Goal: Information Seeking & Learning: Find specific fact

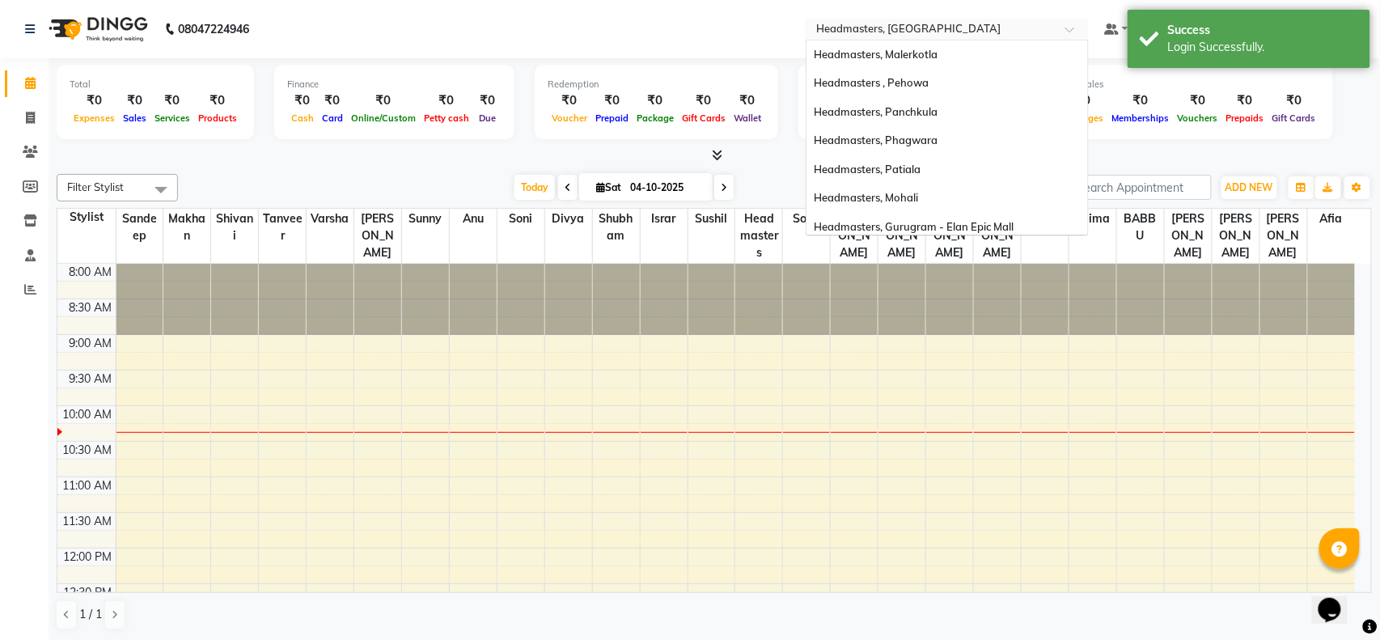
click at [924, 28] on input "text" at bounding box center [931, 31] width 235 height 16
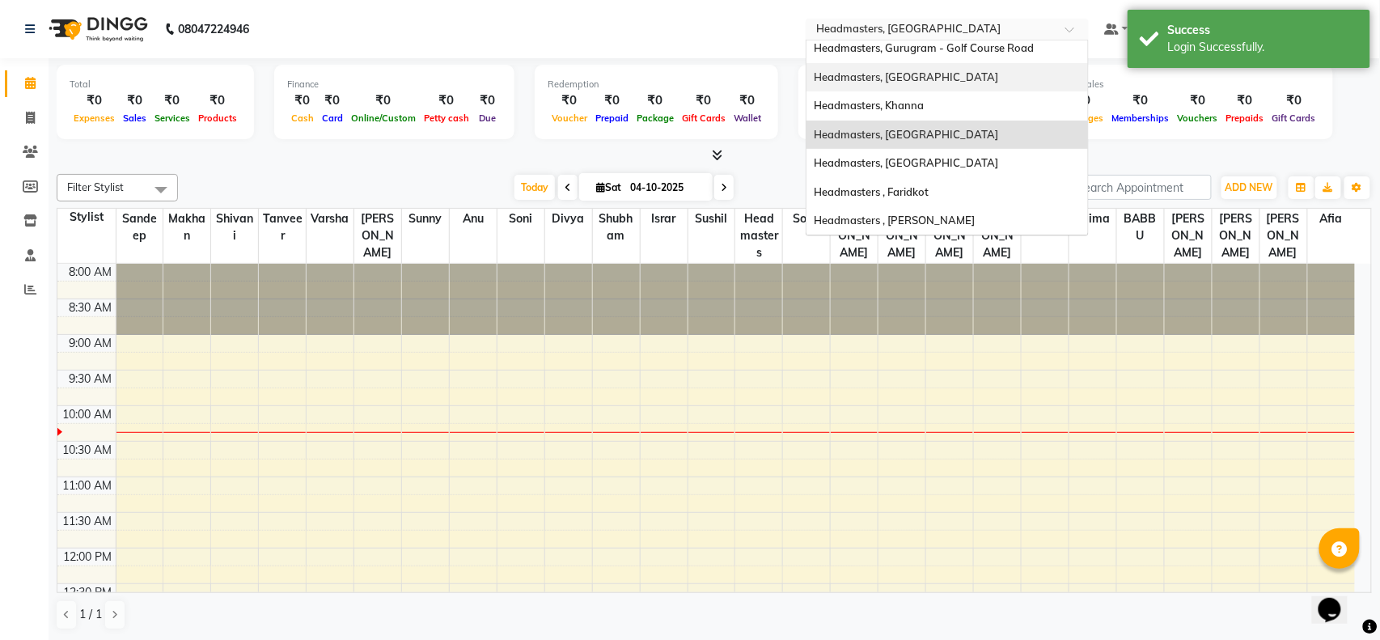
click at [930, 71] on span "Headmasters, [GEOGRAPHIC_DATA]" at bounding box center [907, 76] width 184 height 13
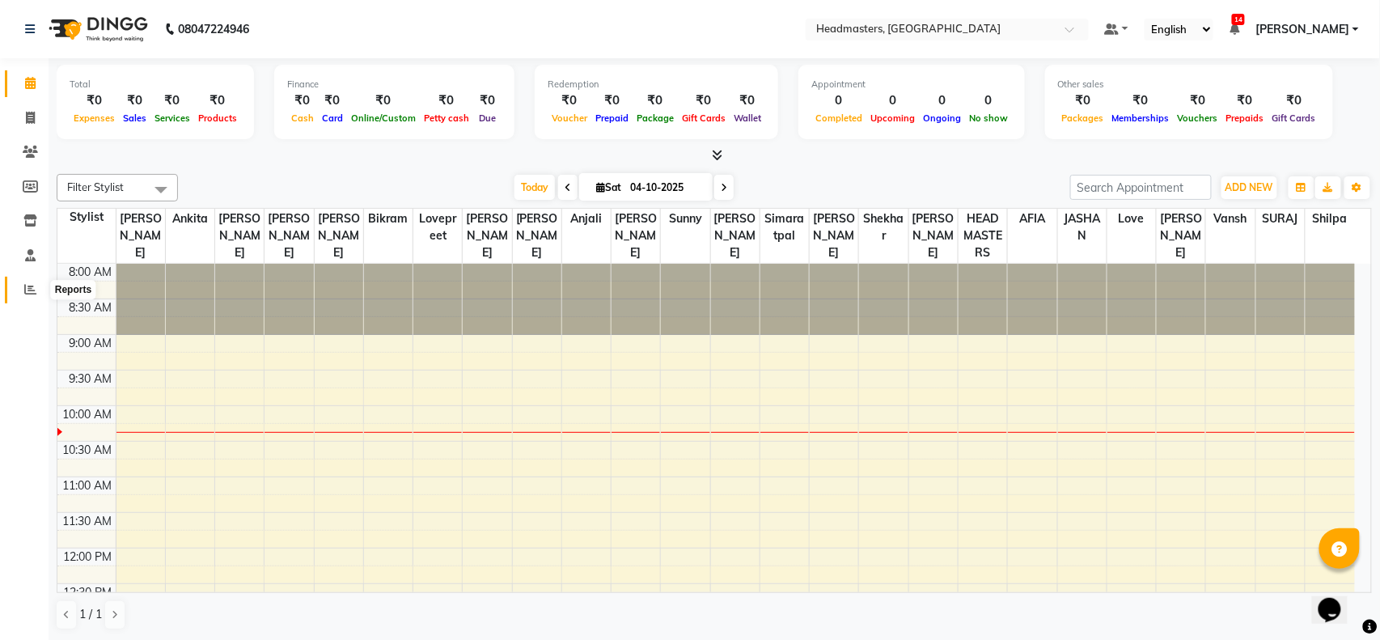
click at [27, 286] on icon at bounding box center [30, 289] width 12 height 12
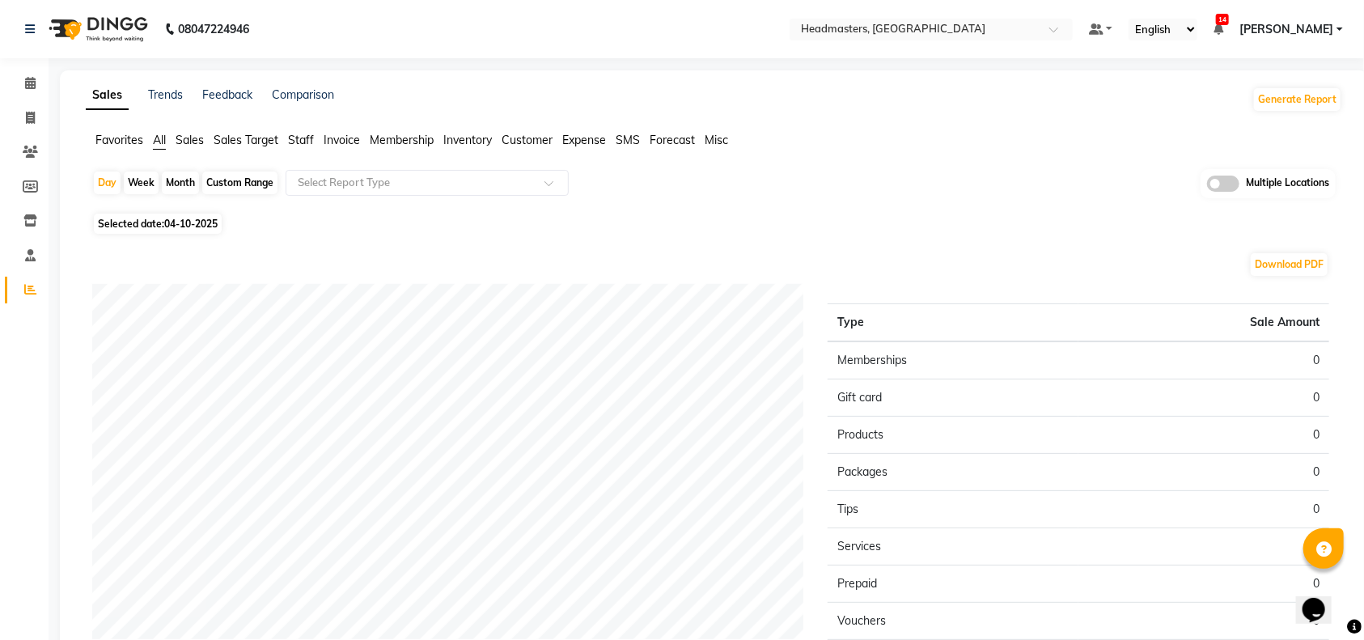
click at [191, 142] on span "Sales" at bounding box center [190, 140] width 28 height 15
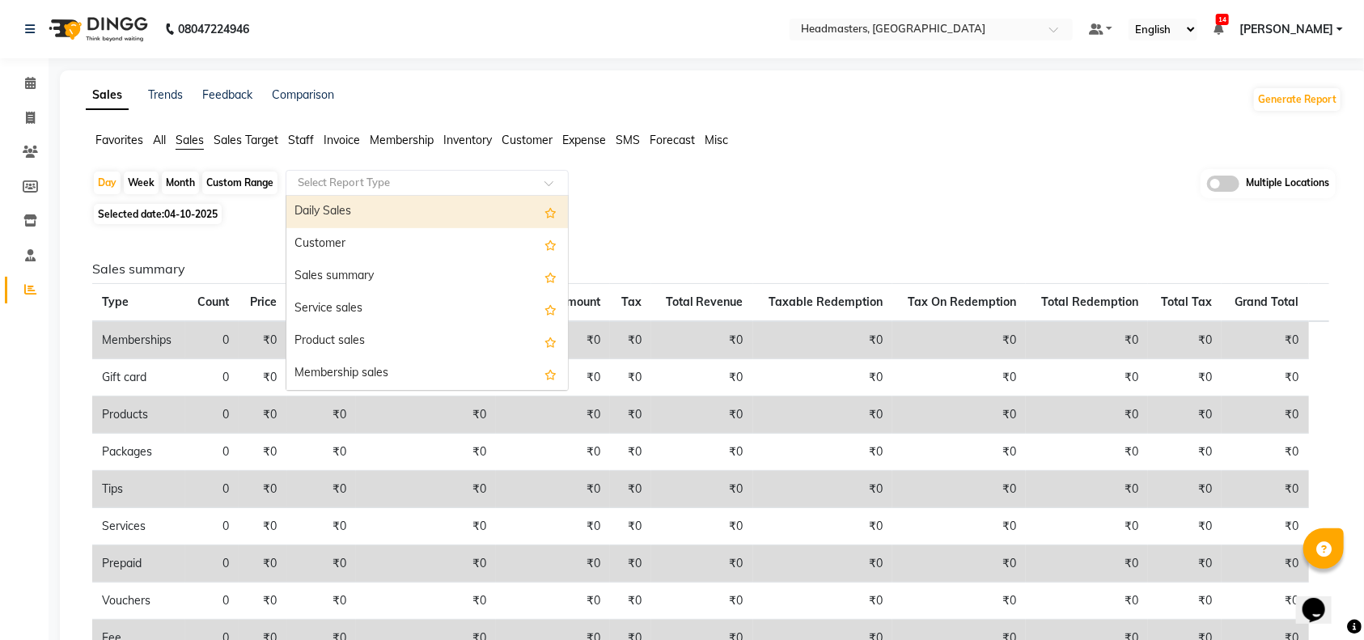
click at [306, 181] on input "text" at bounding box center [410, 183] width 233 height 16
click at [335, 212] on div "Daily Sales" at bounding box center [426, 212] width 281 height 32
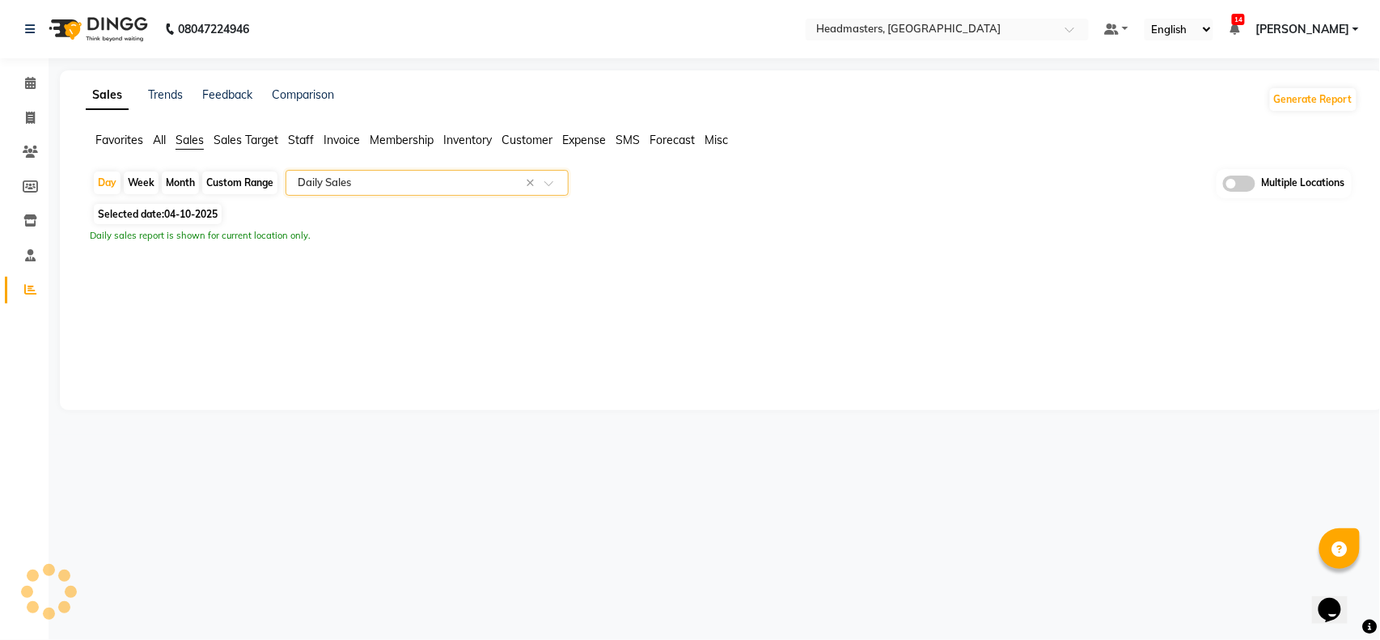
select select "full_report"
select select "csv"
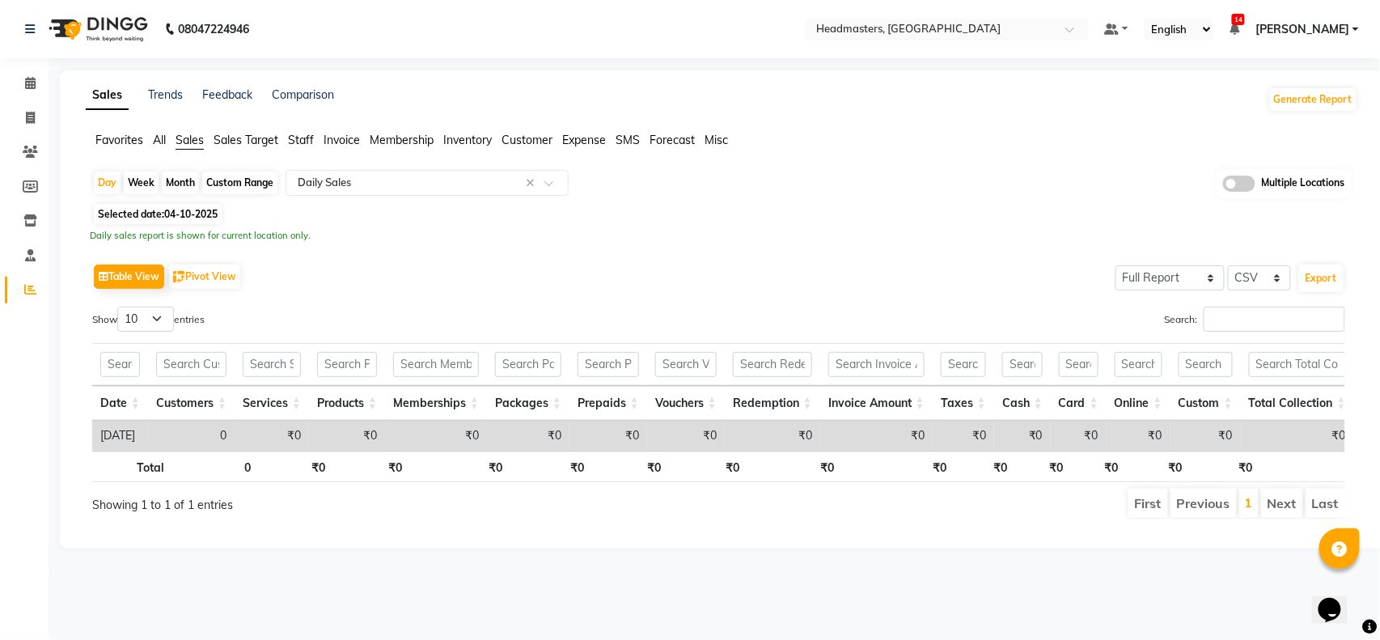
click at [234, 180] on div "Custom Range" at bounding box center [239, 182] width 75 height 23
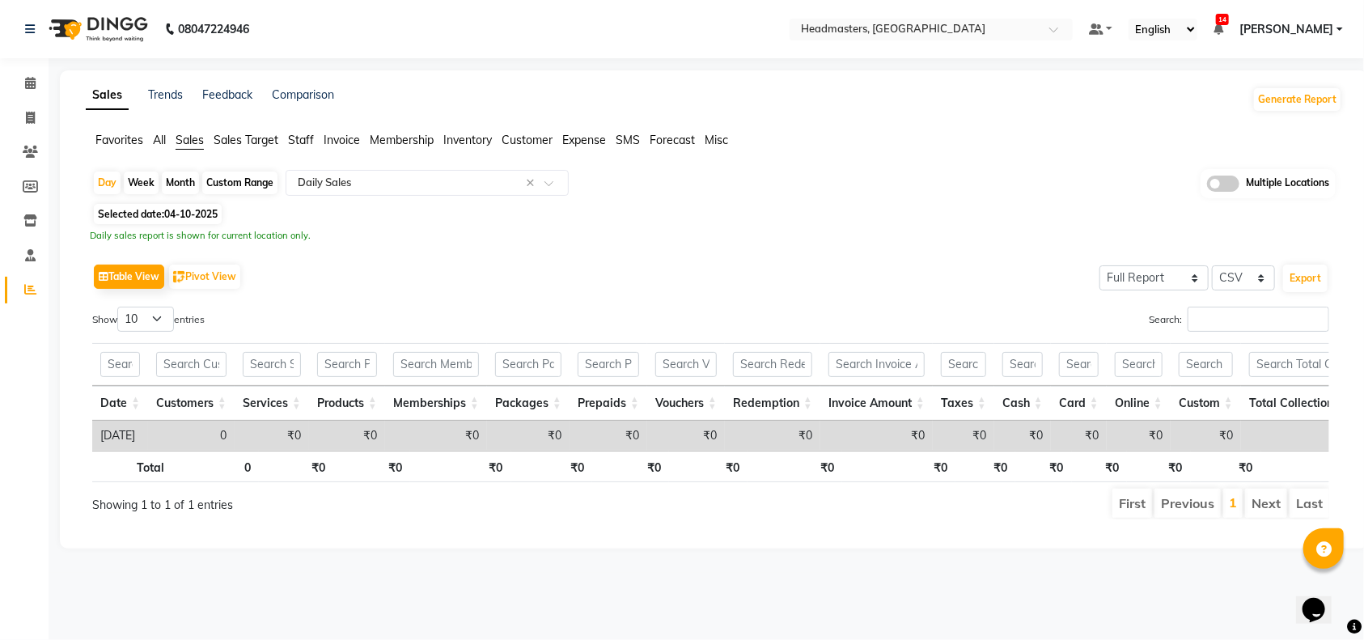
select select "10"
select select "2025"
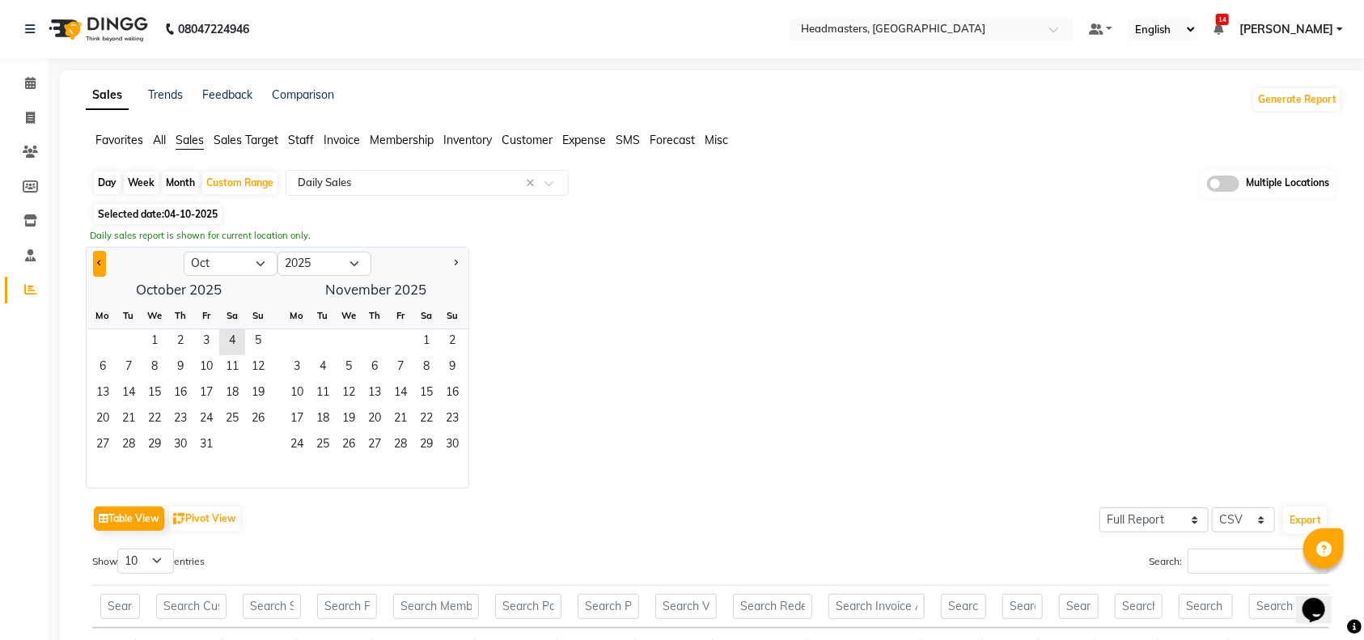
click at [98, 261] on span "Previous month" at bounding box center [100, 263] width 6 height 6
select select "9"
click at [101, 343] on span "1" at bounding box center [103, 342] width 26 height 26
click at [130, 446] on span "30" at bounding box center [129, 446] width 26 height 26
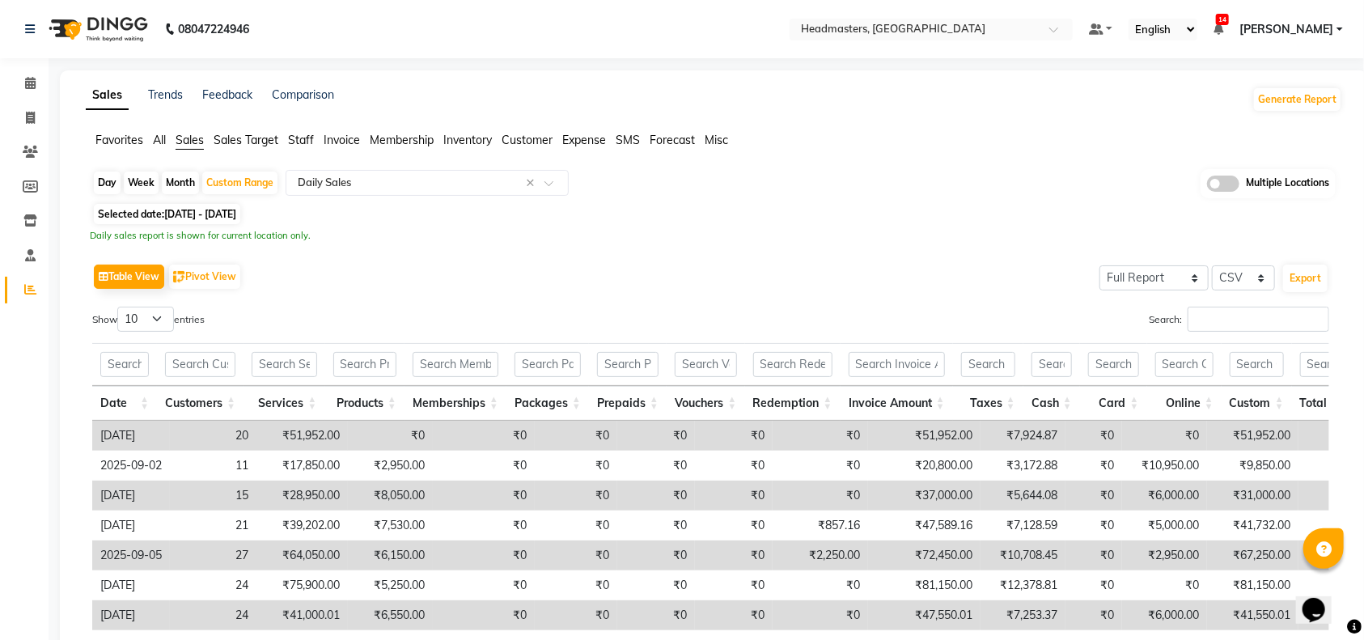
click at [533, 231] on div "Daily sales report is shown for current location only." at bounding box center [714, 236] width 1248 height 14
click at [534, 231] on div "Daily sales report is shown for current location only." at bounding box center [714, 236] width 1248 height 14
click at [379, 261] on div "Table View Pivot View Select Full Report Filtered Report Select CSV PDF Export" at bounding box center [710, 277] width 1237 height 34
click at [445, 258] on div "Table View Pivot View Select Full Report Filtered Report Select CSV PDF Export …" at bounding box center [710, 524] width 1263 height 555
click at [220, 186] on div "Custom Range" at bounding box center [239, 182] width 75 height 23
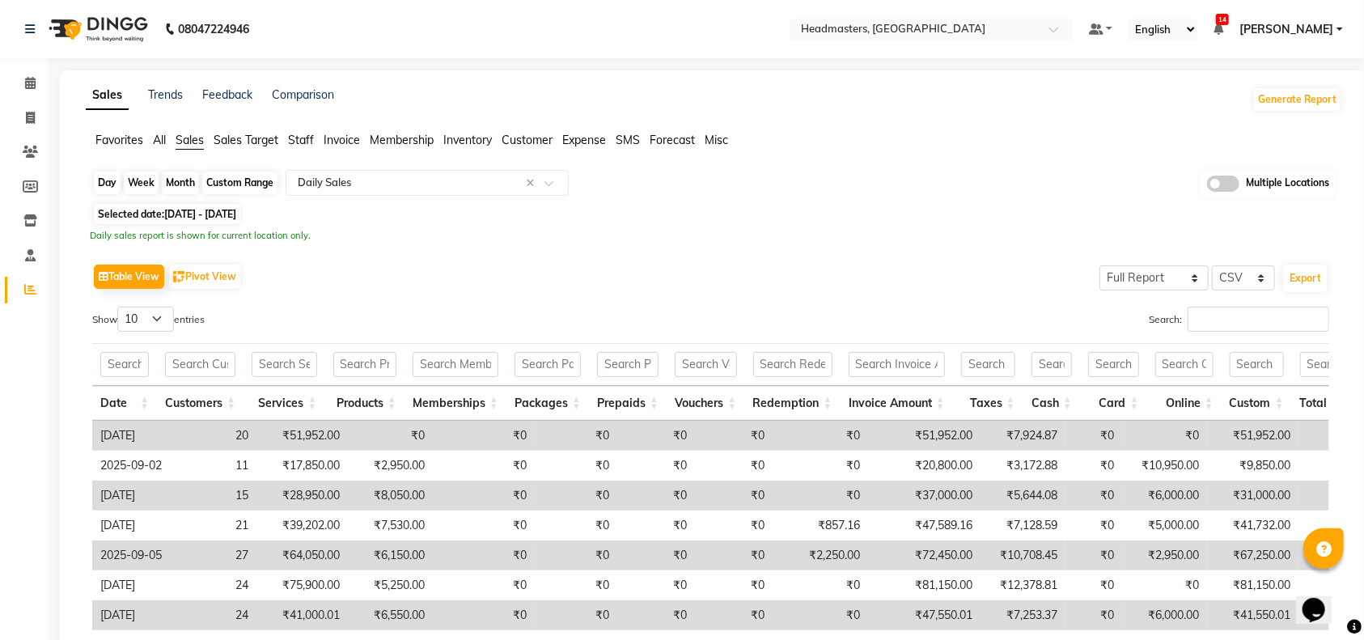
select select "9"
select select "2025"
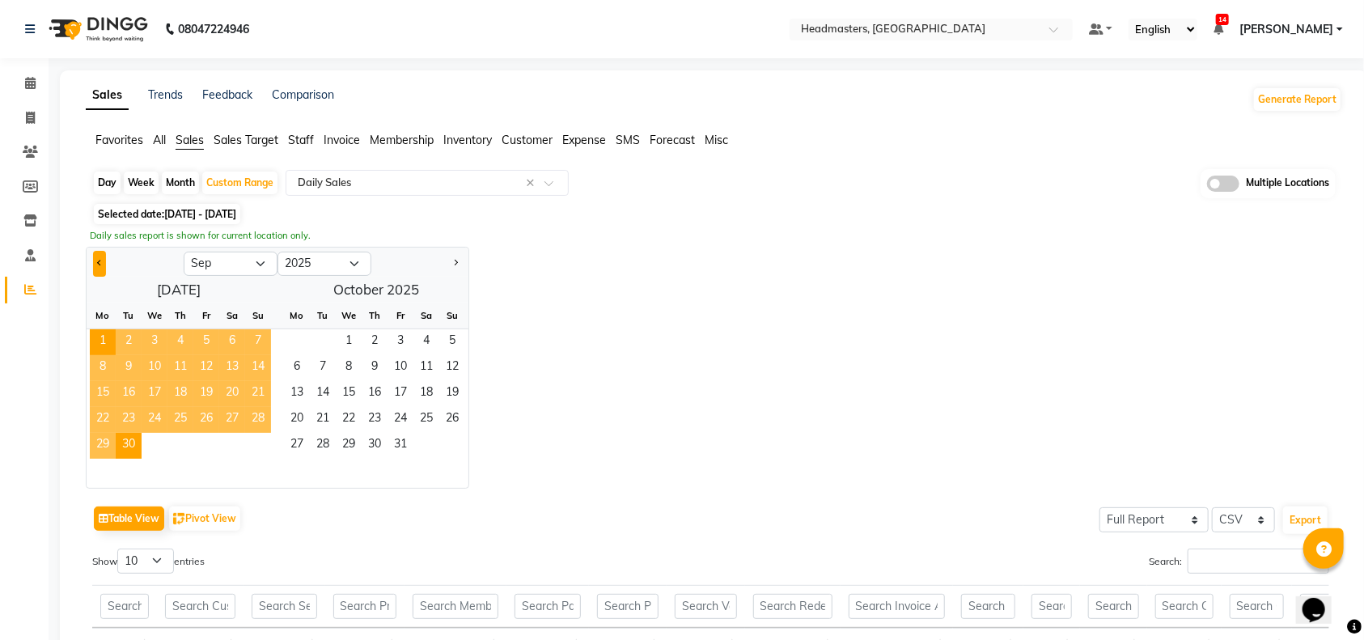
click at [100, 265] on span "Previous month" at bounding box center [100, 263] width 6 height 6
select select "8"
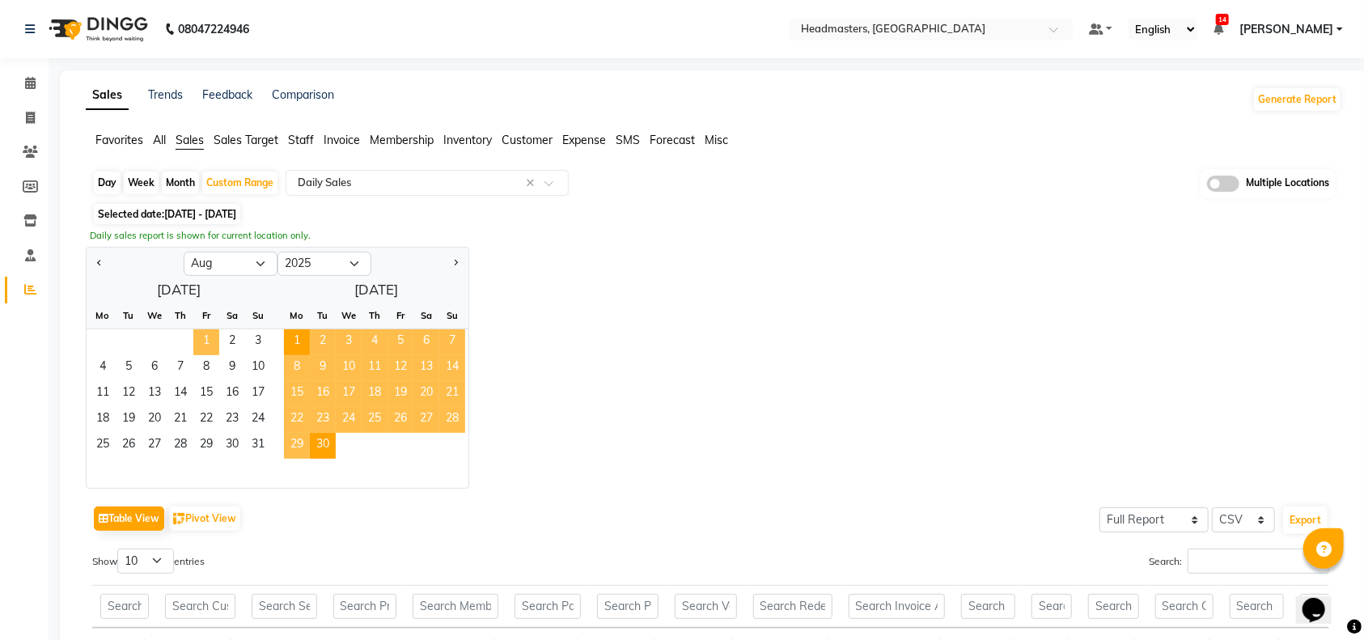
click at [204, 342] on span "1" at bounding box center [206, 342] width 26 height 26
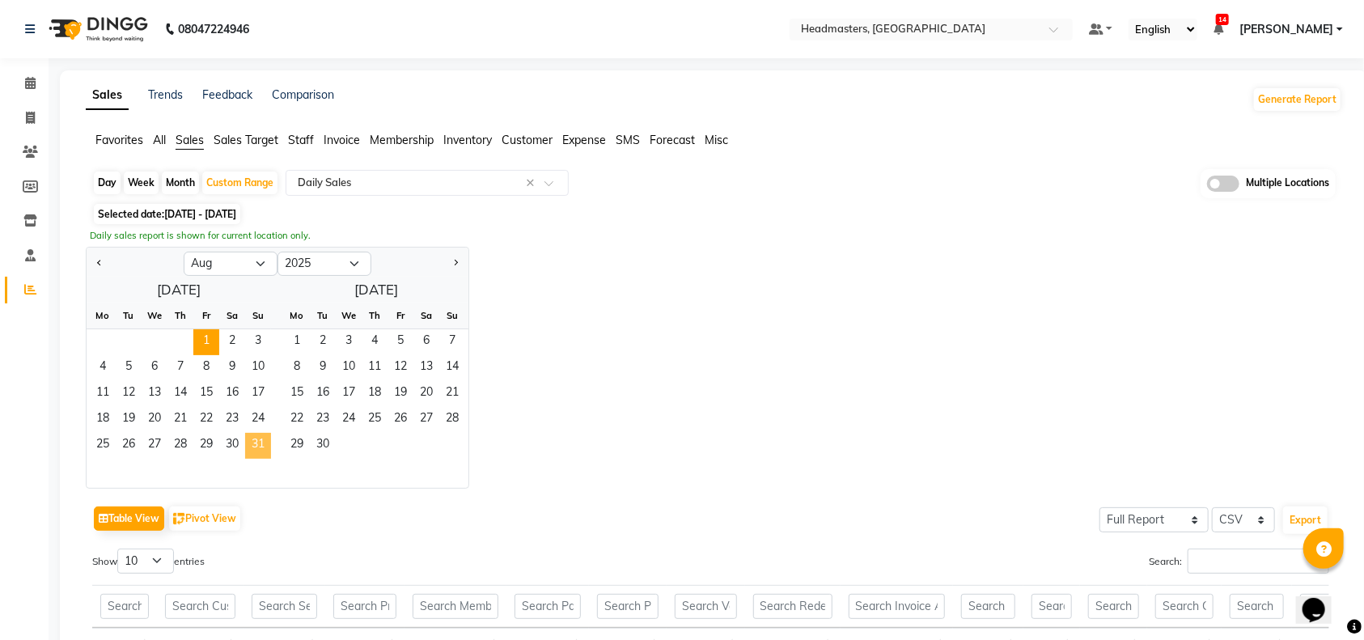
click at [256, 438] on span "31" at bounding box center [258, 446] width 26 height 26
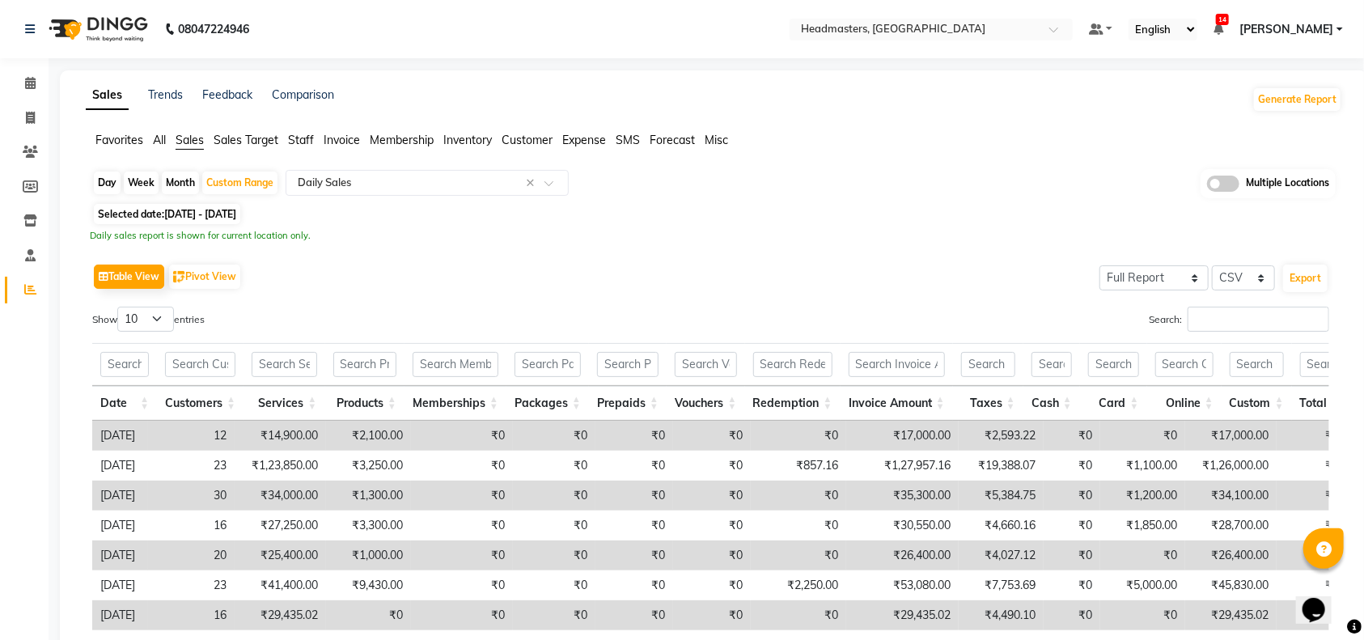
click at [187, 137] on span "Sales" at bounding box center [190, 140] width 28 height 15
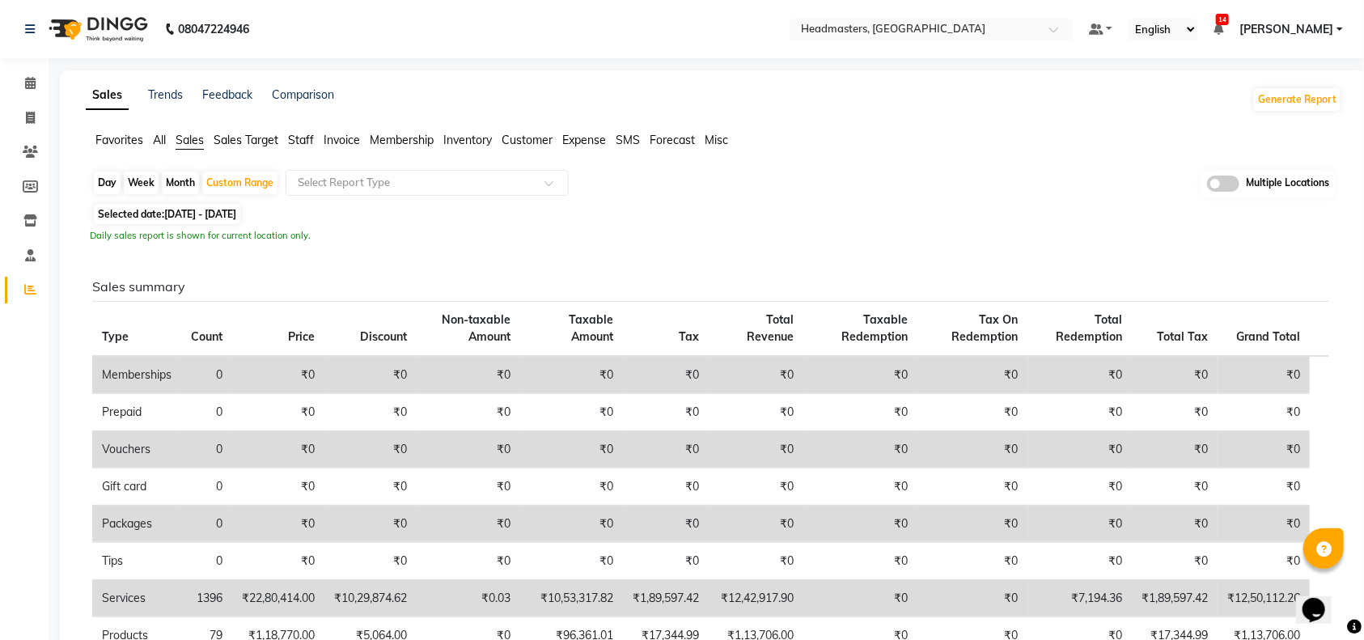
click at [187, 137] on span "Sales" at bounding box center [190, 140] width 28 height 15
click at [226, 186] on div "Custom Range" at bounding box center [239, 182] width 75 height 23
select select "8"
select select "2025"
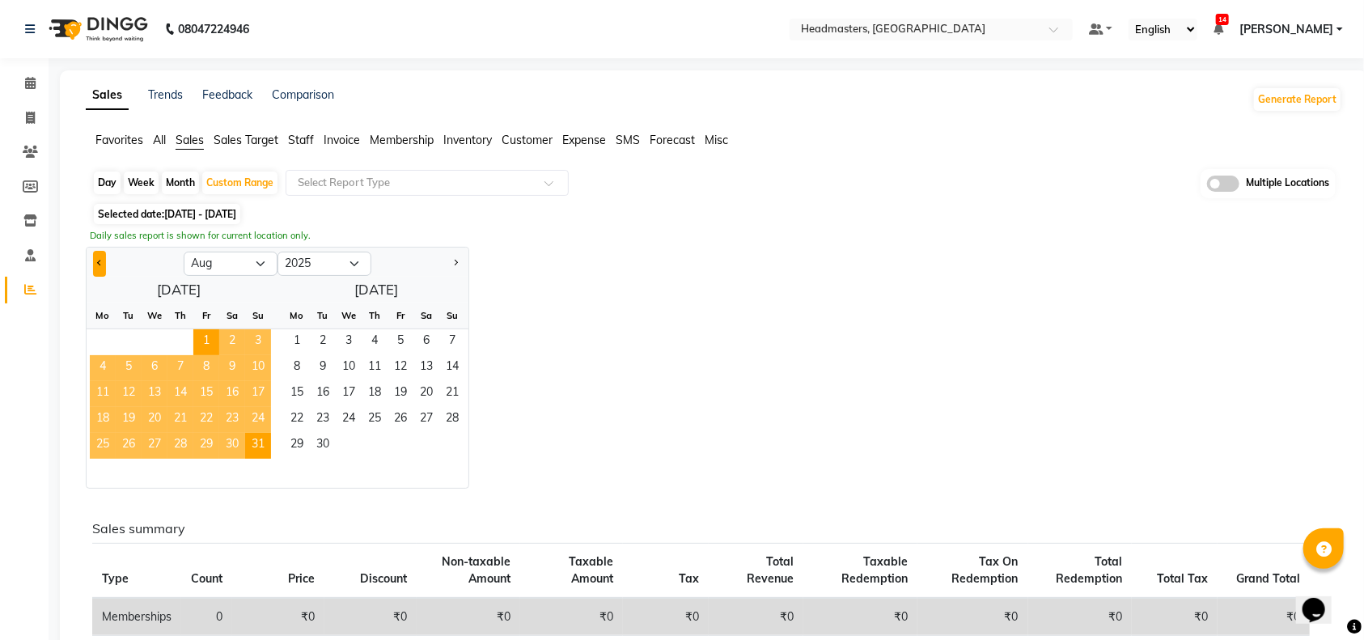
click at [93, 261] on button "Previous month" at bounding box center [99, 264] width 13 height 26
select select "7"
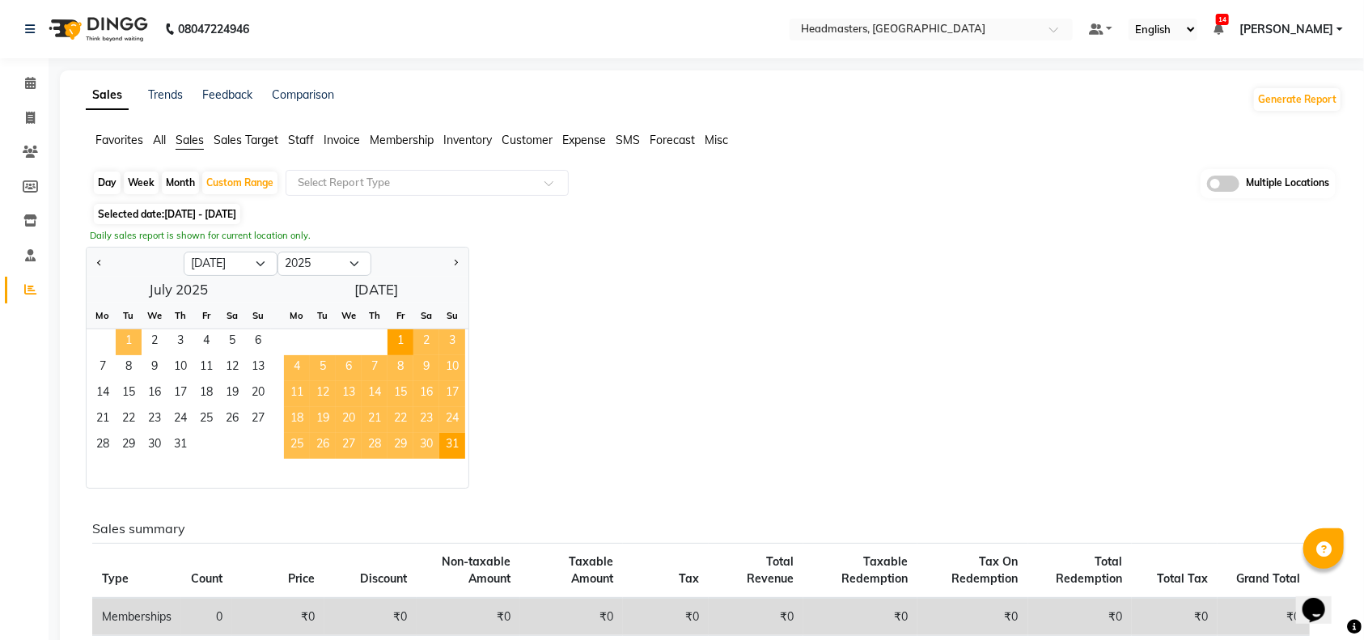
click at [132, 339] on span "1" at bounding box center [129, 342] width 26 height 26
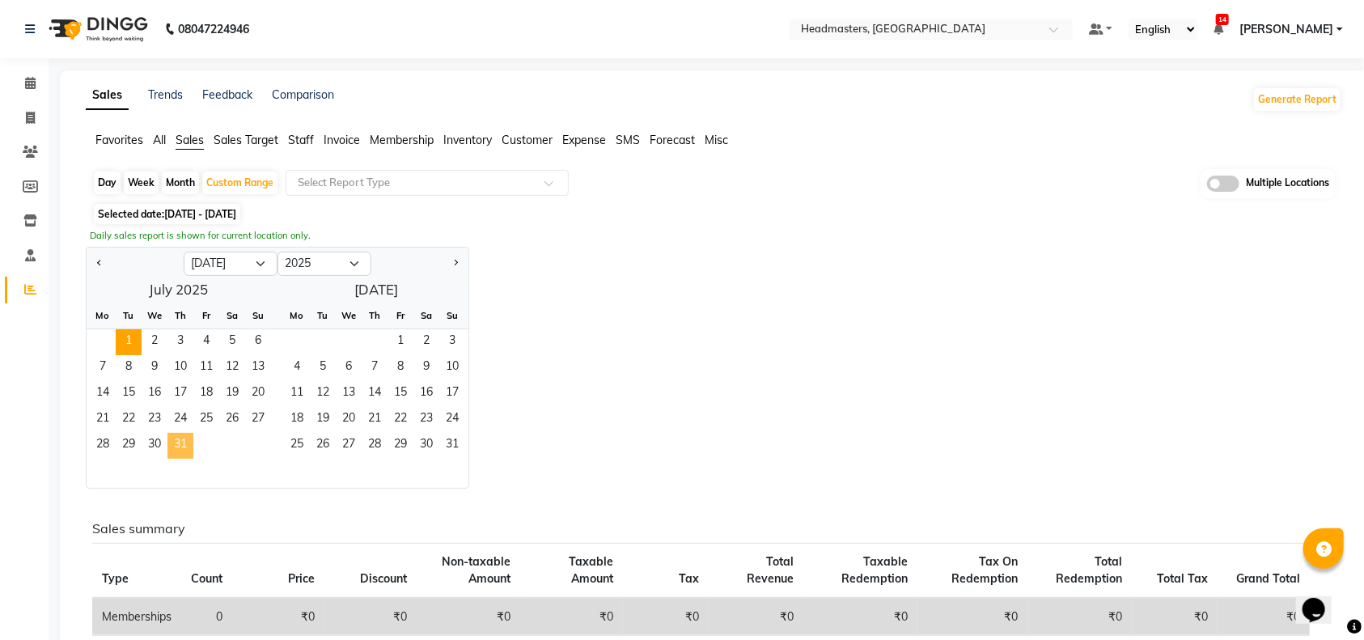
click at [176, 443] on span "31" at bounding box center [180, 446] width 26 height 26
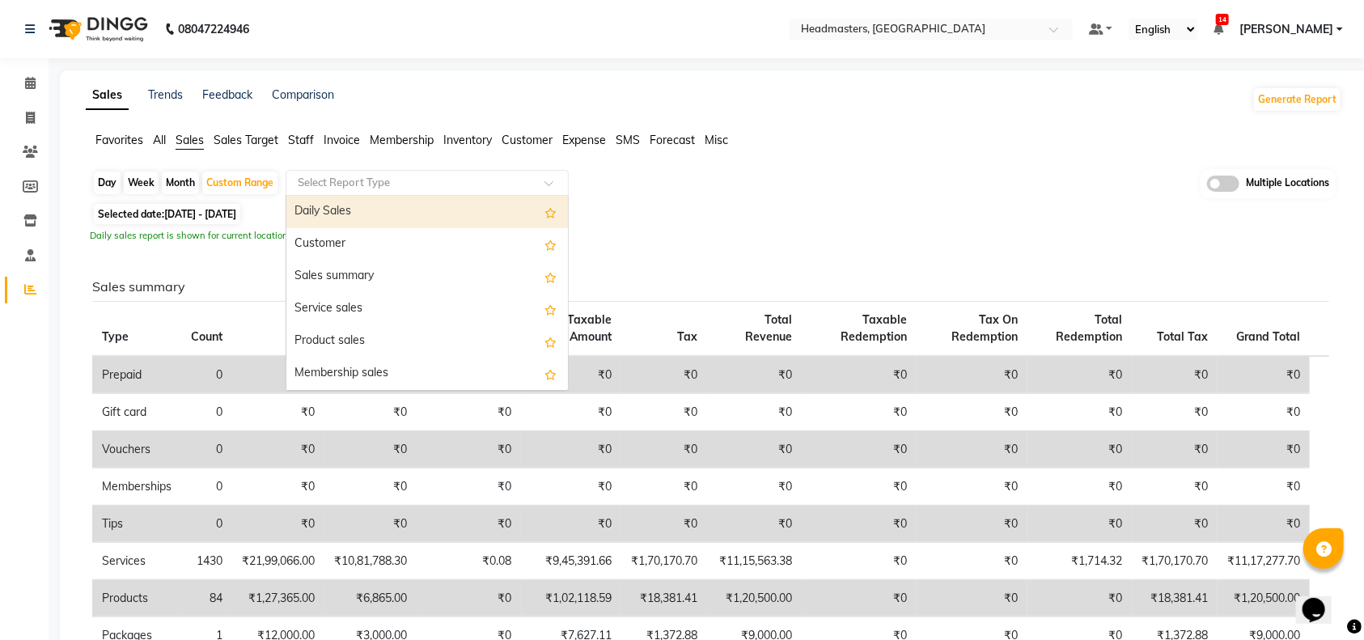
click at [336, 178] on input "text" at bounding box center [410, 183] width 233 height 16
click at [343, 202] on div "Daily Sales" at bounding box center [426, 212] width 281 height 32
select select "full_report"
select select "csv"
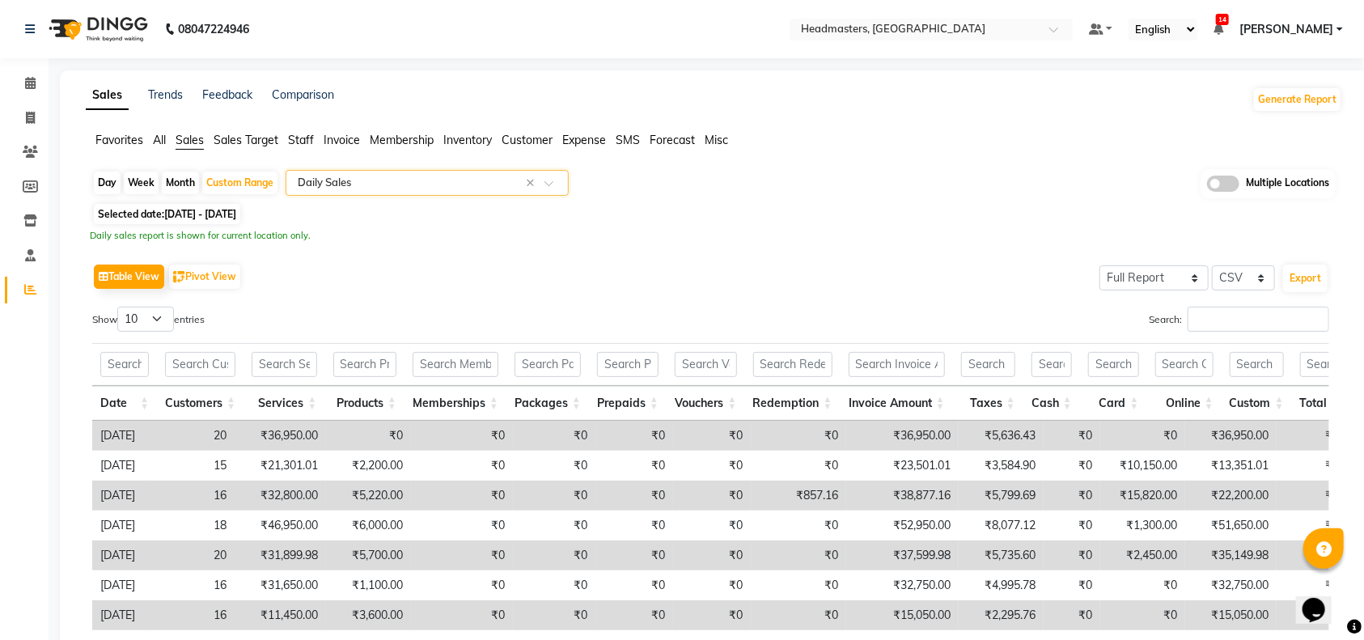
click at [187, 139] on span "Sales" at bounding box center [190, 140] width 28 height 15
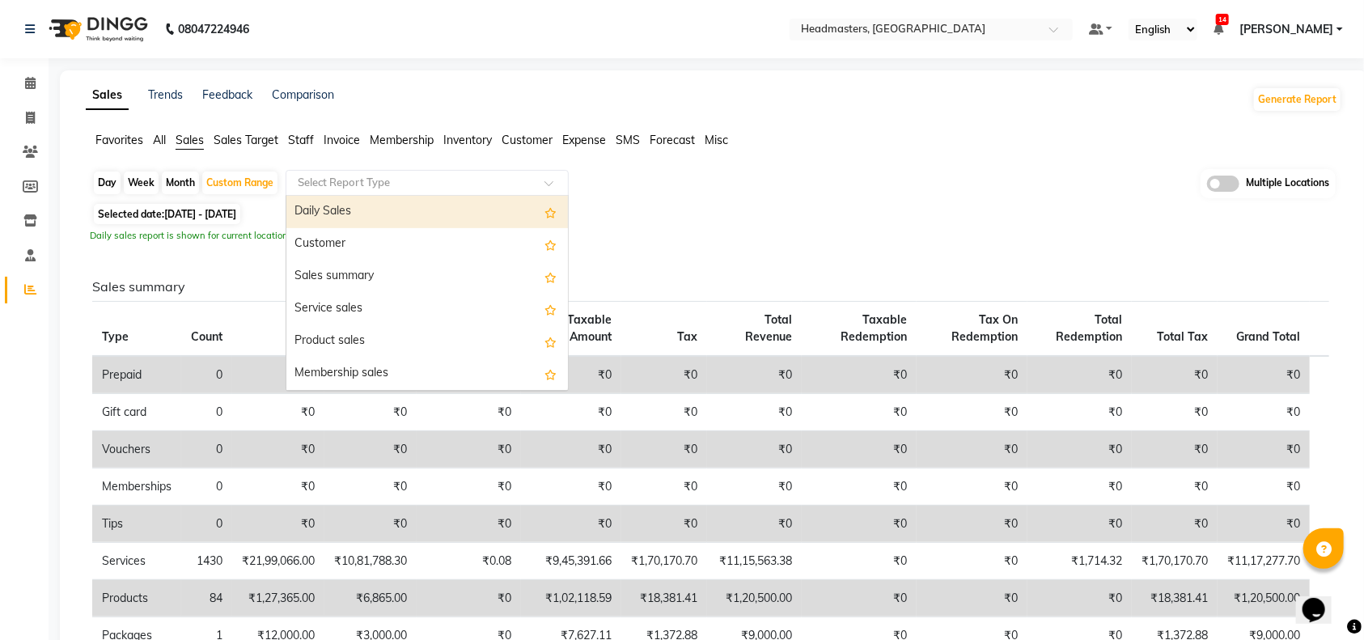
click at [338, 181] on input "text" at bounding box center [410, 183] width 233 height 16
click at [327, 213] on div "Daily Sales" at bounding box center [426, 212] width 281 height 32
select select "full_report"
select select "csv"
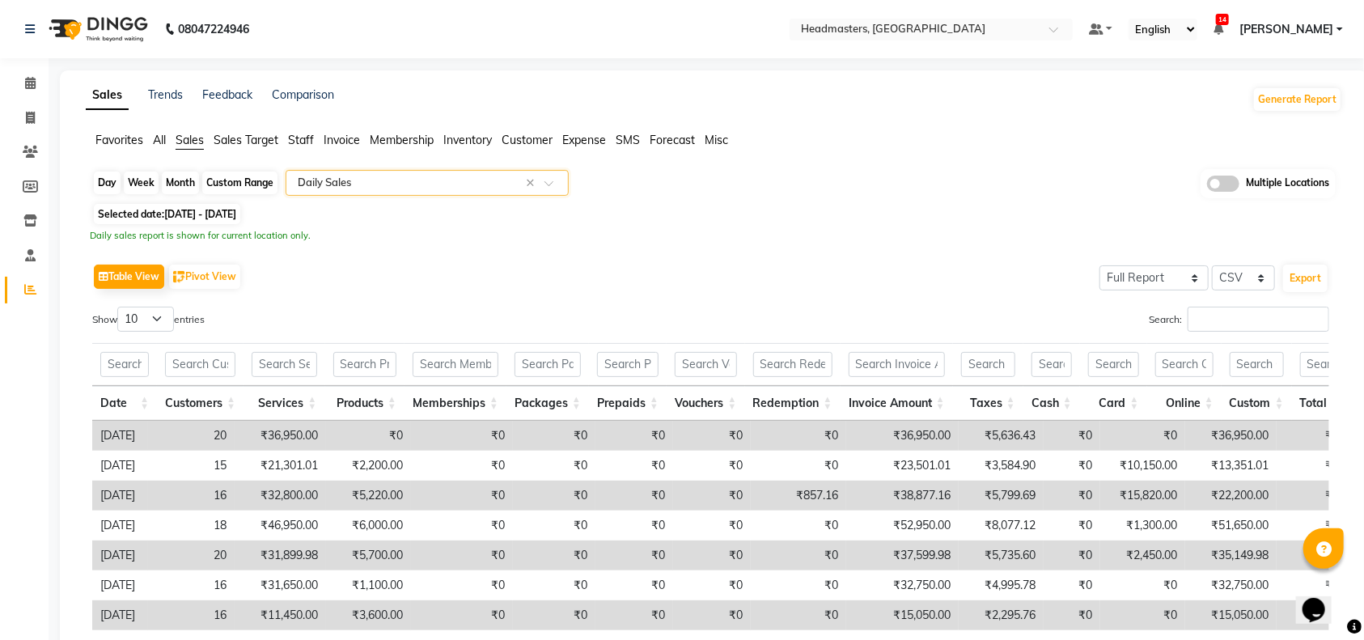
click at [227, 183] on div "Custom Range" at bounding box center [239, 182] width 75 height 23
select select "7"
select select "2025"
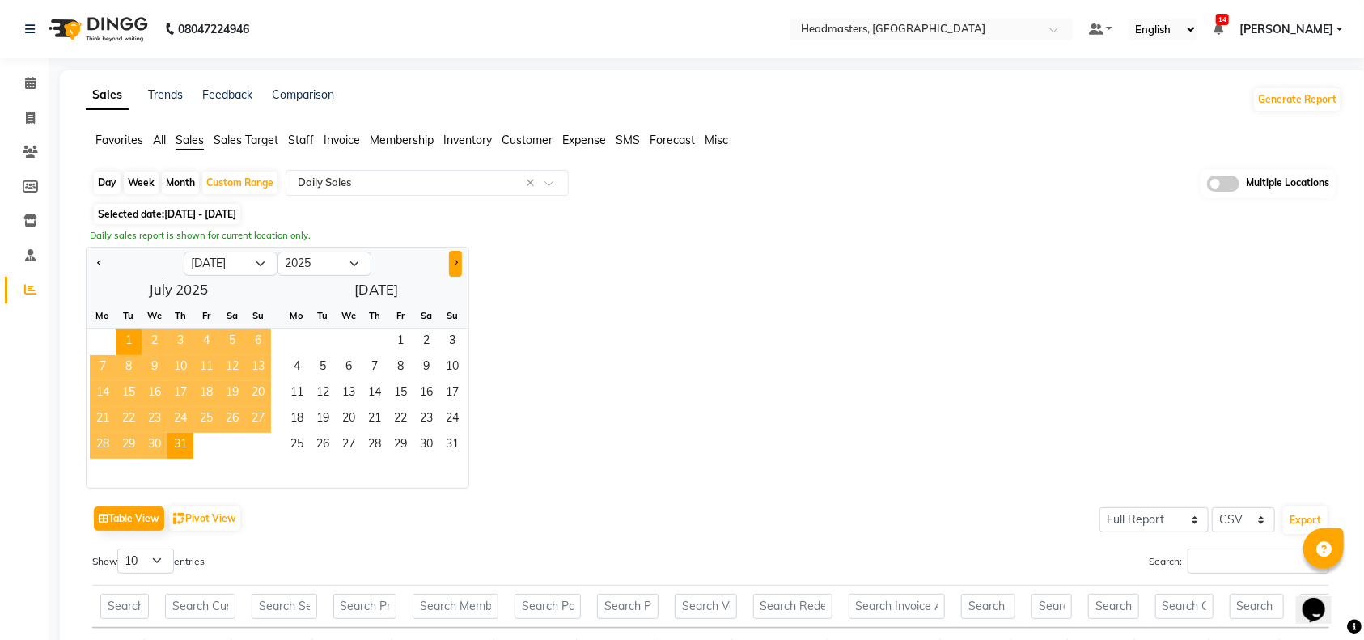
click at [457, 260] on button "Next month" at bounding box center [455, 264] width 13 height 26
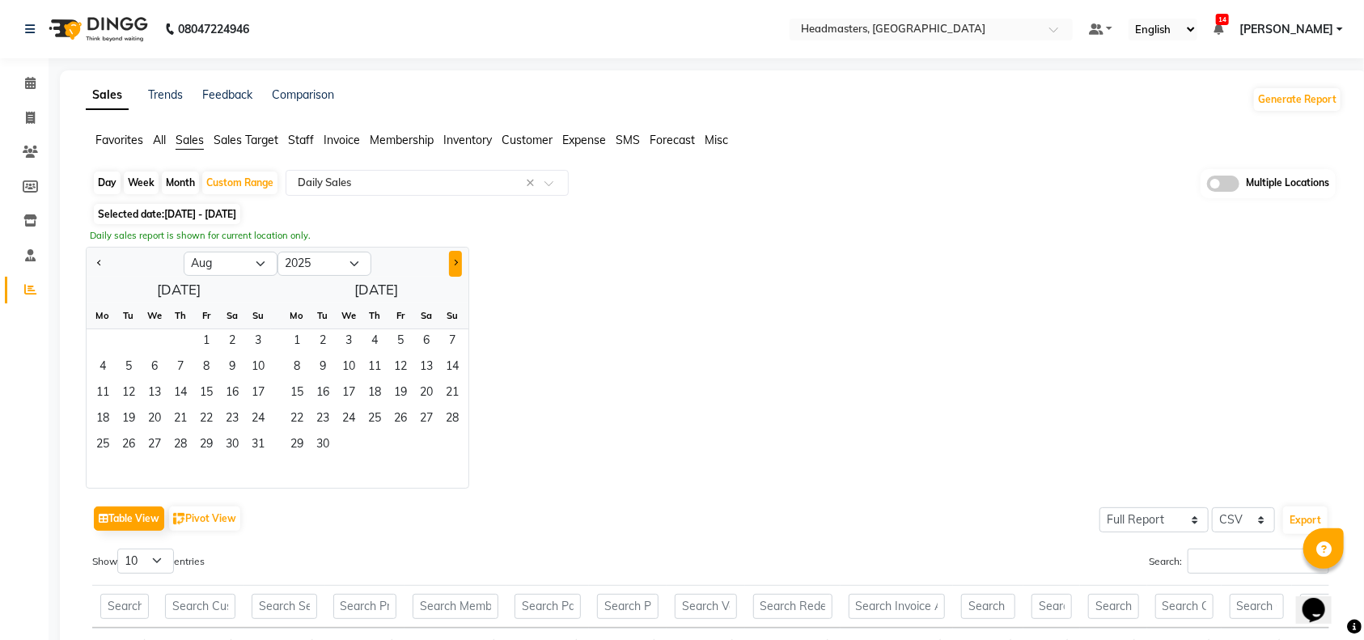
click at [457, 260] on button "Next month" at bounding box center [455, 264] width 13 height 26
select select "9"
click at [104, 340] on span "1" at bounding box center [103, 342] width 26 height 26
click at [127, 446] on span "30" at bounding box center [129, 446] width 26 height 26
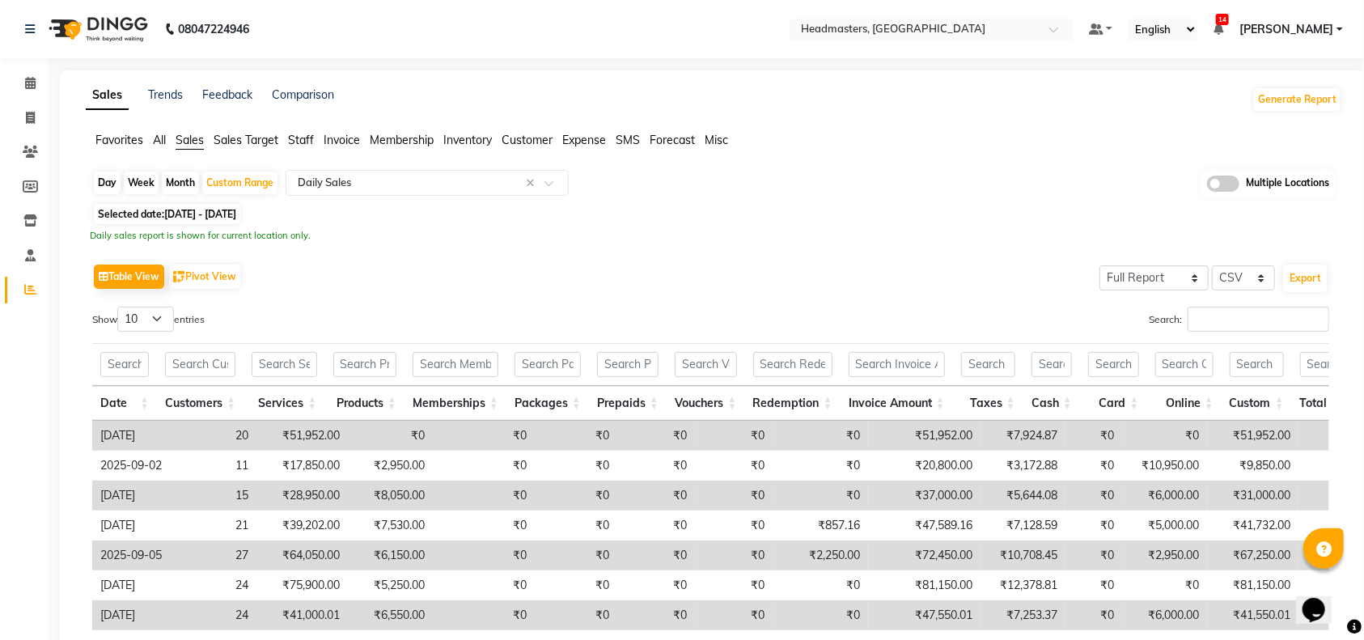
click at [403, 257] on div "Table View Pivot View Select Full Report Filtered Report Select CSV PDF Export …" at bounding box center [710, 524] width 1263 height 555
click at [404, 257] on div "Table View Pivot View Select Full Report Filtered Report Select CSV PDF Export …" at bounding box center [710, 524] width 1263 height 555
click at [433, 249] on div "Table View Pivot View Select Full Report Filtered Report Select CSV PDF Export …" at bounding box center [710, 524] width 1263 height 555
drag, startPoint x: 472, startPoint y: 249, endPoint x: 502, endPoint y: 249, distance: 30.7
click at [476, 249] on div "Table View Pivot View Select Full Report Filtered Report Select CSV PDF Export …" at bounding box center [710, 524] width 1263 height 555
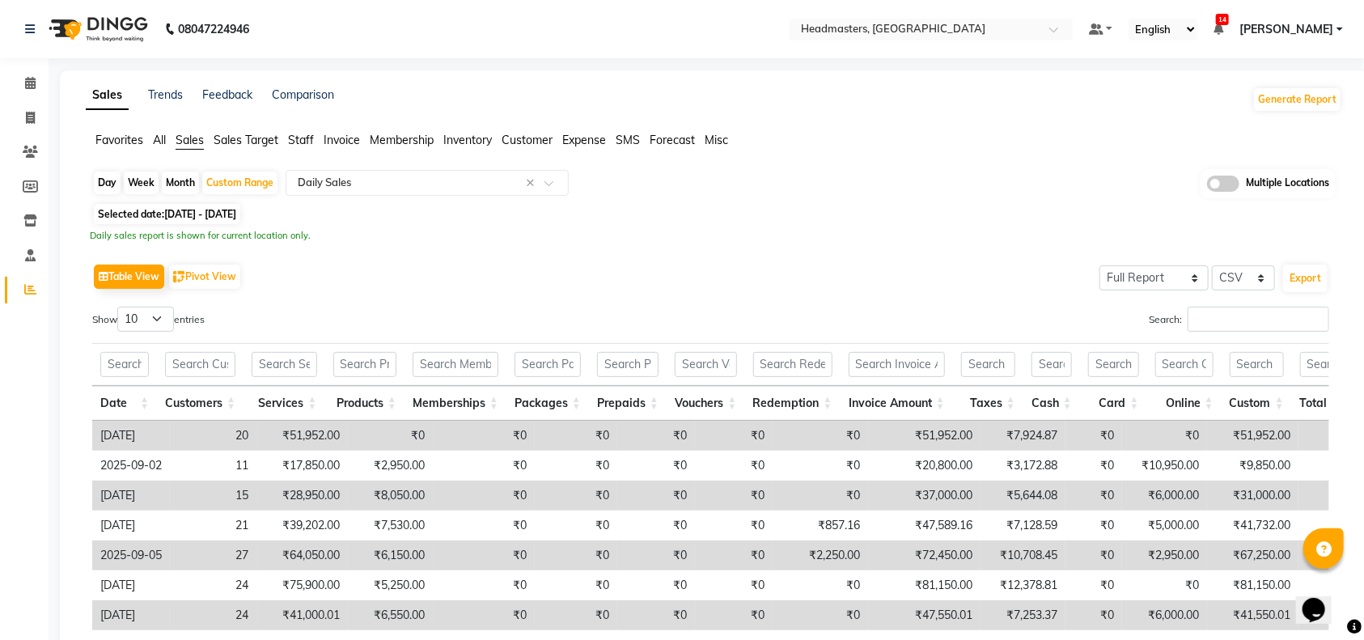
drag, startPoint x: 596, startPoint y: 254, endPoint x: 618, endPoint y: 252, distance: 21.9
click at [602, 256] on div "Table View Pivot View Select Full Report Filtered Report Select CSV PDF Export …" at bounding box center [710, 524] width 1263 height 555
drag, startPoint x: 624, startPoint y: 254, endPoint x: 629, endPoint y: 260, distance: 8.6
click at [628, 260] on div "Table View Pivot View Select Full Report Filtered Report Select CSV PDF Export …" at bounding box center [710, 524] width 1263 height 555
click at [641, 260] on div "Table View Pivot View Select Full Report Filtered Report Select CSV PDF Export" at bounding box center [710, 277] width 1237 height 34
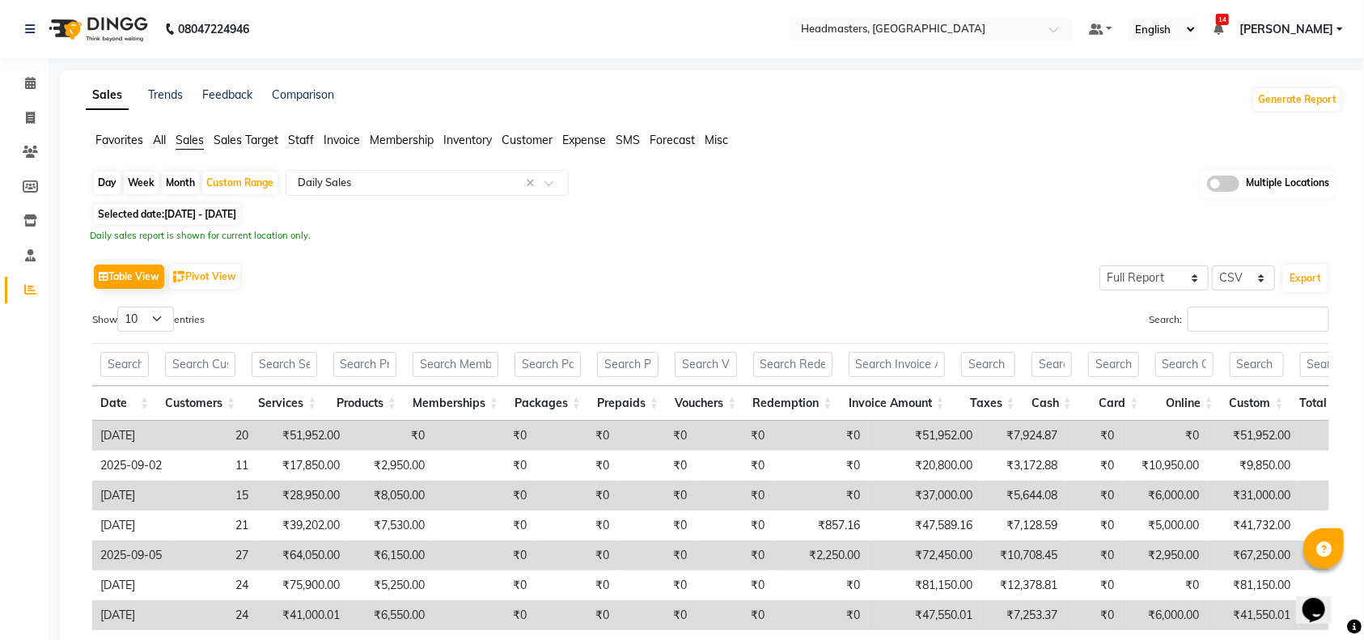
click at [649, 260] on div "Table View Pivot View Select Full Report Filtered Report Select CSV PDF Export" at bounding box center [710, 277] width 1237 height 34
click at [184, 141] on span "Sales" at bounding box center [190, 140] width 28 height 15
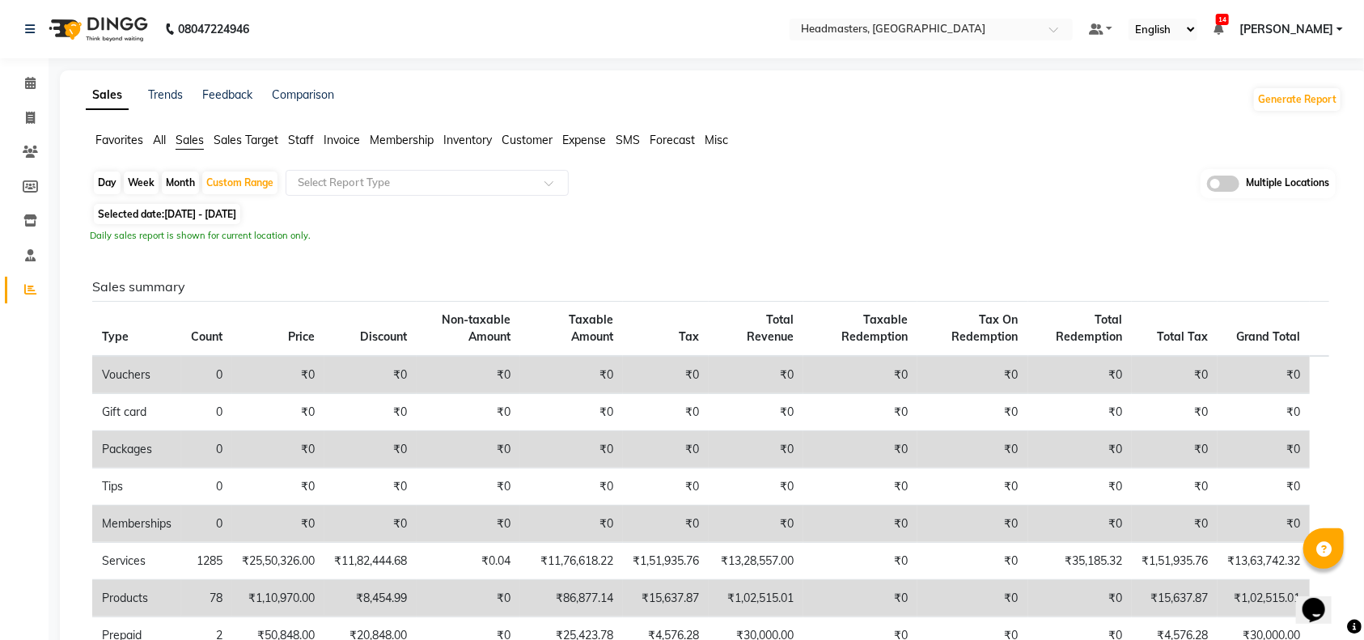
click at [192, 142] on span "Sales" at bounding box center [190, 140] width 28 height 15
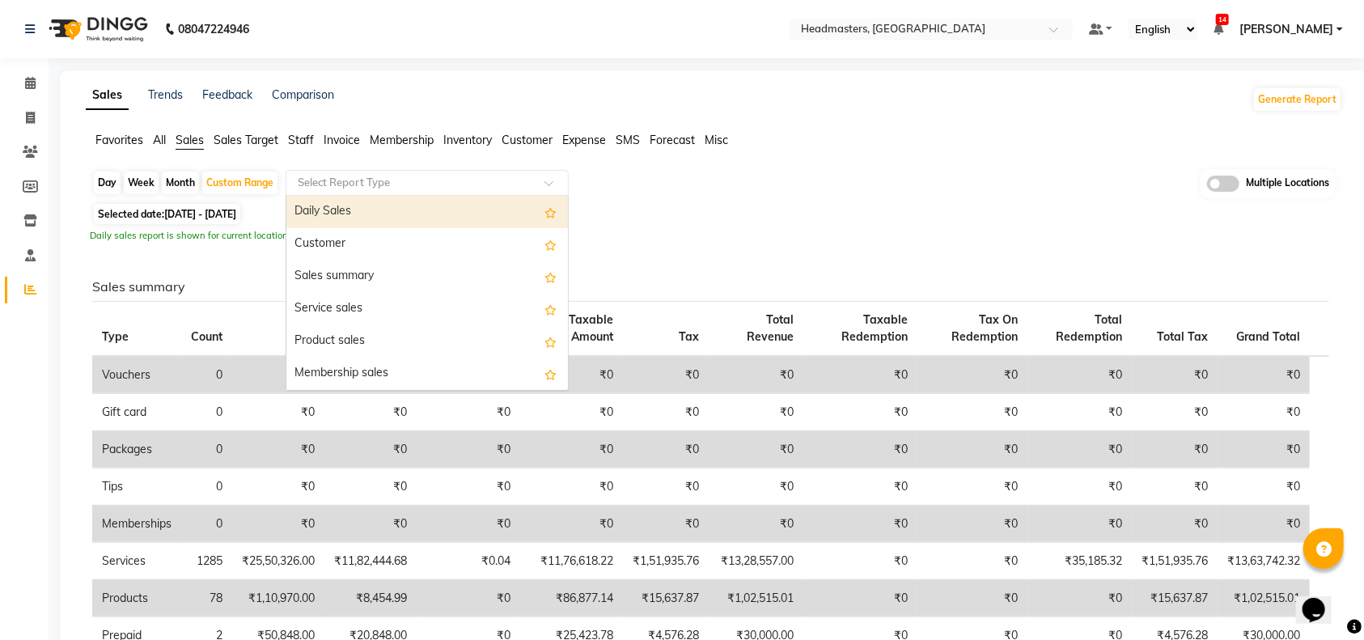
click at [324, 183] on input "text" at bounding box center [410, 183] width 233 height 16
click at [324, 205] on div "Daily Sales" at bounding box center [426, 212] width 281 height 32
select select "full_report"
select select "csv"
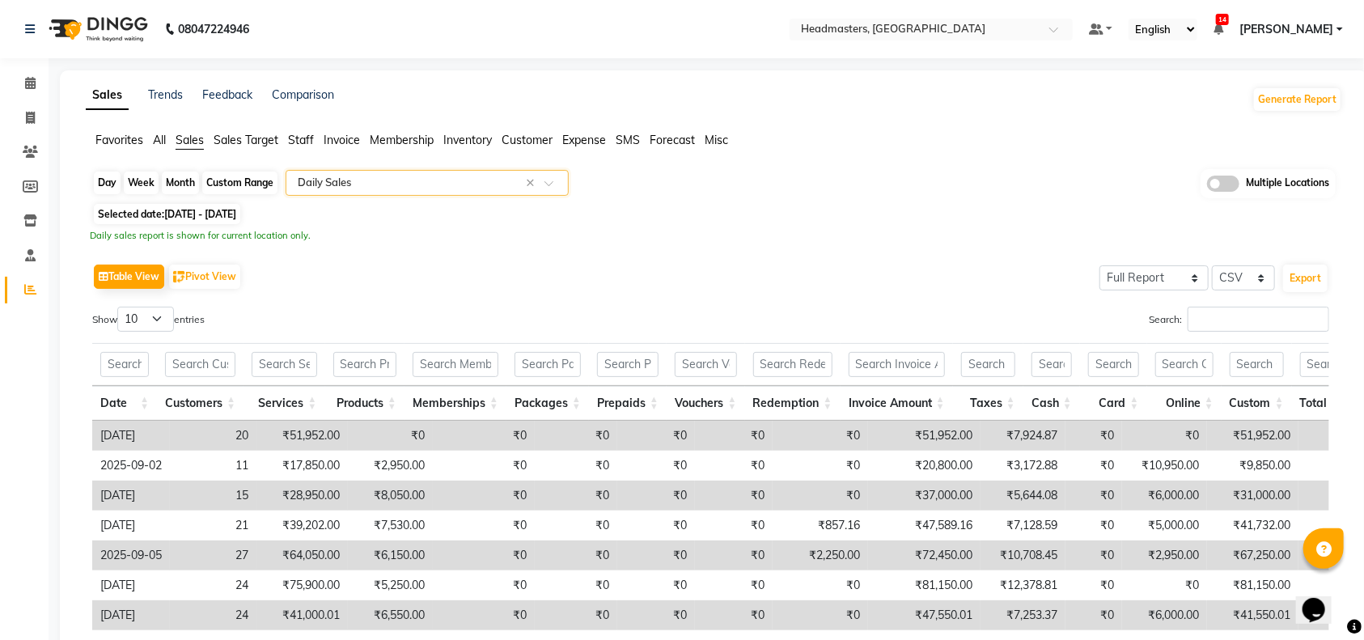
click at [231, 180] on div "Custom Range" at bounding box center [239, 182] width 75 height 23
select select "9"
select select "2025"
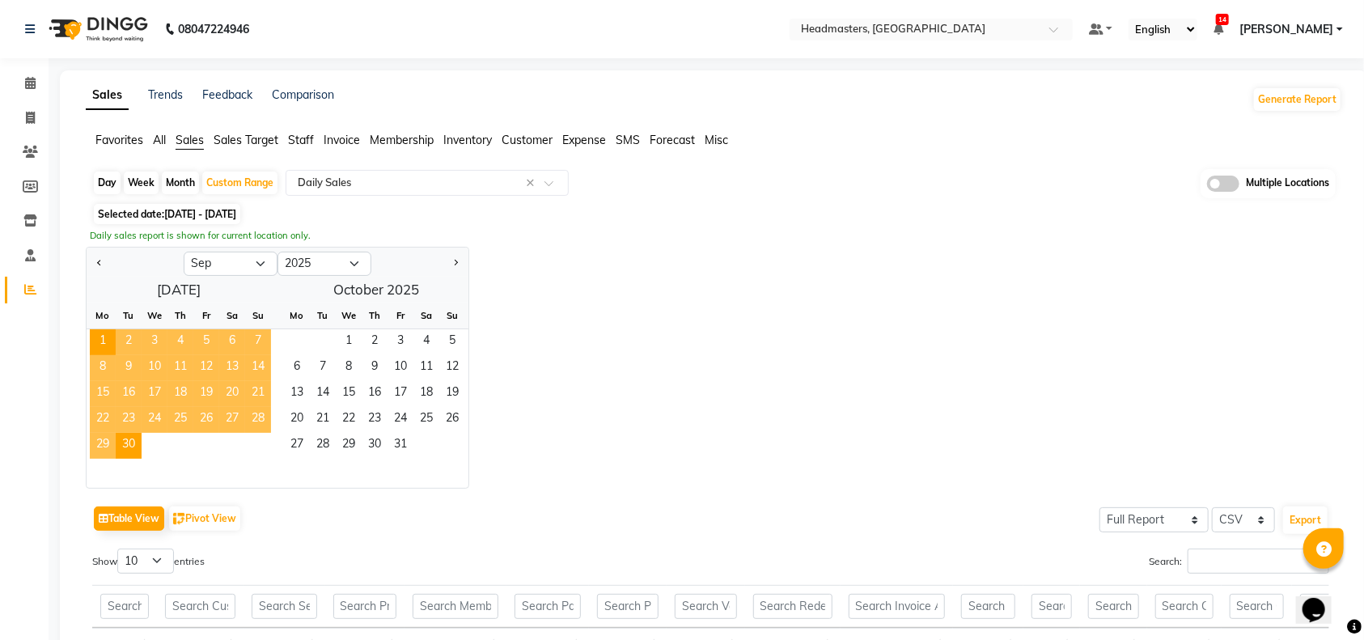
click at [692, 295] on div "Jan Feb Mar Apr May Jun Jul Aug Sep Oct Nov Dec 2015 2016 2017 2018 2019 2020 2…" at bounding box center [714, 368] width 1256 height 242
click at [648, 198] on div "Day Week Month Custom Range Select Report Type × Daily Sales × Multiple Locatio…" at bounding box center [713, 184] width 1243 height 30
click at [595, 258] on div "Jan Feb Mar Apr May Jun Jul Aug Sep Oct Nov Dec 2015 2016 2017 2018 2019 2020 2…" at bounding box center [714, 368] width 1256 height 242
click at [303, 139] on span "Staff" at bounding box center [301, 140] width 26 height 15
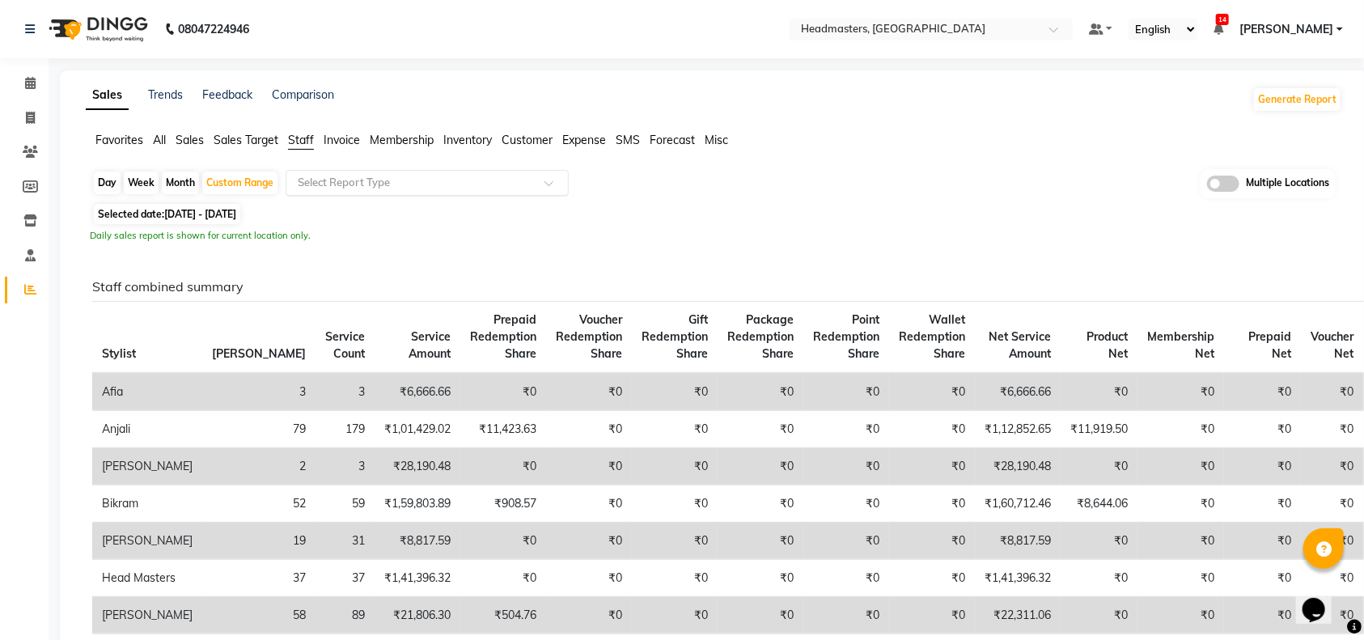
click at [320, 180] on input "text" at bounding box center [410, 183] width 233 height 16
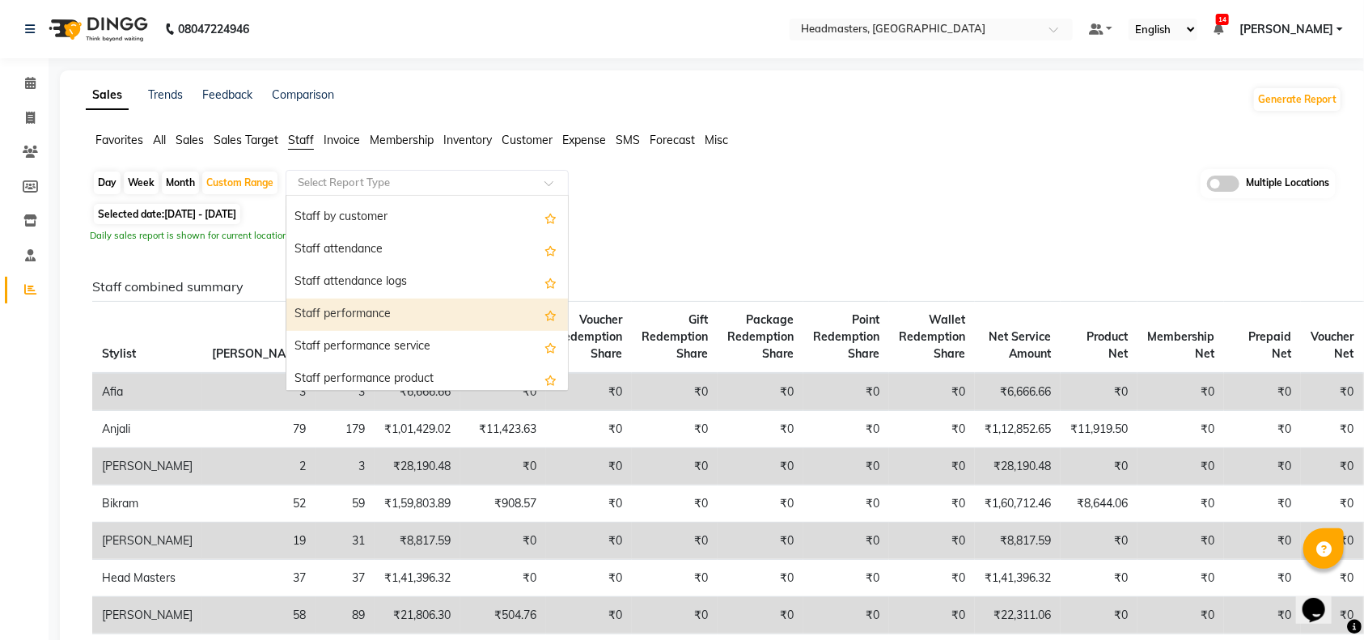
scroll to position [108, 0]
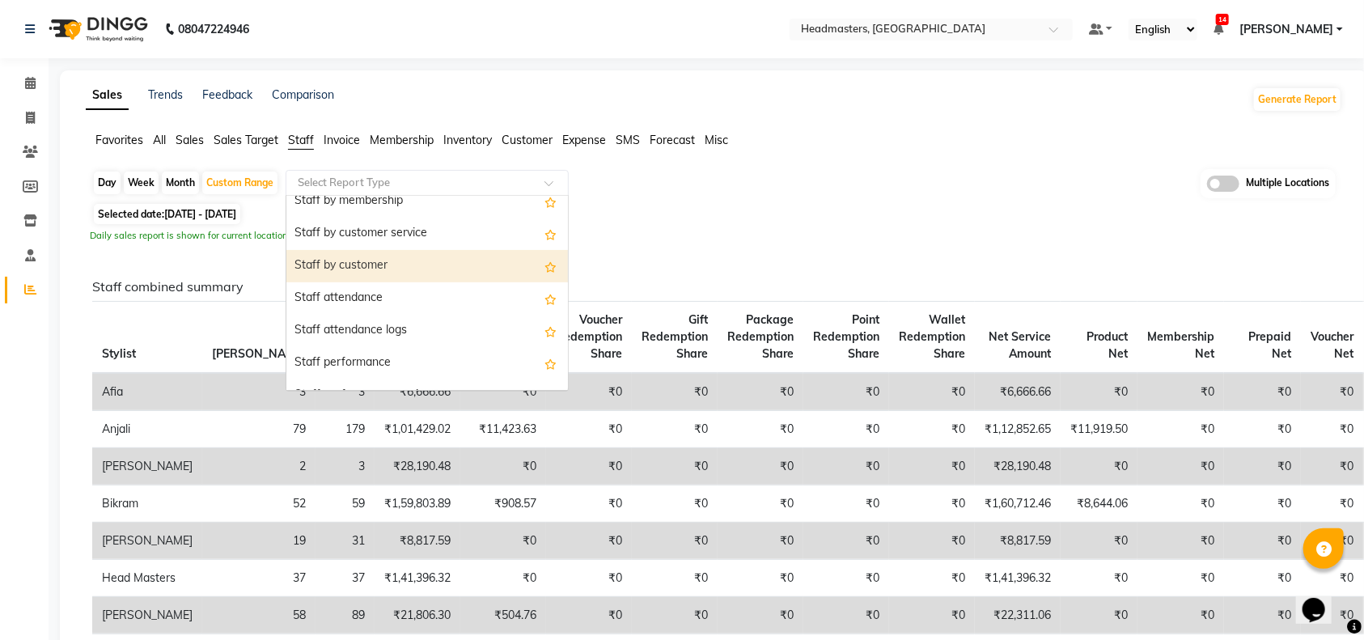
click at [358, 267] on div "Staff by customer" at bounding box center [426, 266] width 281 height 32
select select "full_report"
select select "csv"
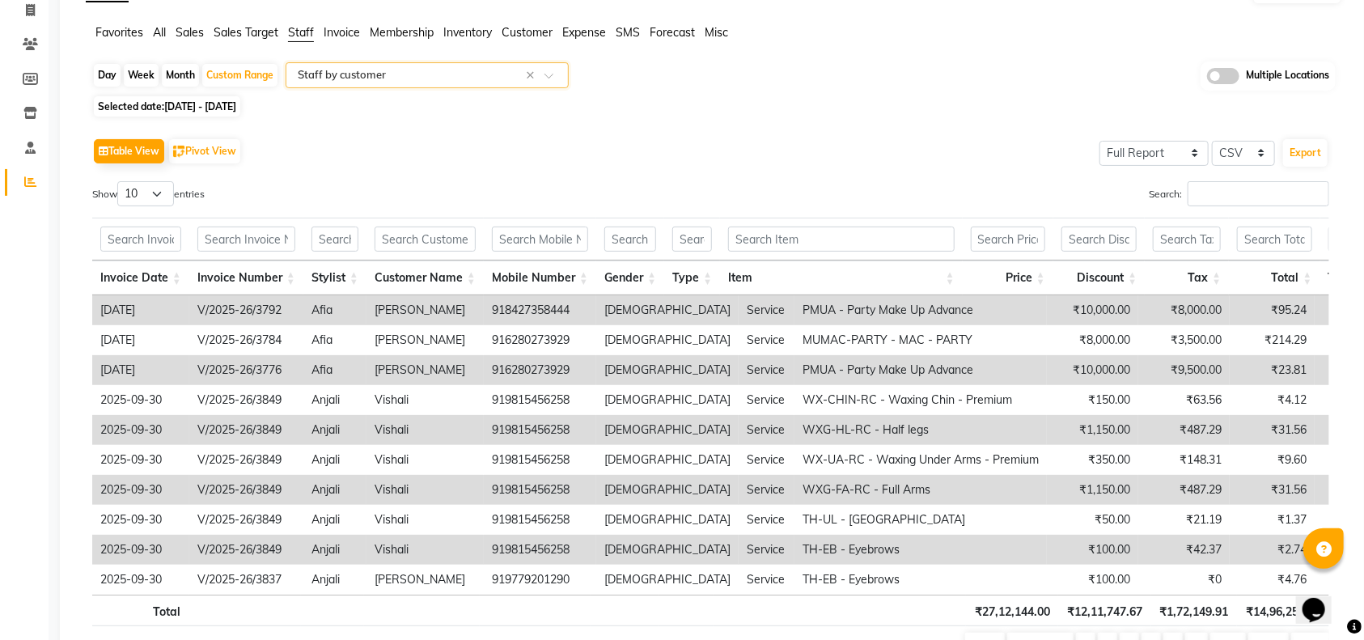
click at [338, 32] on span "Invoice" at bounding box center [342, 32] width 36 height 15
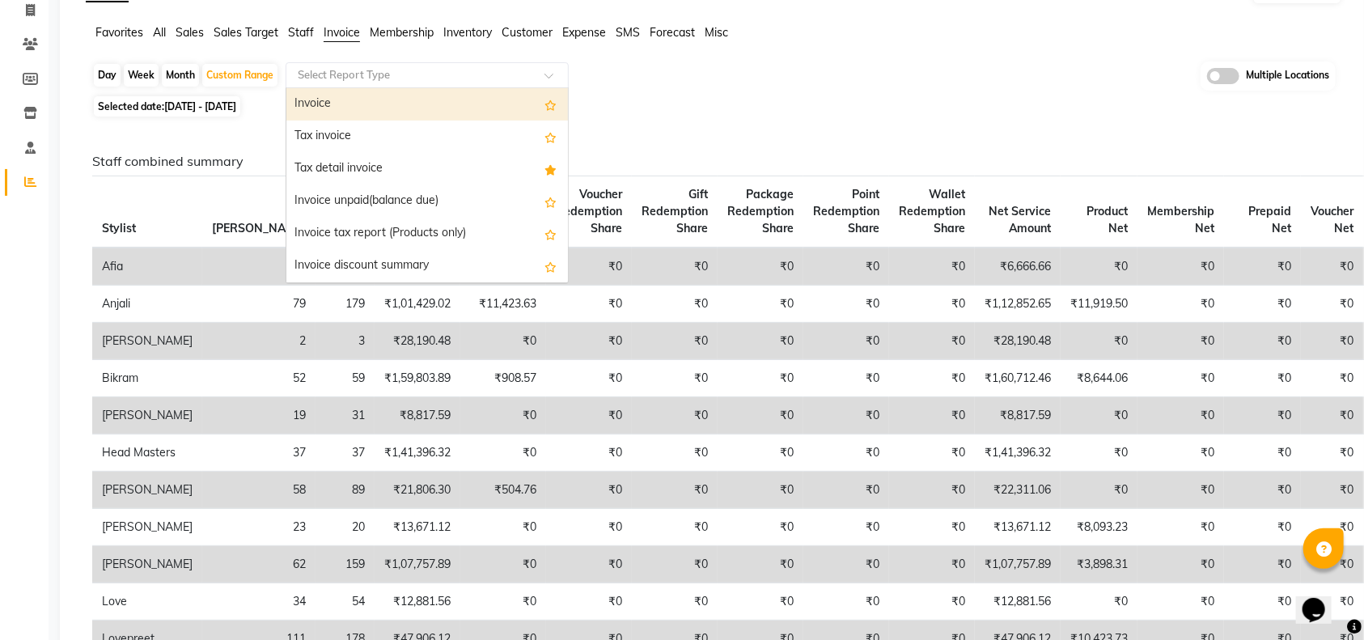
click at [338, 81] on input "text" at bounding box center [410, 75] width 233 height 16
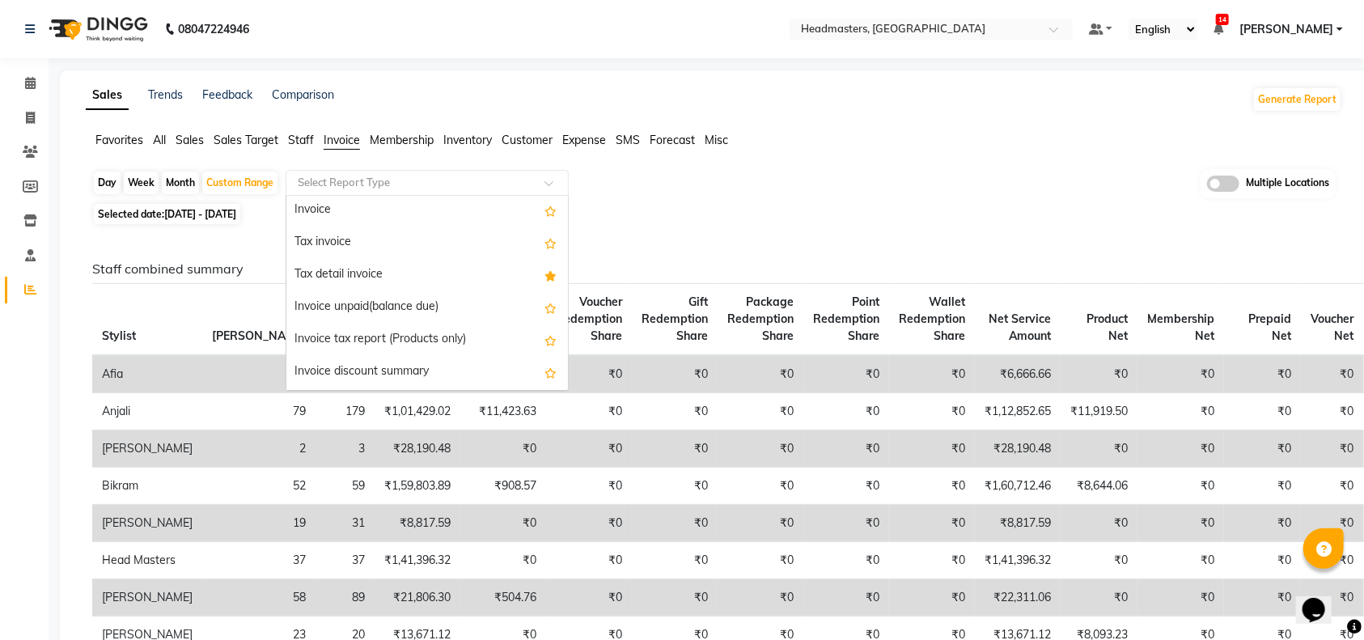
scroll to position [0, 0]
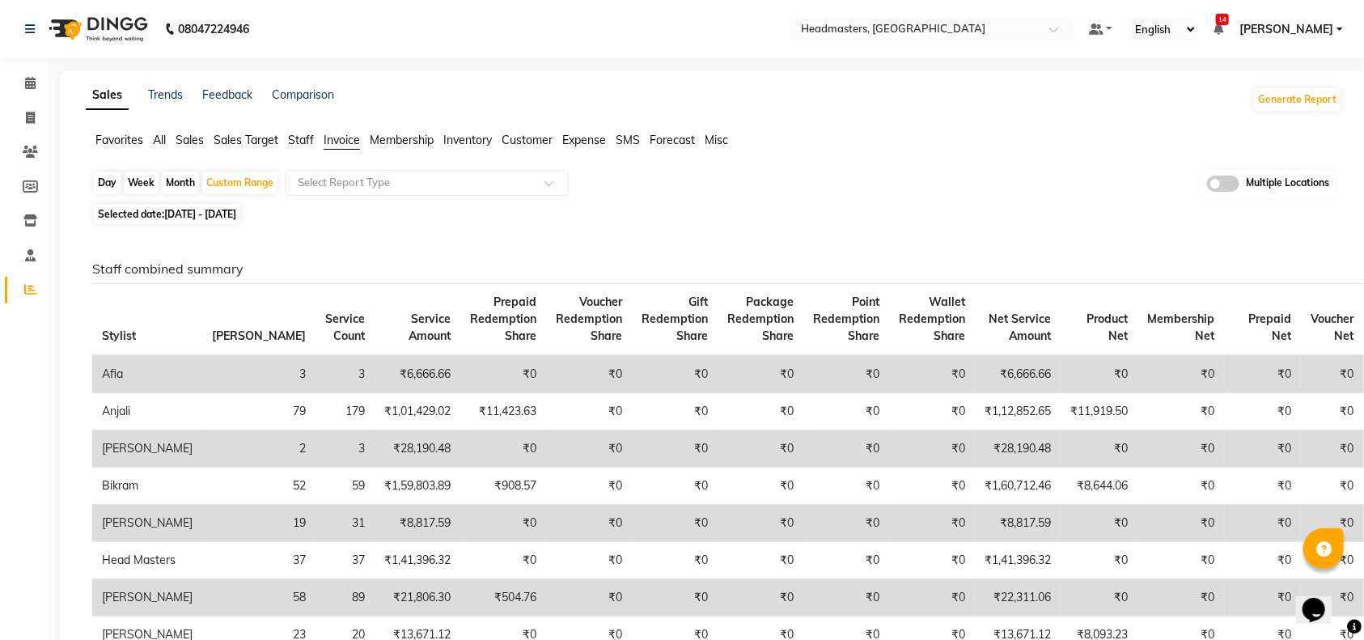
click at [682, 187] on div "Day Week Month Custom Range Select Report Type Multiple Locations" at bounding box center [713, 184] width 1243 height 30
click at [239, 182] on div "Custom Range" at bounding box center [239, 182] width 75 height 23
select select "9"
select select "2025"
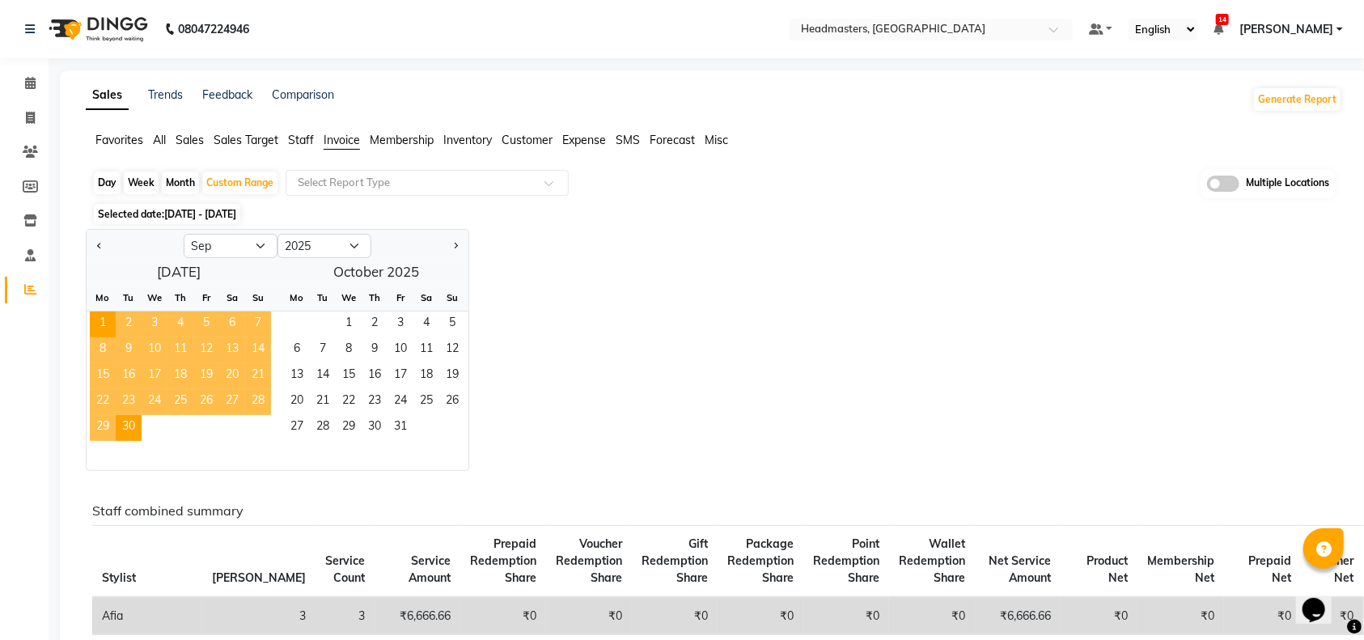
click at [603, 285] on div "Jan Feb Mar Apr May Jun Jul Aug Sep Oct Nov Dec 2015 2016 2017 2018 2019 2020 2…" at bounding box center [714, 350] width 1256 height 242
click at [597, 276] on div "Jan Feb Mar Apr May Jun Jul Aug Sep Oct Nov Dec 2015 2016 2017 2018 2019 2020 2…" at bounding box center [714, 350] width 1256 height 242
click at [338, 134] on span "Invoice" at bounding box center [342, 140] width 36 height 15
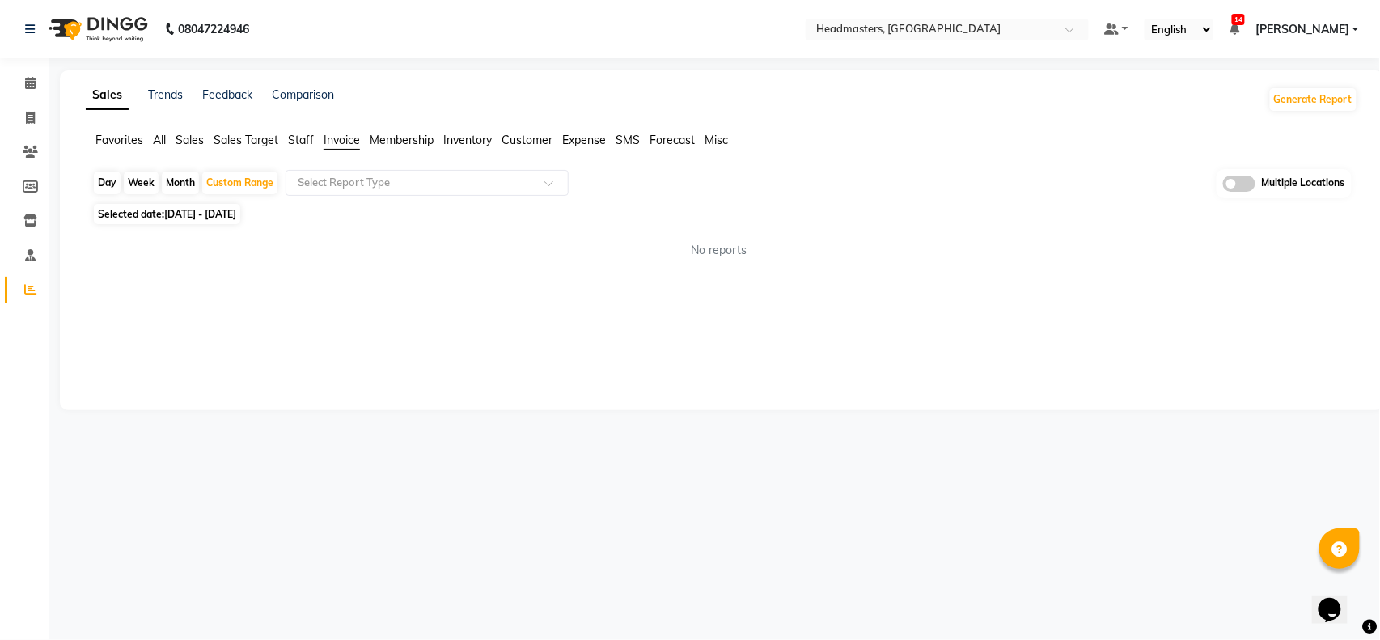
click at [338, 142] on span "Invoice" at bounding box center [342, 140] width 36 height 15
click at [290, 144] on span "Staff" at bounding box center [301, 140] width 26 height 15
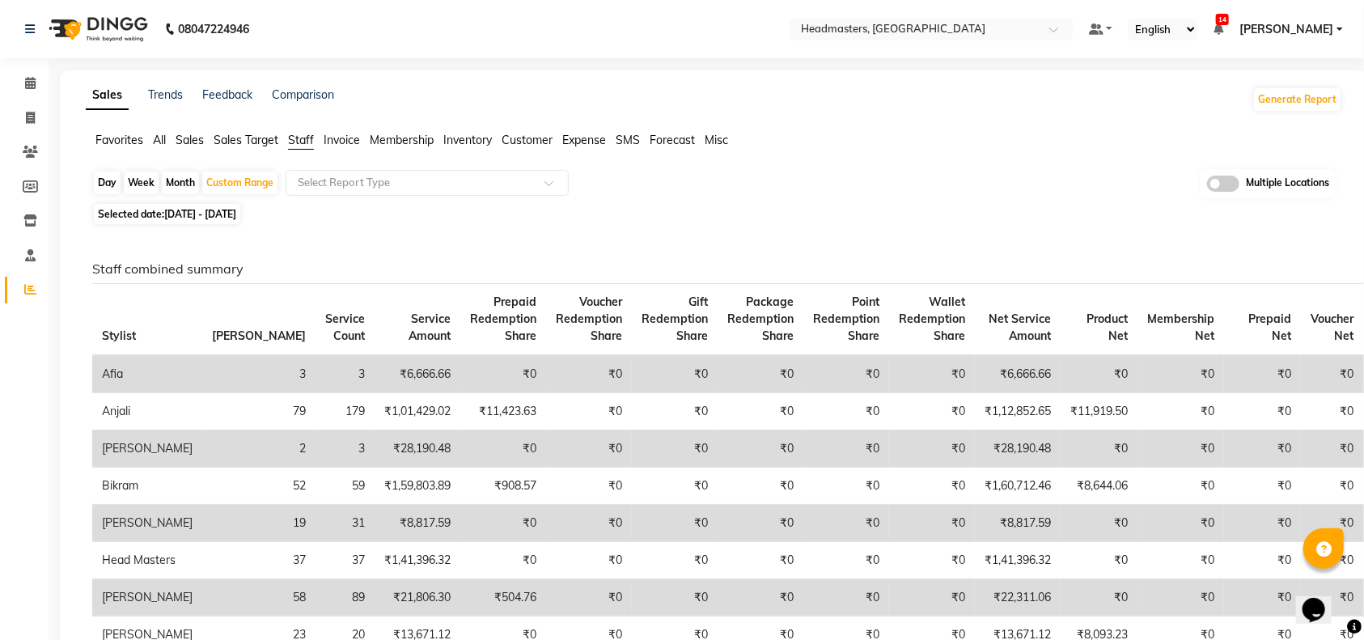
click at [339, 143] on span "Invoice" at bounding box center [342, 140] width 36 height 15
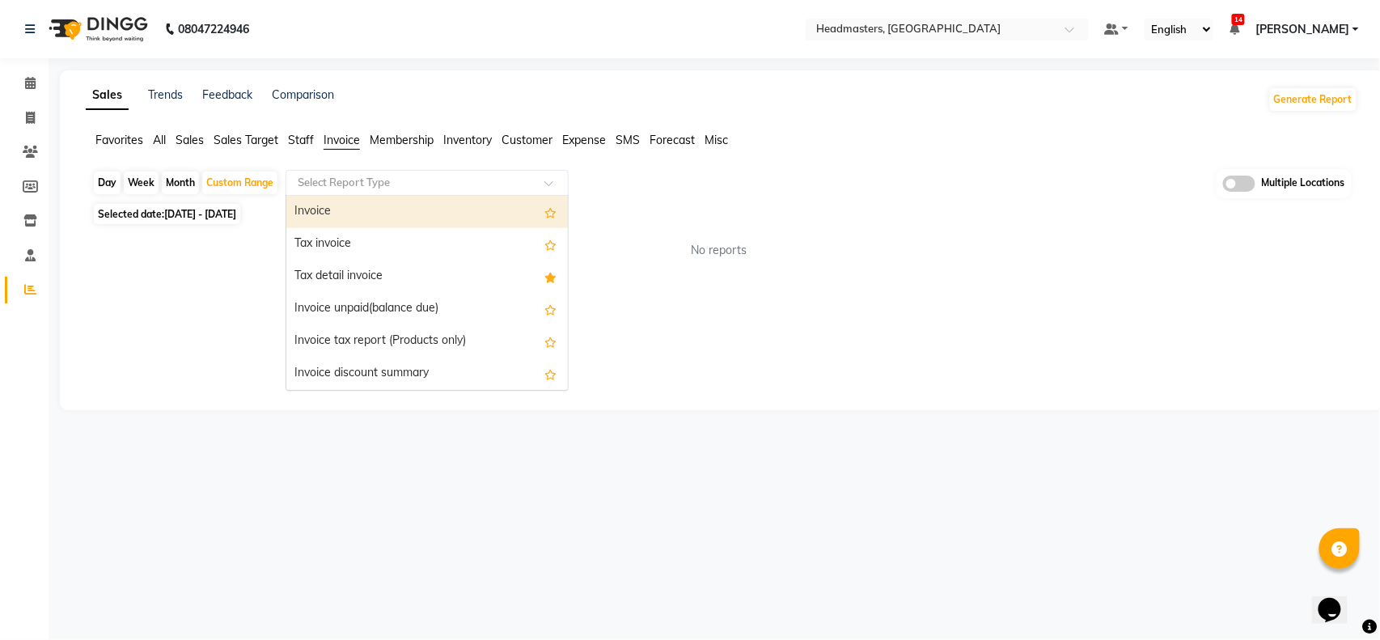
click at [347, 182] on input "text" at bounding box center [410, 183] width 233 height 16
click at [352, 209] on div "Invoice" at bounding box center [426, 212] width 281 height 32
select select "full_report"
select select "csv"
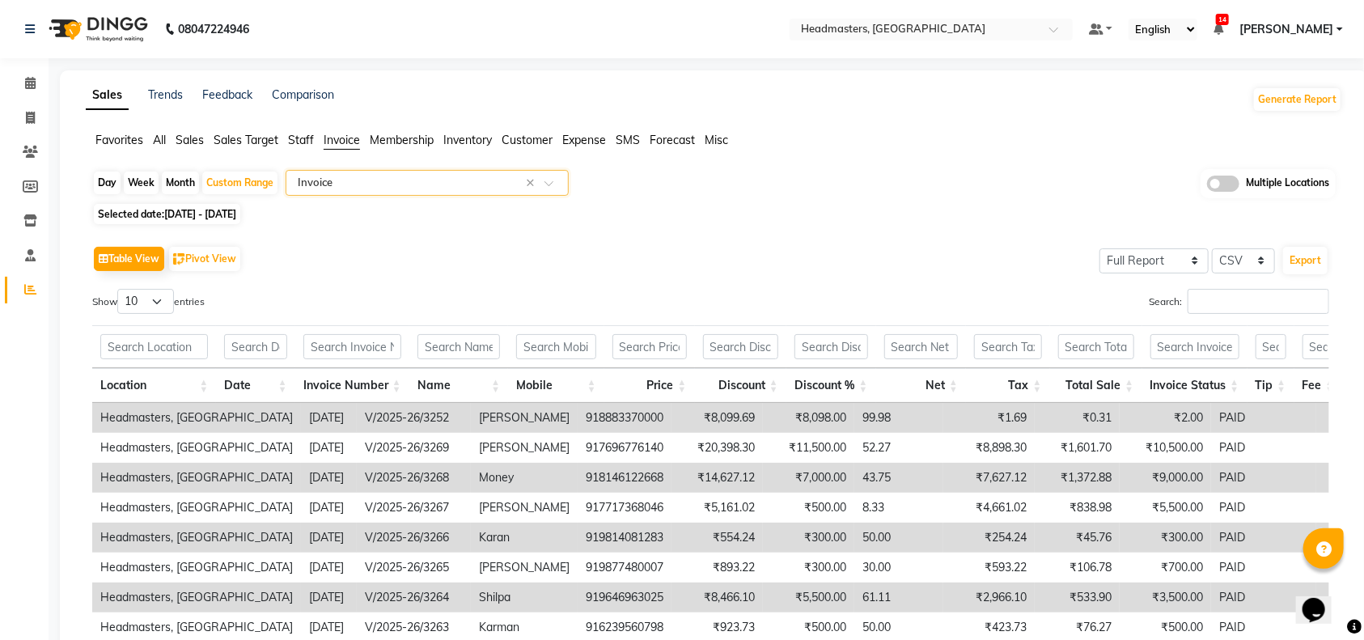
click at [334, 141] on span "Invoice" at bounding box center [342, 140] width 36 height 15
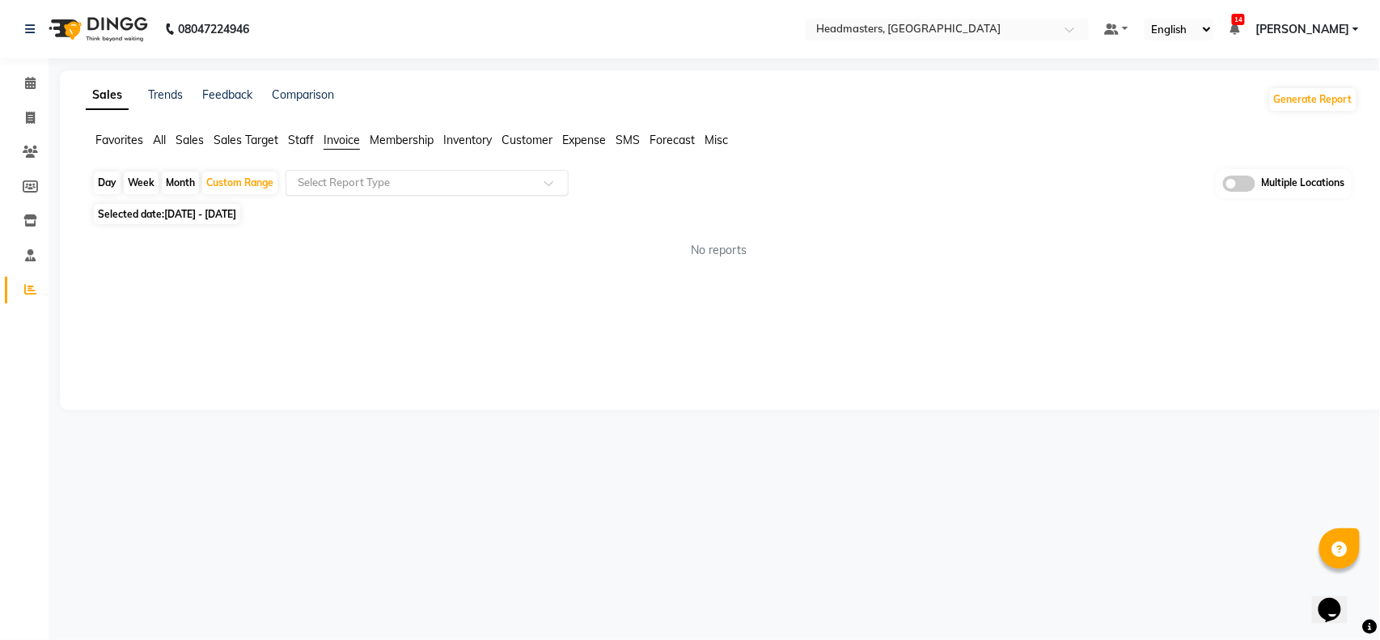
click at [320, 193] on div "Select Report Type" at bounding box center [427, 183] width 283 height 26
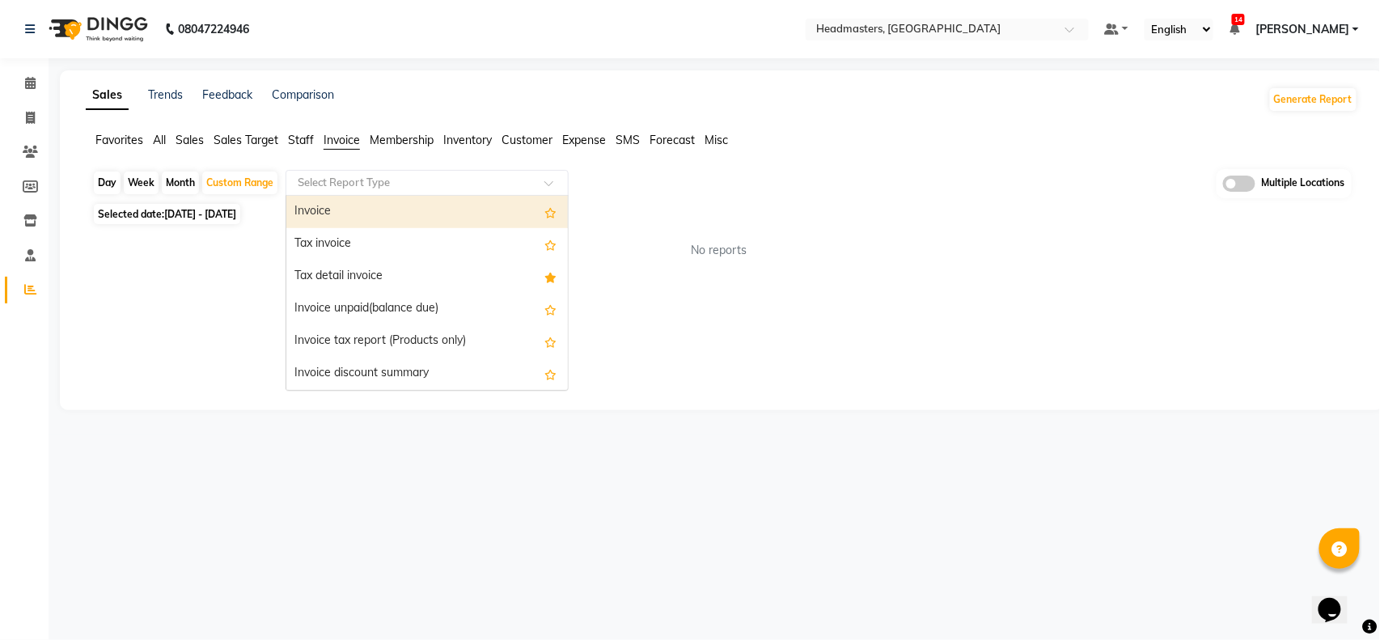
click at [324, 212] on div "Invoice" at bounding box center [426, 212] width 281 height 32
select select "full_report"
select select "csv"
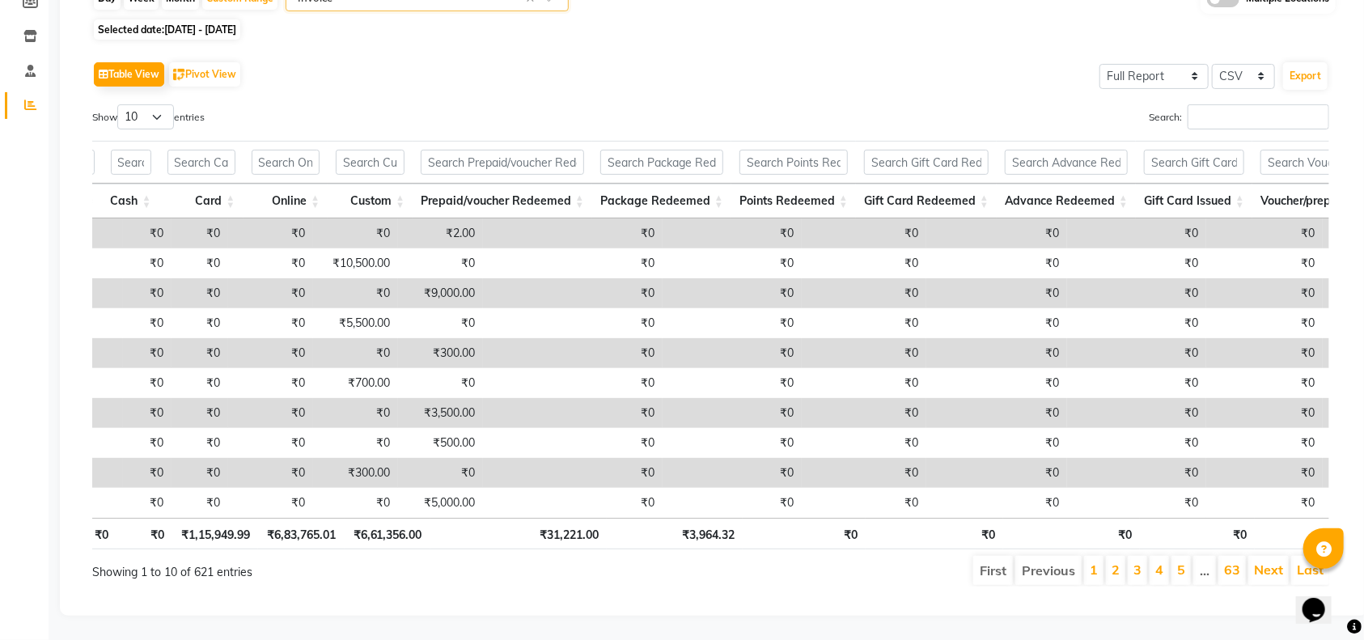
scroll to position [0, 1234]
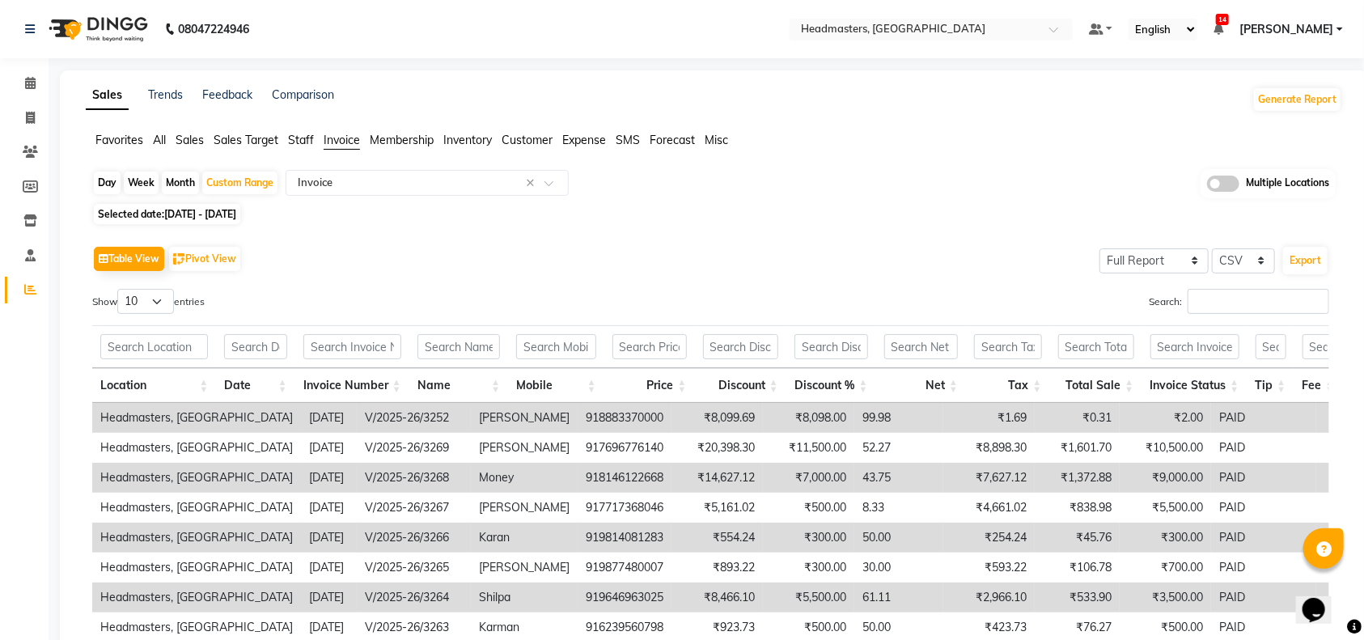
click at [599, 213] on div "Selected date: 01-09-2025 - 30-09-2025" at bounding box center [717, 213] width 1250 height 17
click at [675, 184] on div "Day Week Month Custom Range Select Report Type × Invoice × Multiple Locations" at bounding box center [713, 184] width 1243 height 30
drag, startPoint x: 506, startPoint y: 146, endPoint x: 464, endPoint y: 150, distance: 41.5
click at [468, 150] on div "Favorites All Sales Sales Target Staff Invoice Membership Inventory Customer Ex…" at bounding box center [714, 147] width 1280 height 31
click at [425, 154] on div "Favorites All Sales Sales Target Staff Invoice Membership Inventory Customer Ex…" at bounding box center [714, 147] width 1280 height 31
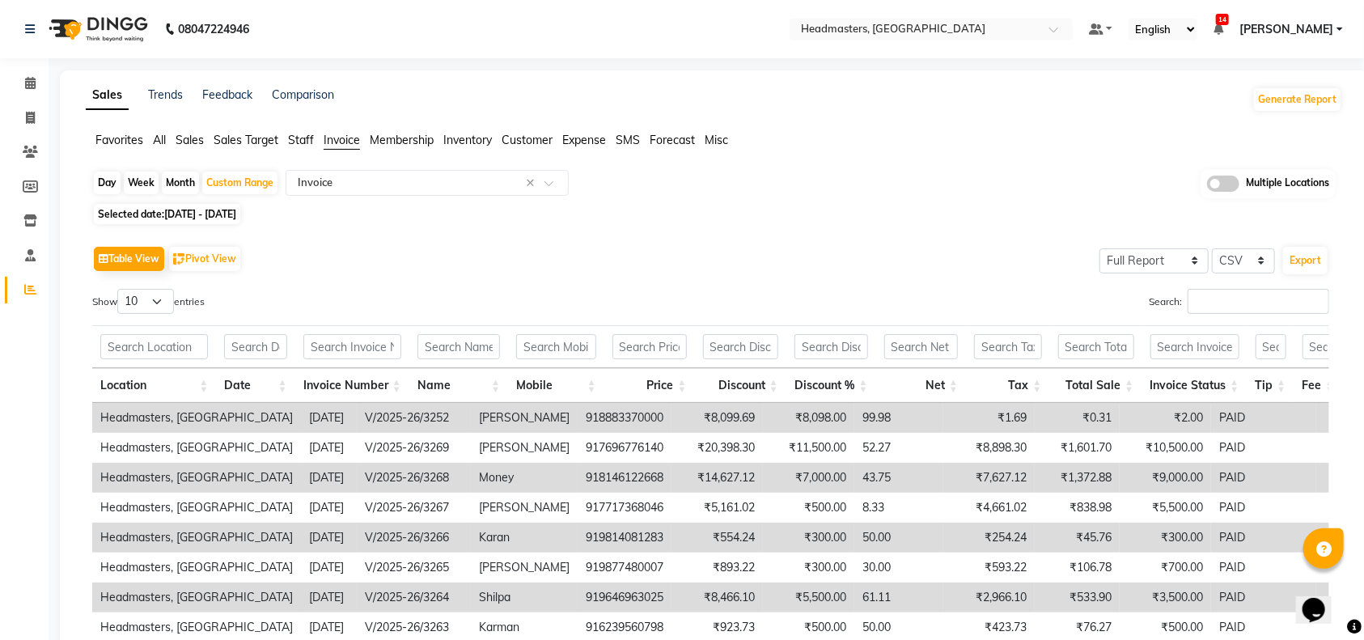
click at [403, 159] on div "Favorites All Sales Sales Target Staff Invoice Membership Inventory Customer Ex…" at bounding box center [714, 147] width 1280 height 31
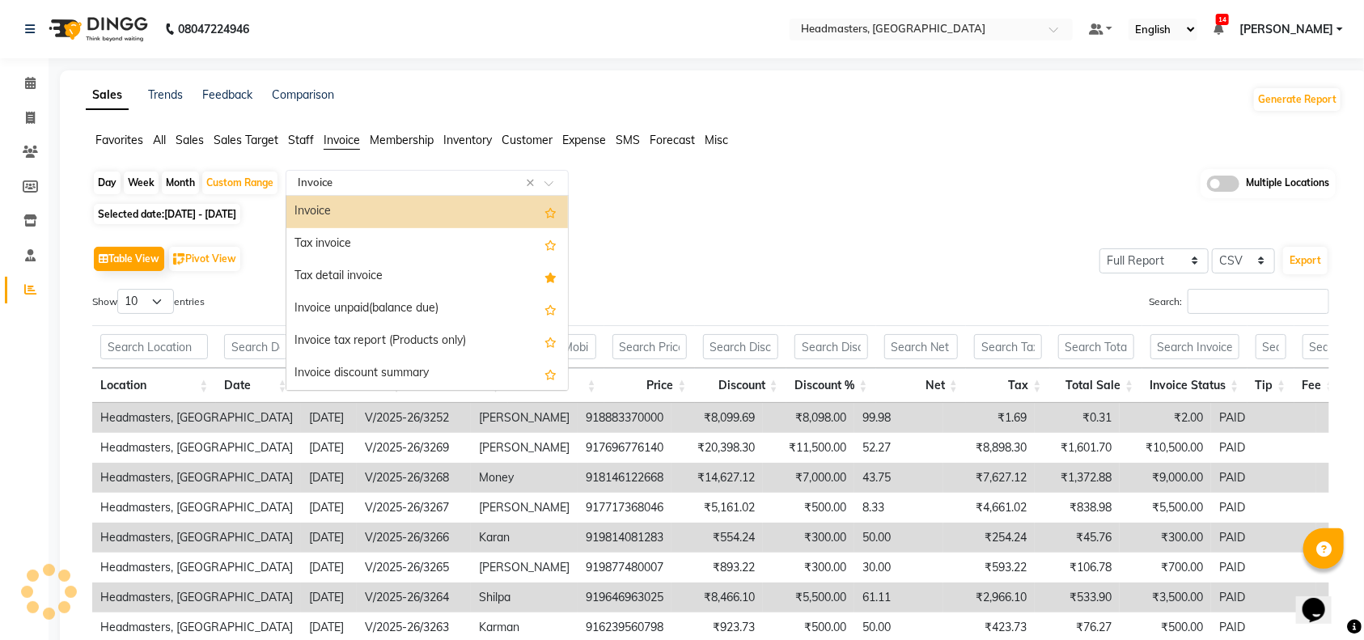
click at [320, 185] on input "text" at bounding box center [410, 183] width 233 height 16
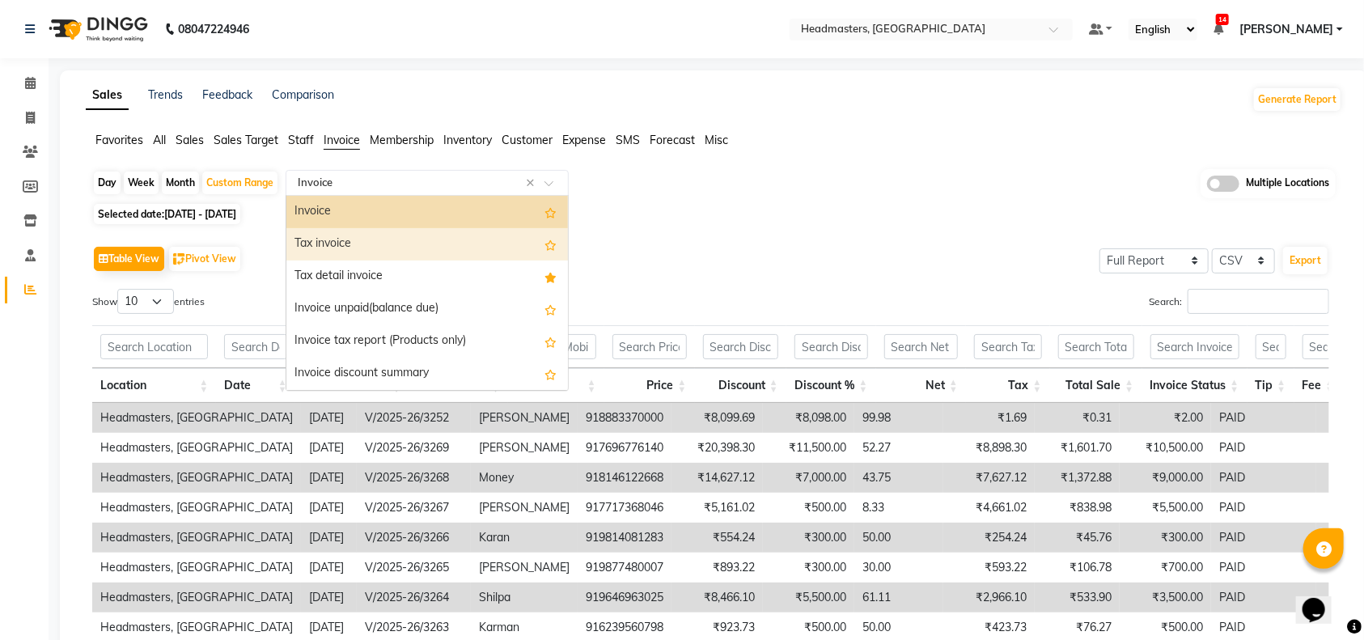
click at [849, 208] on div "Selected date: 01-09-2025 - 30-09-2025" at bounding box center [717, 213] width 1250 height 17
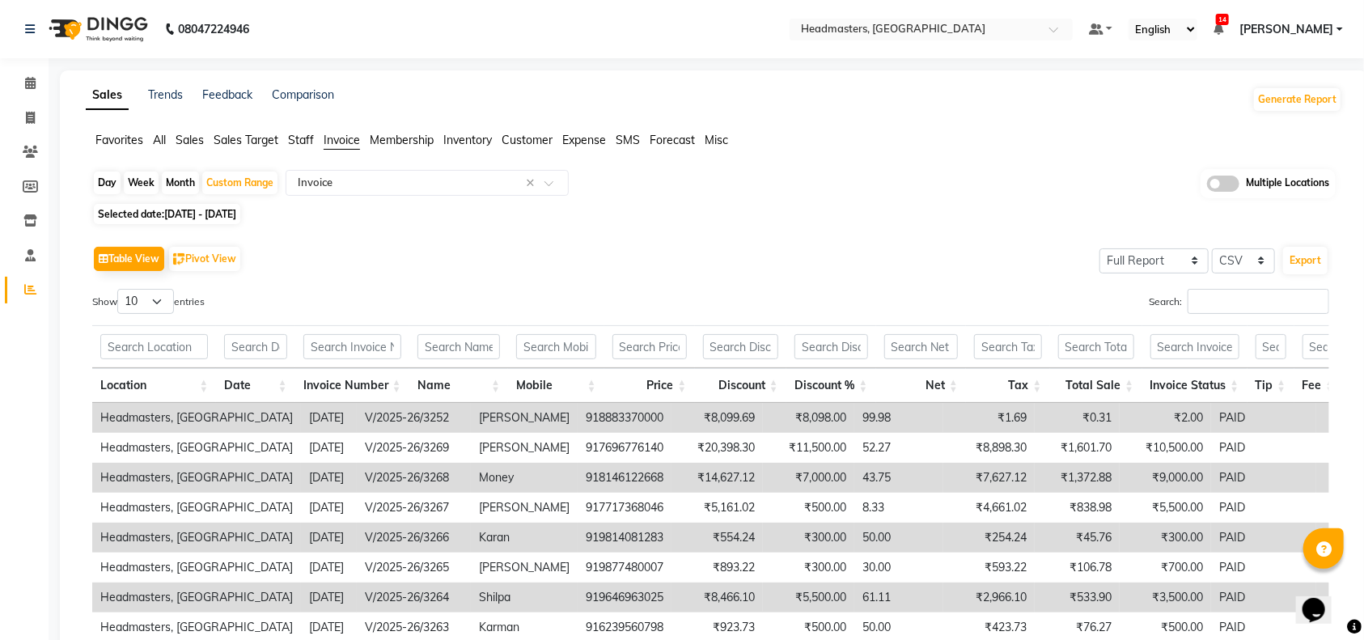
click at [522, 236] on div "Table View Pivot View Select Full Report Filtered Report Select CSV PDF Export …" at bounding box center [710, 506] width 1263 height 555
click at [522, 235] on div "Table View Pivot View Select Full Report Filtered Report Select CSV PDF Export …" at bounding box center [710, 506] width 1263 height 555
drag, startPoint x: 508, startPoint y: 235, endPoint x: 471, endPoint y: 235, distance: 37.2
click at [497, 235] on div "Table View Pivot View Select Full Report Filtered Report Select CSV PDF Export …" at bounding box center [710, 506] width 1263 height 555
click at [471, 235] on div "Table View Pivot View Select Full Report Filtered Report Select CSV PDF Export …" at bounding box center [710, 506] width 1263 height 555
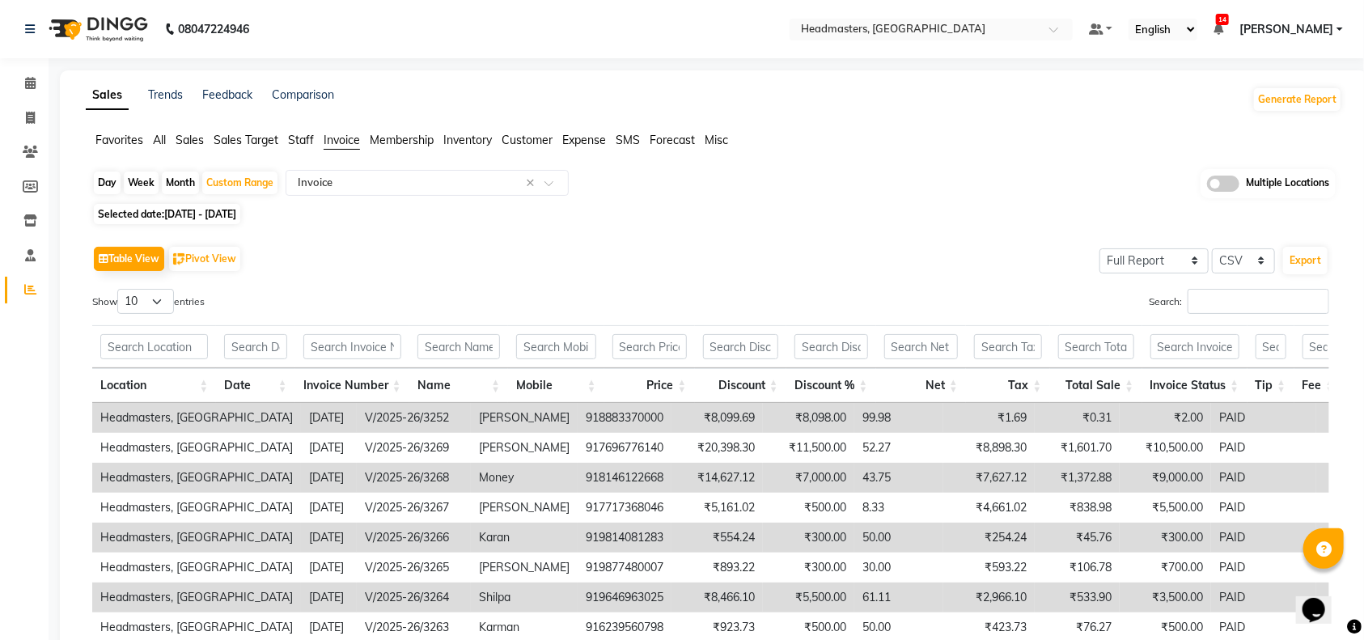
click at [471, 417] on td "Sana Luthra" at bounding box center [524, 418] width 107 height 30
click at [854, 417] on td "99.98" at bounding box center [898, 418] width 89 height 30
click at [763, 417] on td "₹8,098.00" at bounding box center [808, 418] width 91 height 30
click at [671, 411] on td "₹8,099.69" at bounding box center [716, 418] width 91 height 30
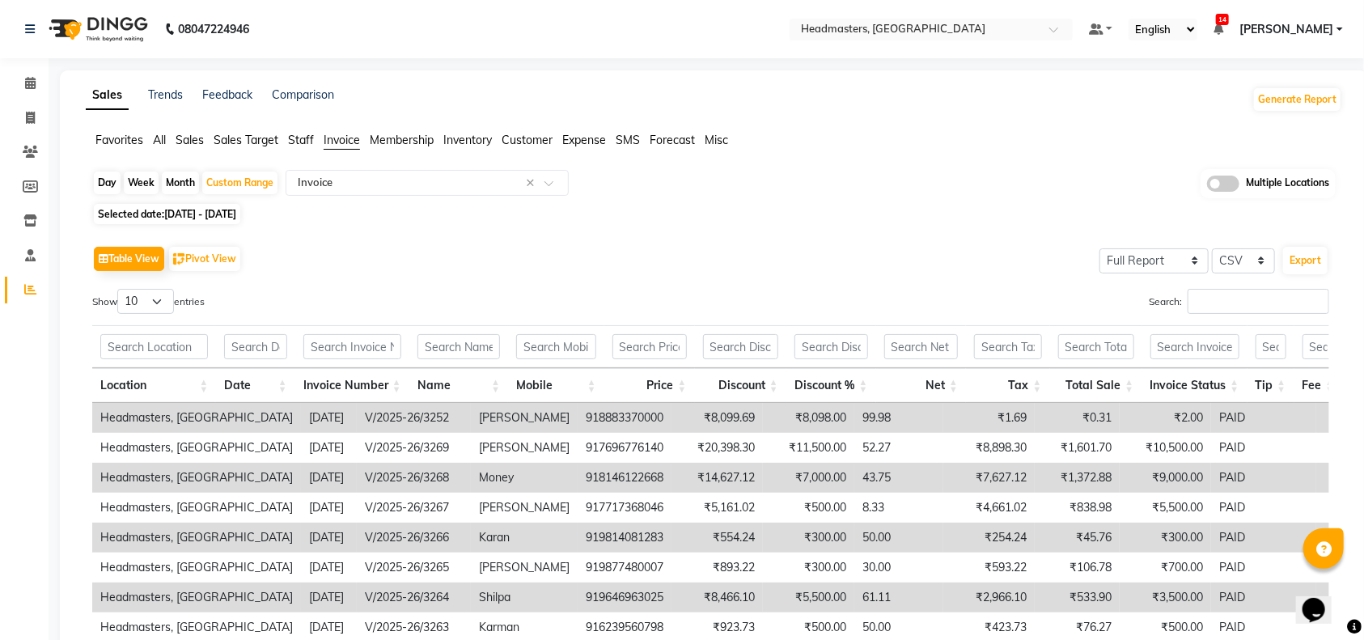
drag, startPoint x: 554, startPoint y: 426, endPoint x: 476, endPoint y: 408, distance: 79.7
click at [578, 426] on td "918883370000" at bounding box center [625, 418] width 94 height 30
drag, startPoint x: 468, startPoint y: 408, endPoint x: 430, endPoint y: 413, distance: 39.0
click at [471, 409] on td "Sana Luthra" at bounding box center [524, 418] width 107 height 30
drag, startPoint x: 379, startPoint y: 422, endPoint x: 328, endPoint y: 422, distance: 51.8
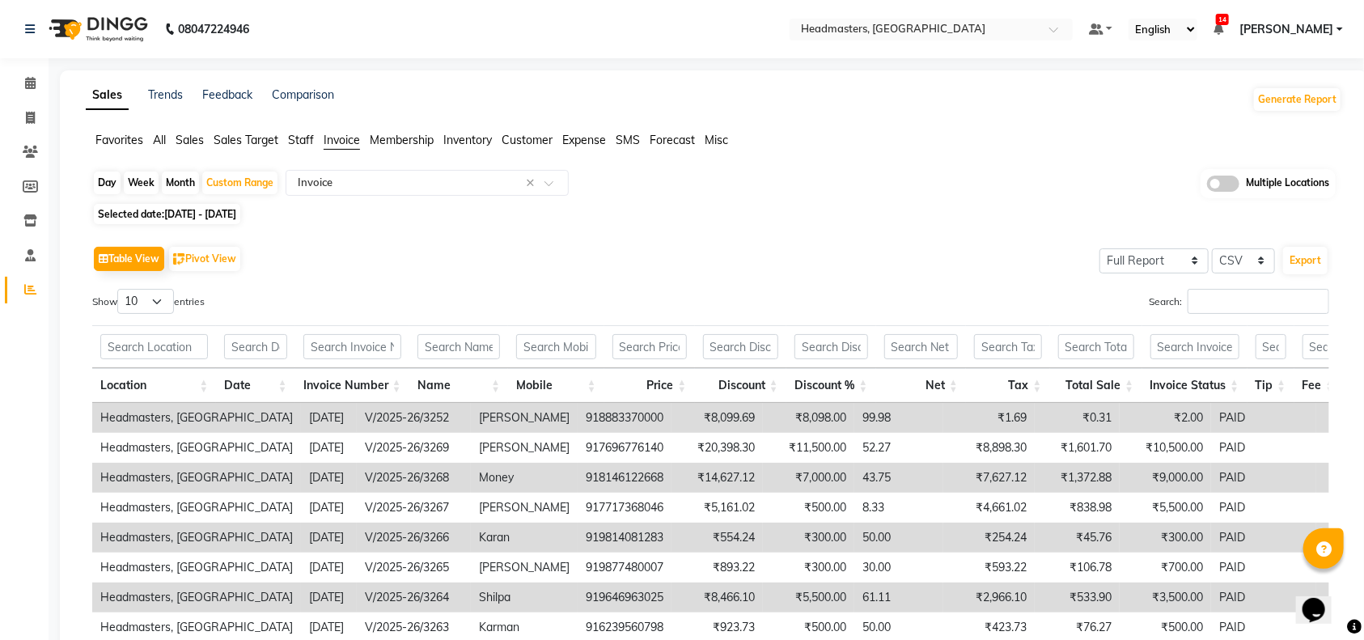
click at [377, 422] on td "V/2025-26/3252" at bounding box center [414, 418] width 114 height 30
click at [301, 422] on td "2025-09-01" at bounding box center [329, 418] width 56 height 30
click at [301, 418] on td "2025-09-01" at bounding box center [329, 418] width 56 height 30
click at [397, 417] on td "V/2025-26/3252" at bounding box center [414, 418] width 114 height 30
click at [589, 417] on td "918883370000" at bounding box center [625, 418] width 94 height 30
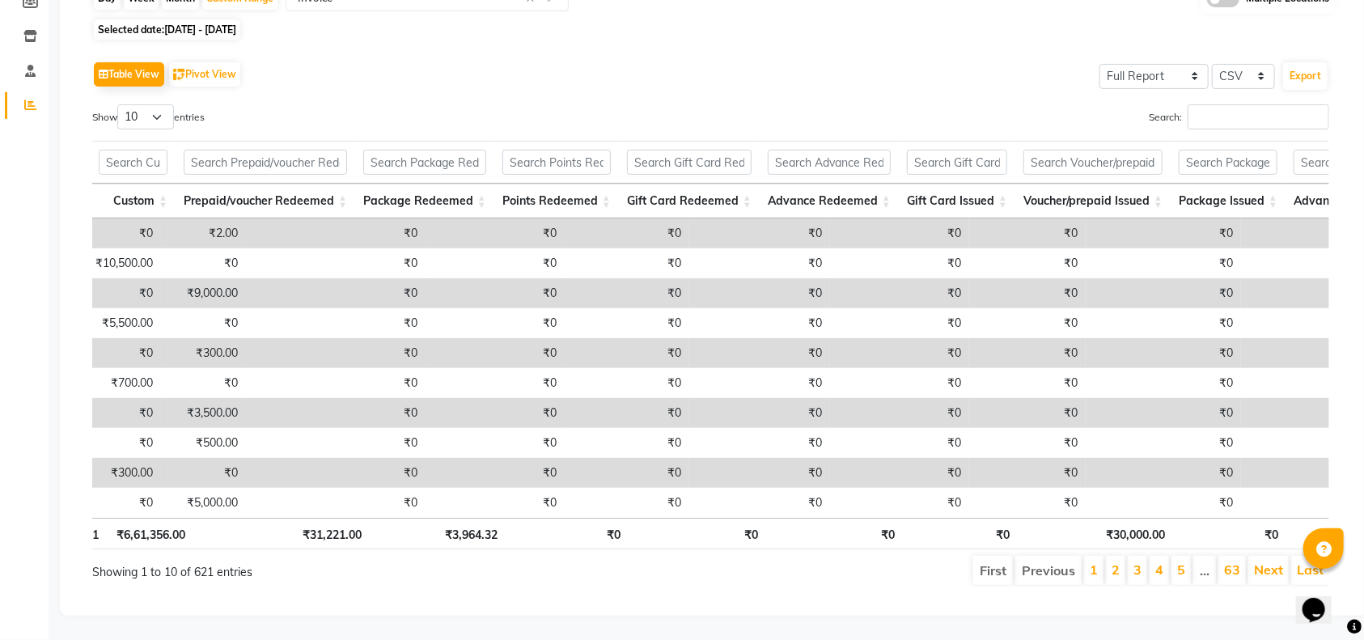
scroll to position [0, 1261]
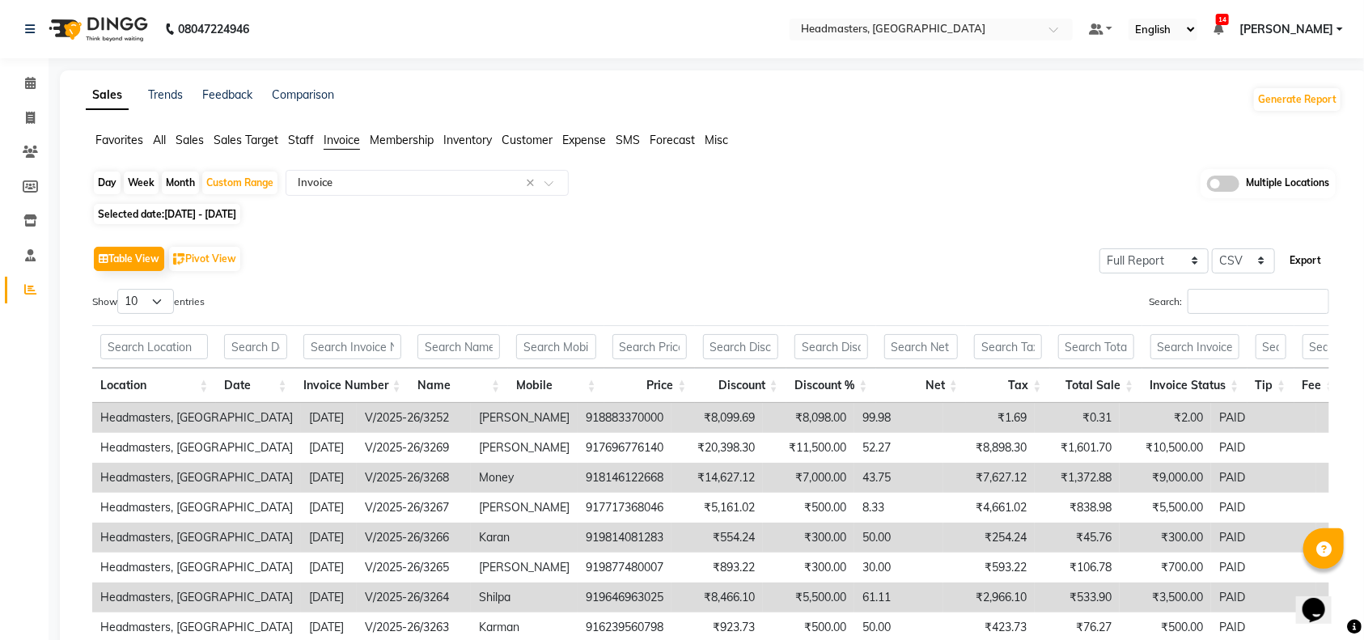
click at [1301, 262] on button "Export" at bounding box center [1305, 261] width 44 height 28
click at [1263, 258] on select "Select CSV PDF" at bounding box center [1243, 260] width 63 height 25
click at [909, 204] on div "Day Week Month Custom Range Select Report Type × Invoice × Multiple Locations S…" at bounding box center [714, 476] width 1256 height 615
click at [434, 265] on div "Table View Pivot View Select Full Report Filtered Report Select CSV PDF Export" at bounding box center [710, 259] width 1237 height 34
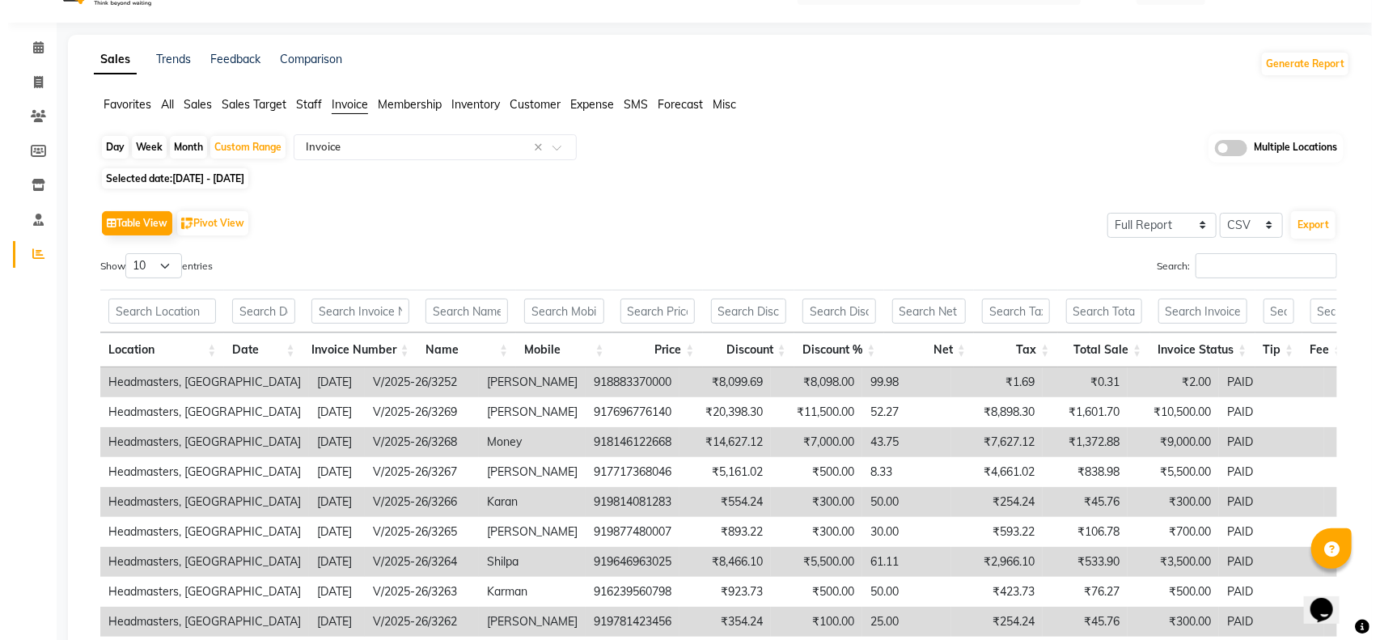
scroll to position [0, 0]
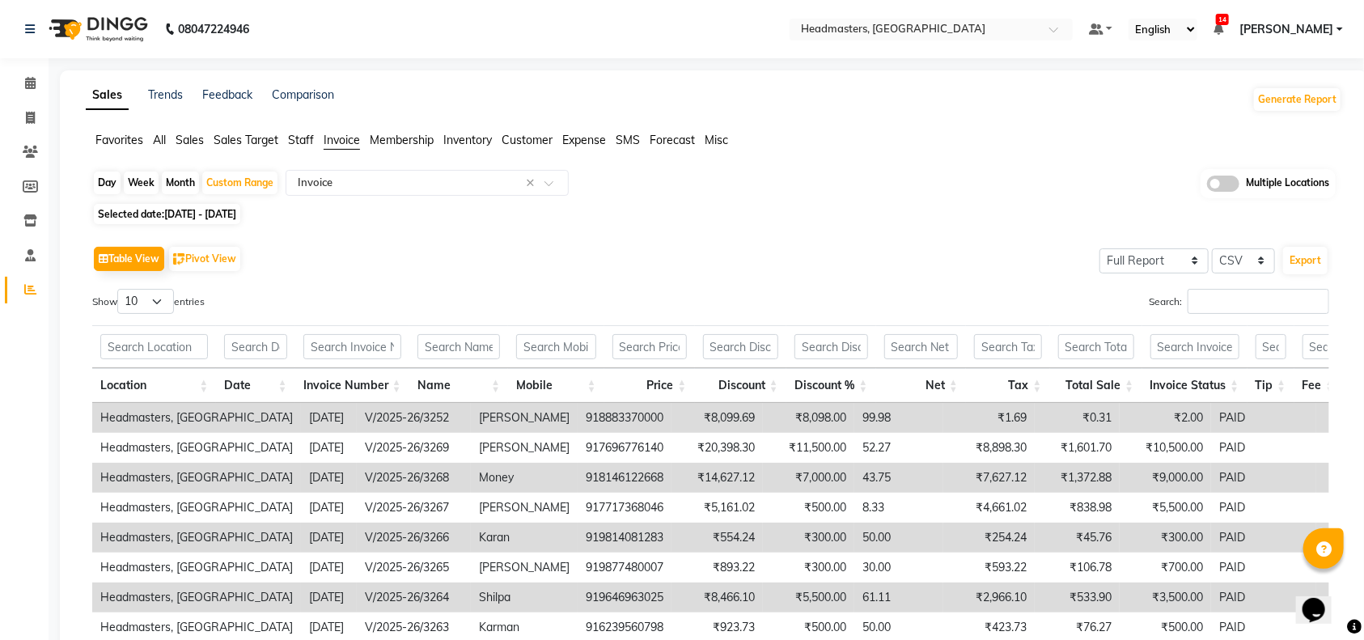
click at [345, 139] on span "Invoice" at bounding box center [342, 140] width 36 height 15
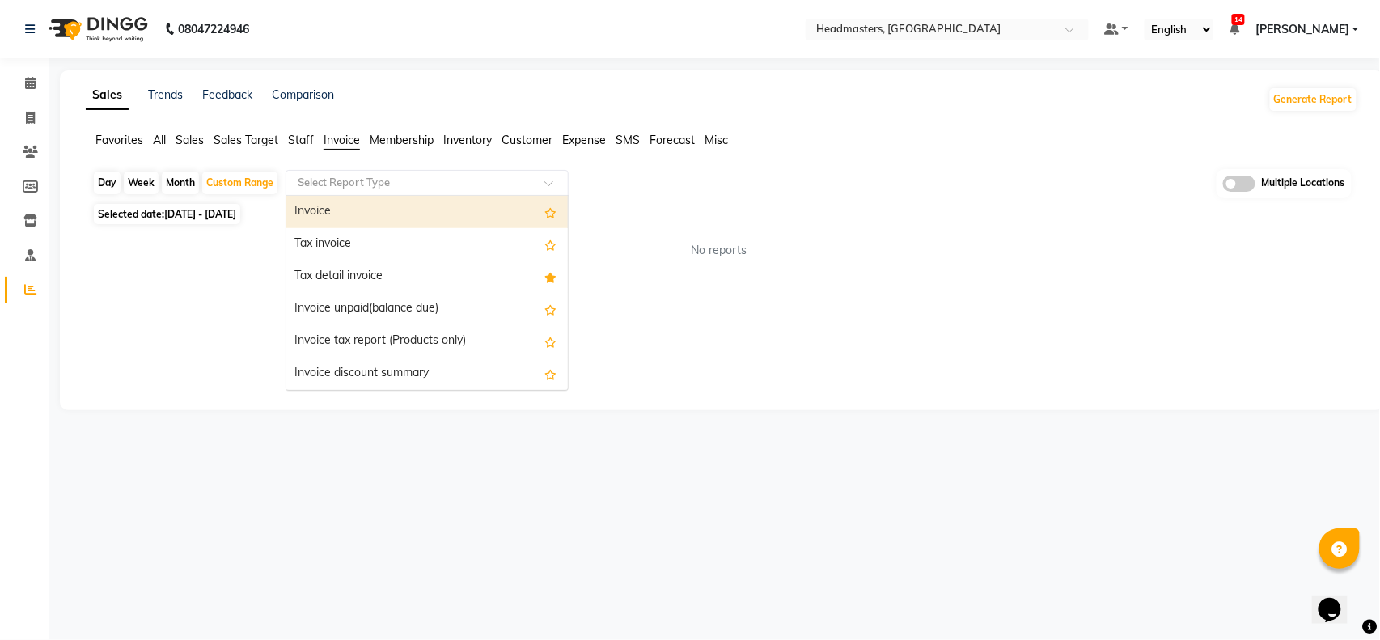
click at [339, 181] on input "text" at bounding box center [410, 183] width 233 height 16
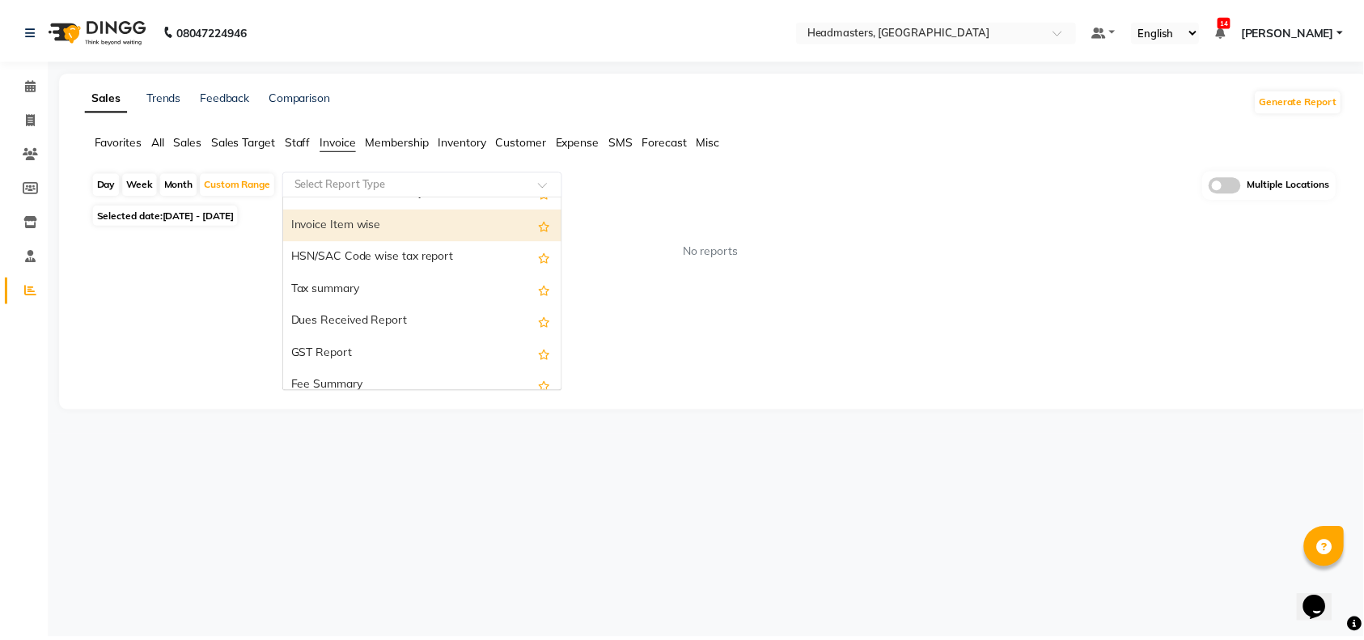
scroll to position [215, 0]
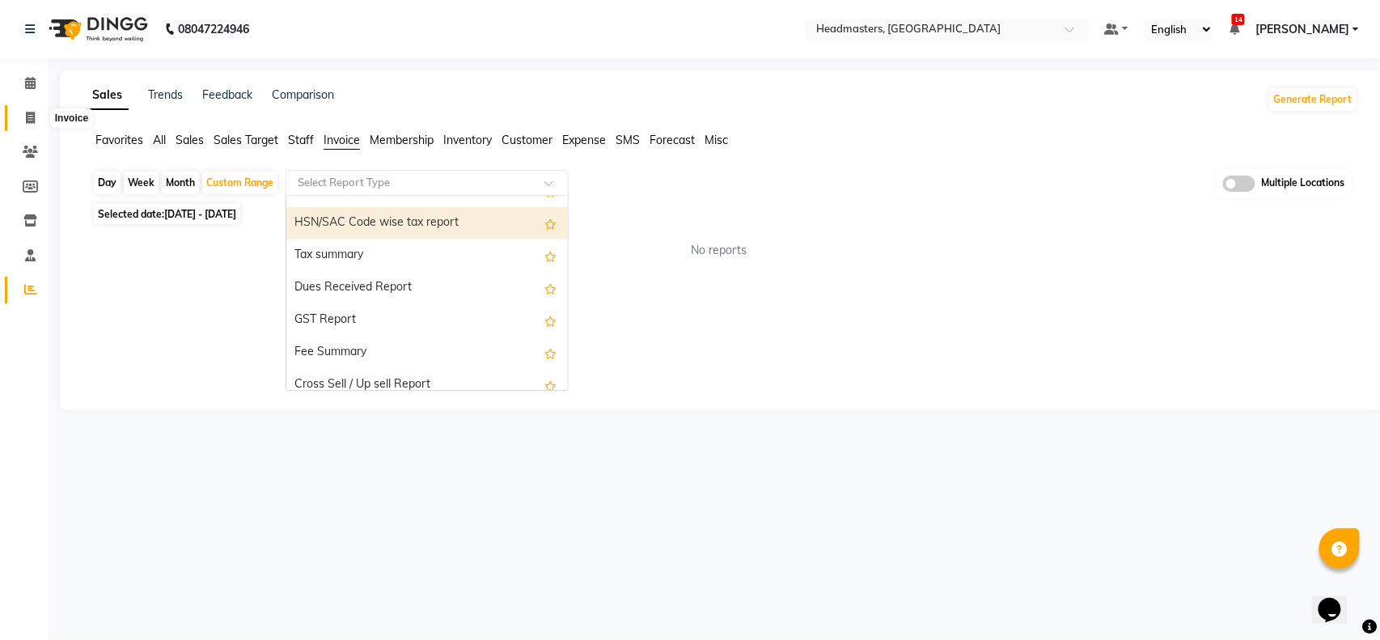
click at [27, 125] on span at bounding box center [30, 118] width 28 height 19
select select "service"
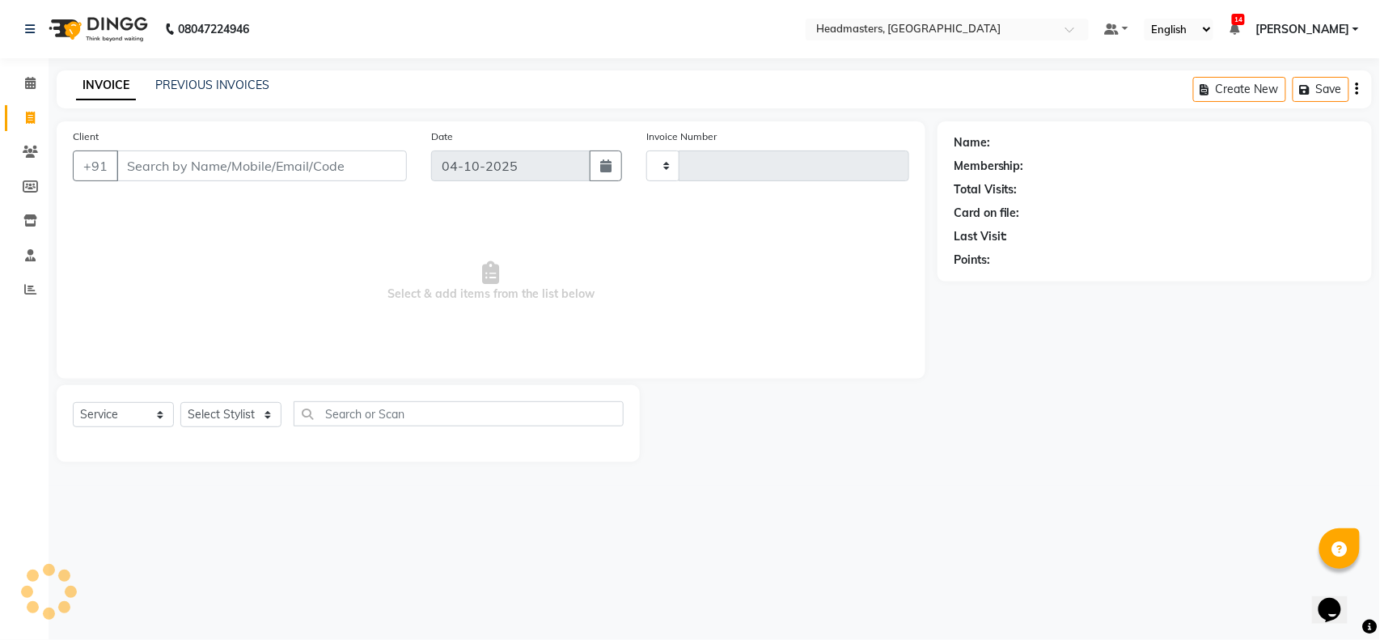
type input "3952"
select select "7136"
click at [216, 85] on link "PREVIOUS INVOICES" at bounding box center [212, 85] width 114 height 15
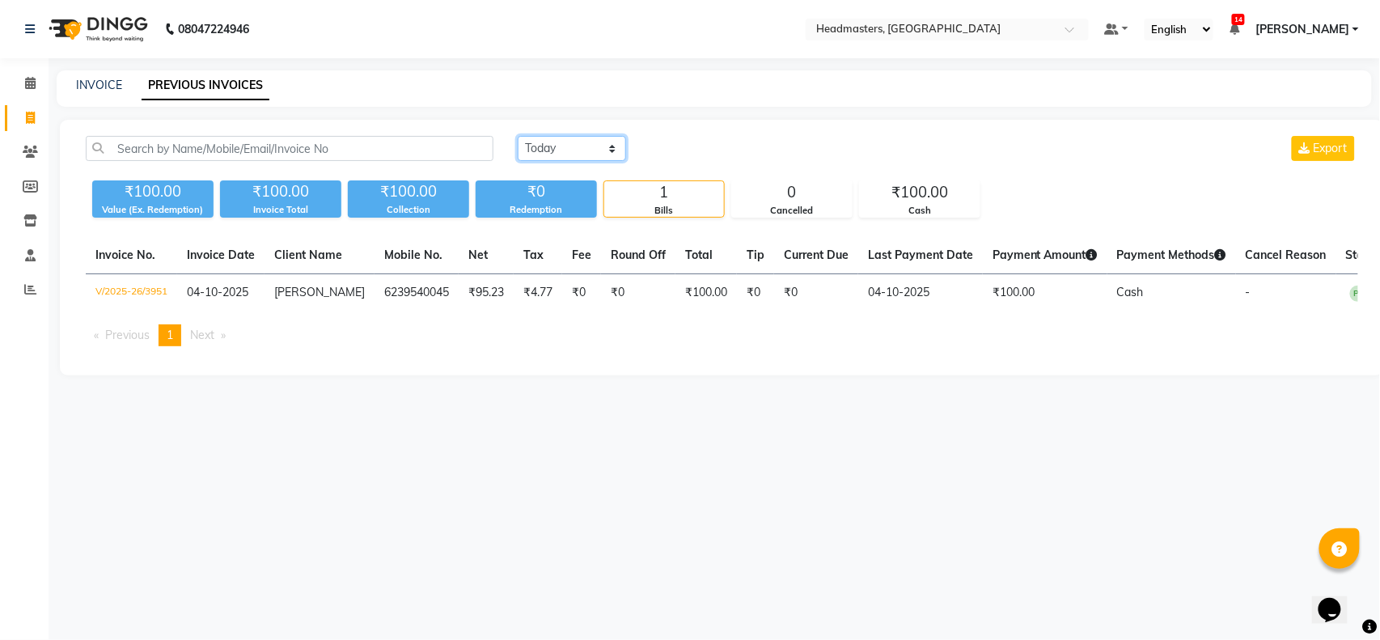
click at [589, 146] on select "Today Yesterday Custom Range" at bounding box center [572, 148] width 108 height 25
select select "range"
click at [518, 136] on select "Today Yesterday Custom Range" at bounding box center [572, 148] width 108 height 25
click at [695, 141] on input "04-10-2025" at bounding box center [703, 149] width 113 height 23
select select "10"
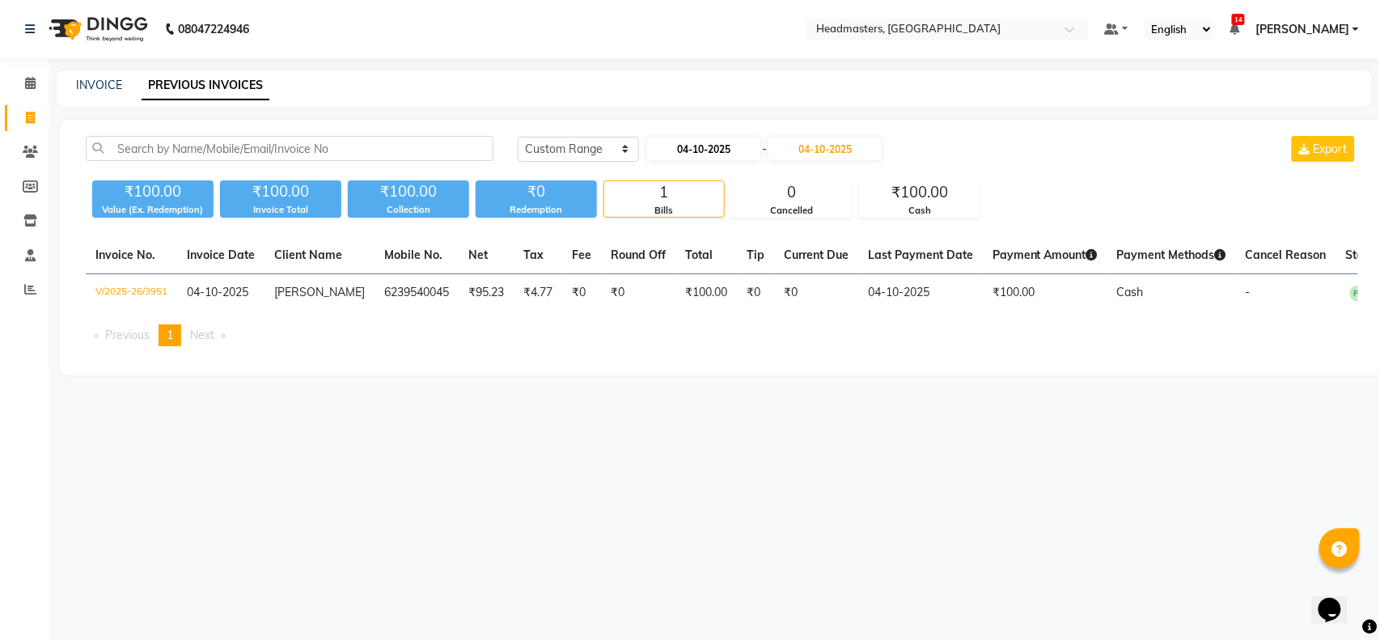
select select "2025"
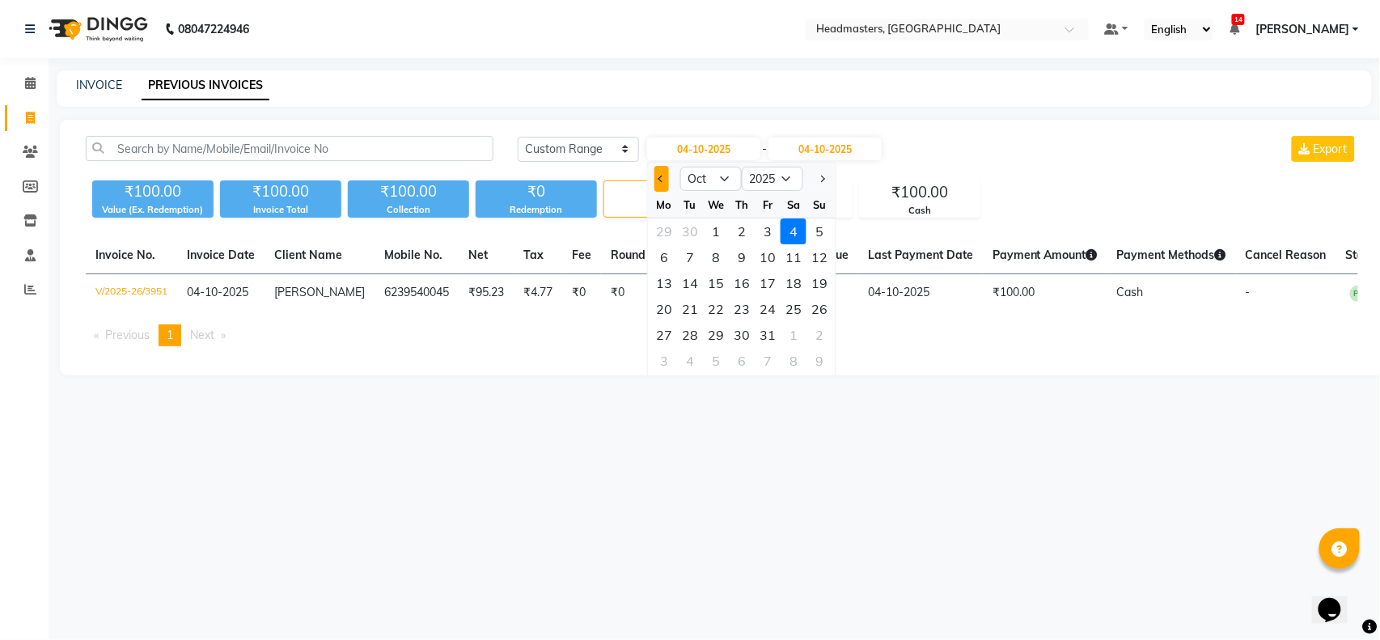
click at [658, 180] on button "Previous month" at bounding box center [661, 179] width 14 height 26
select select "9"
click at [662, 231] on div "1" at bounding box center [664, 231] width 26 height 26
type input "01-09-2025"
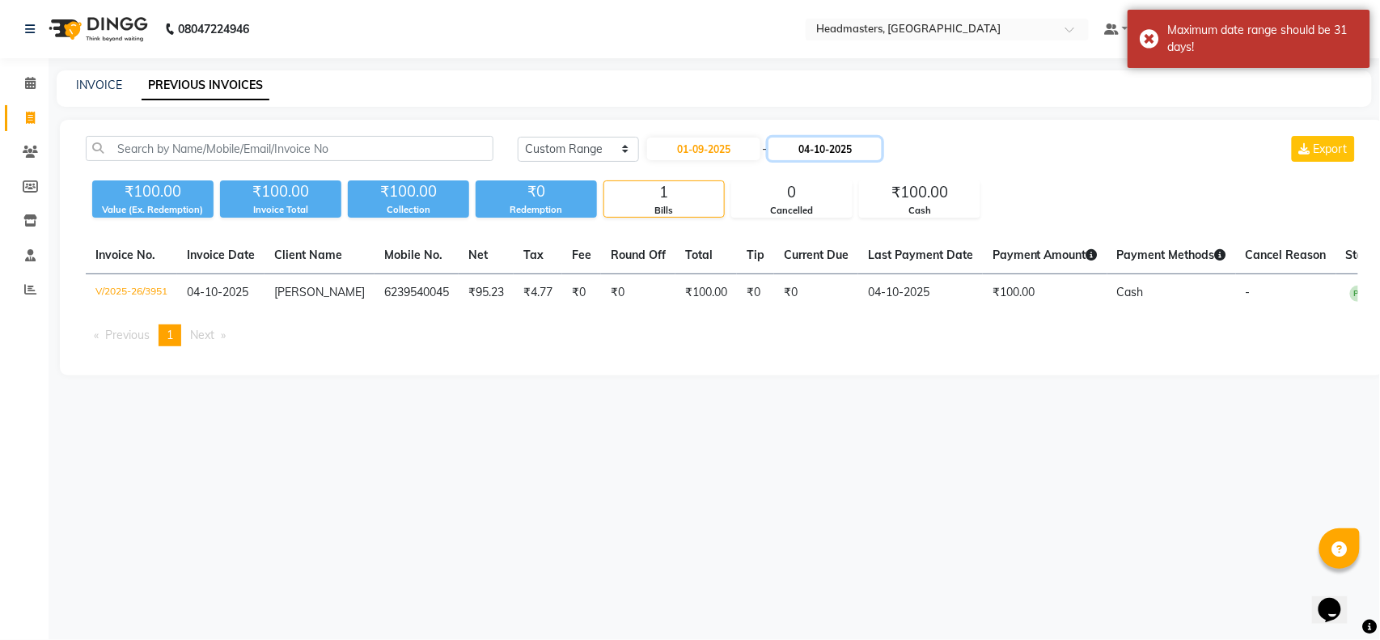
click at [838, 150] on input "04-10-2025" at bounding box center [824, 149] width 113 height 23
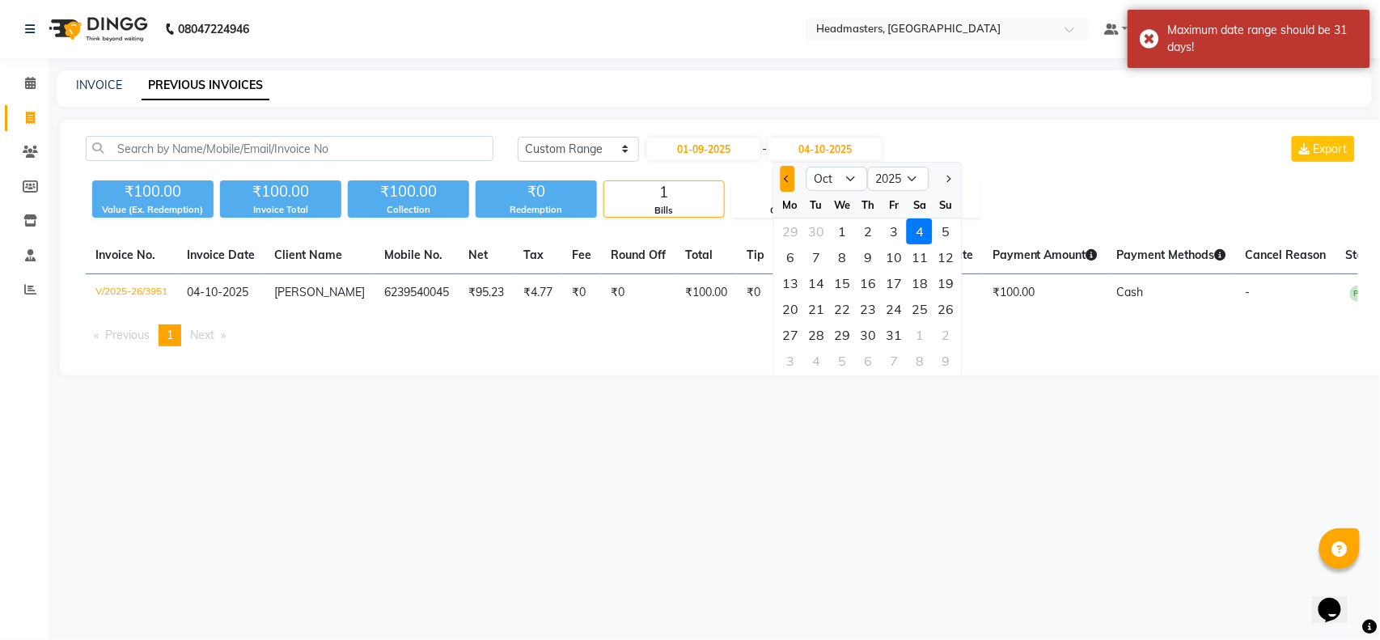
click at [788, 178] on span "Previous month" at bounding box center [788, 179] width 6 height 6
select select "9"
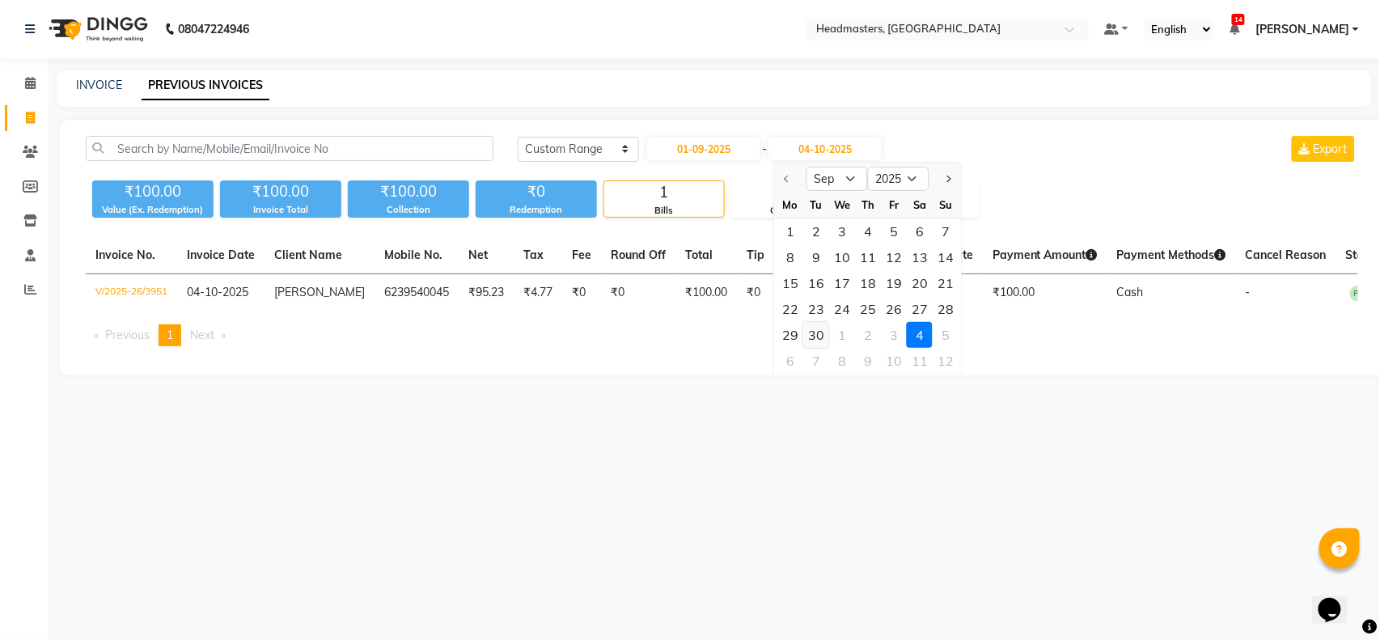
click at [816, 336] on div "30" at bounding box center [816, 335] width 26 height 26
type input "30-09-2025"
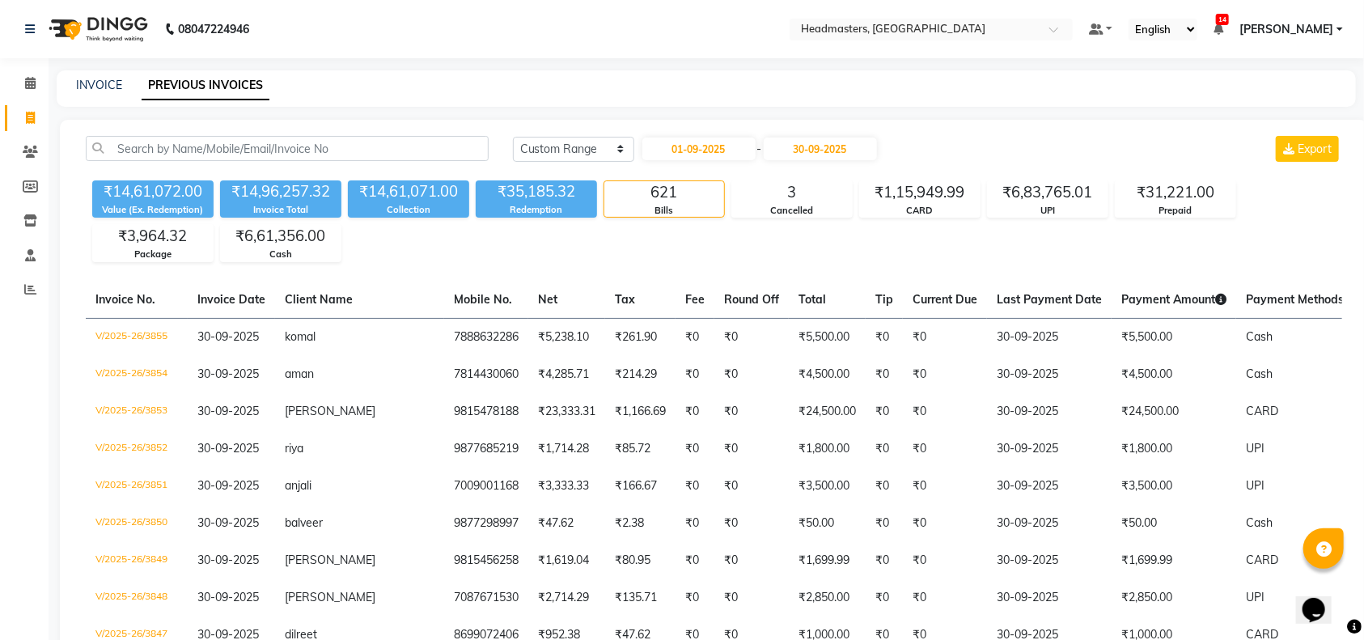
click at [1298, 146] on span "Export" at bounding box center [1314, 149] width 34 height 15
click at [93, 82] on link "INVOICE" at bounding box center [99, 85] width 46 height 15
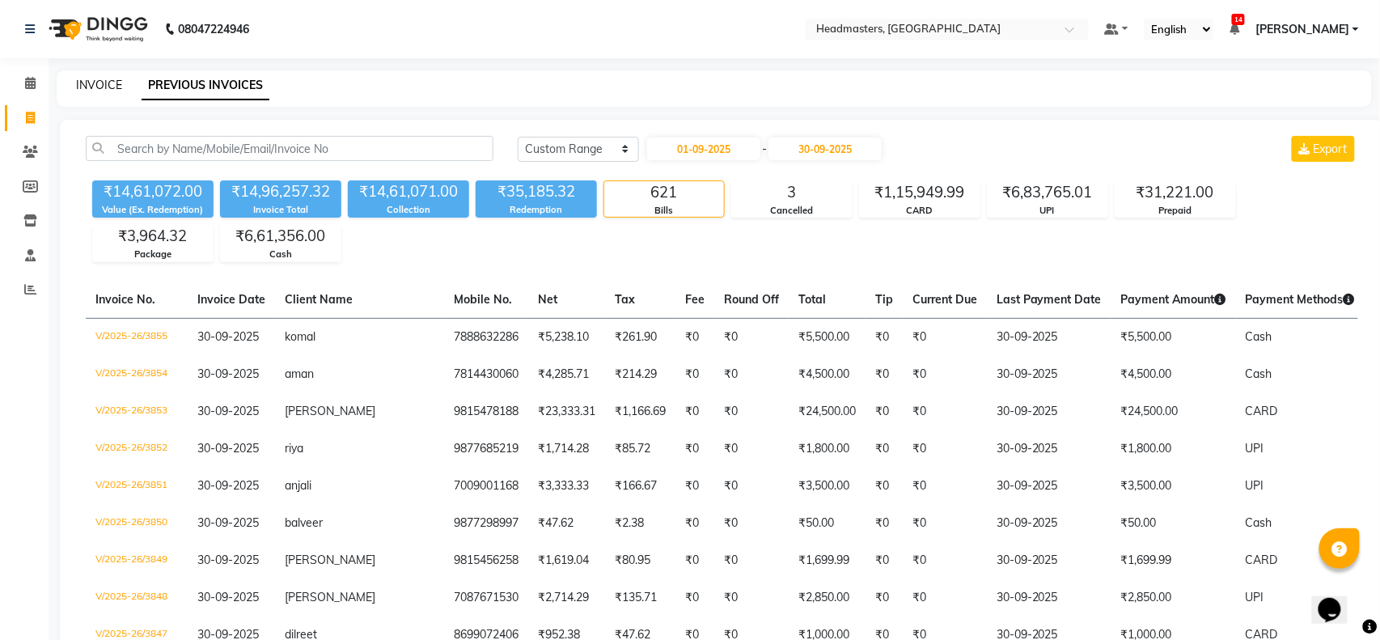
select select "7136"
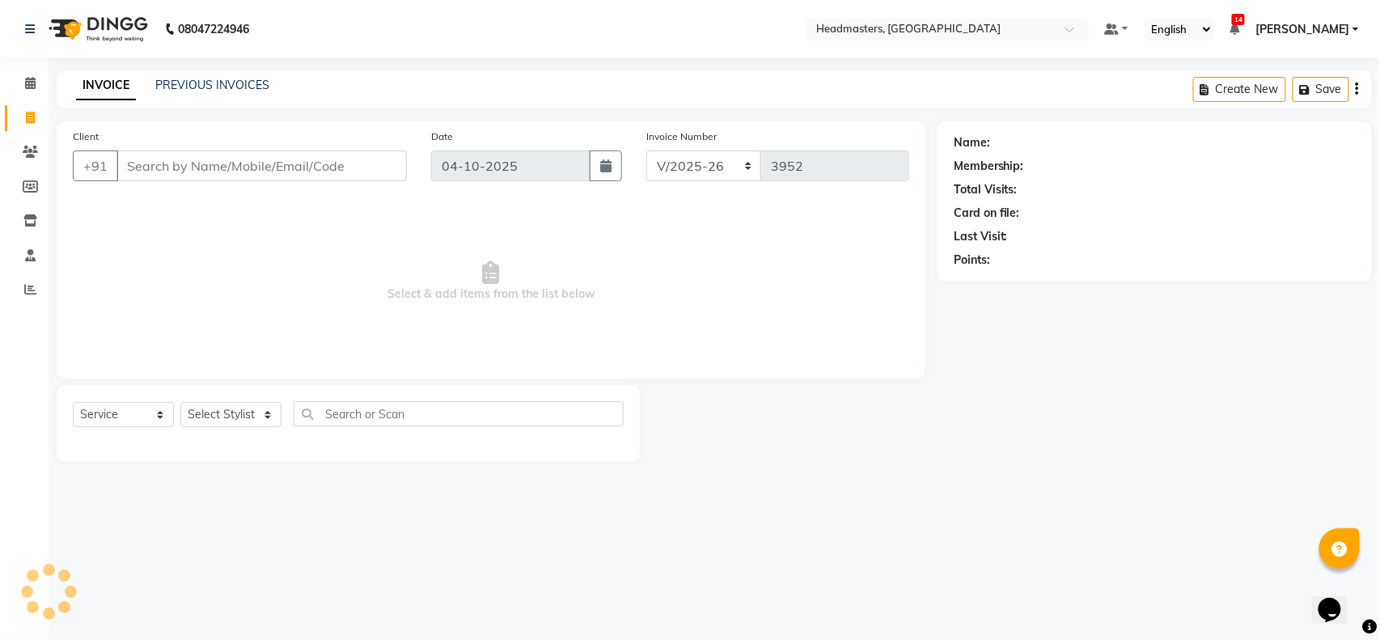
select select "product"
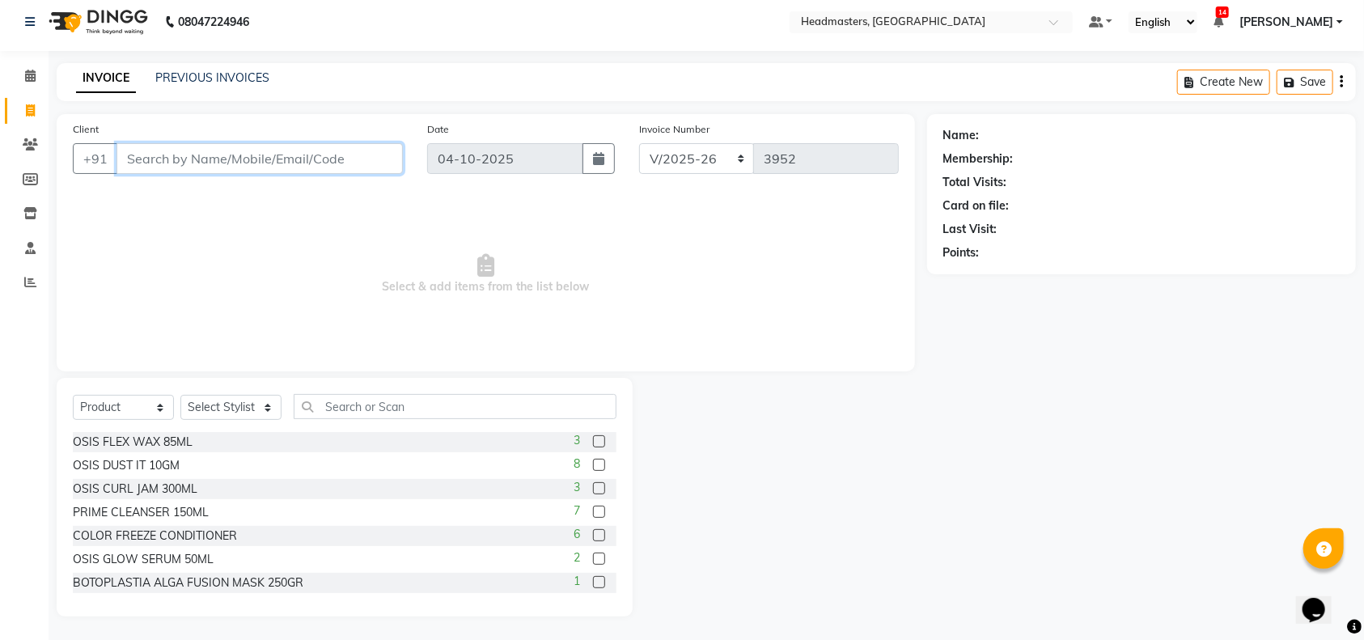
paste input "V/2025-26/3554"
type input "V/2025-26/3554"
click at [188, 78] on link "PREVIOUS INVOICES" at bounding box center [212, 77] width 114 height 15
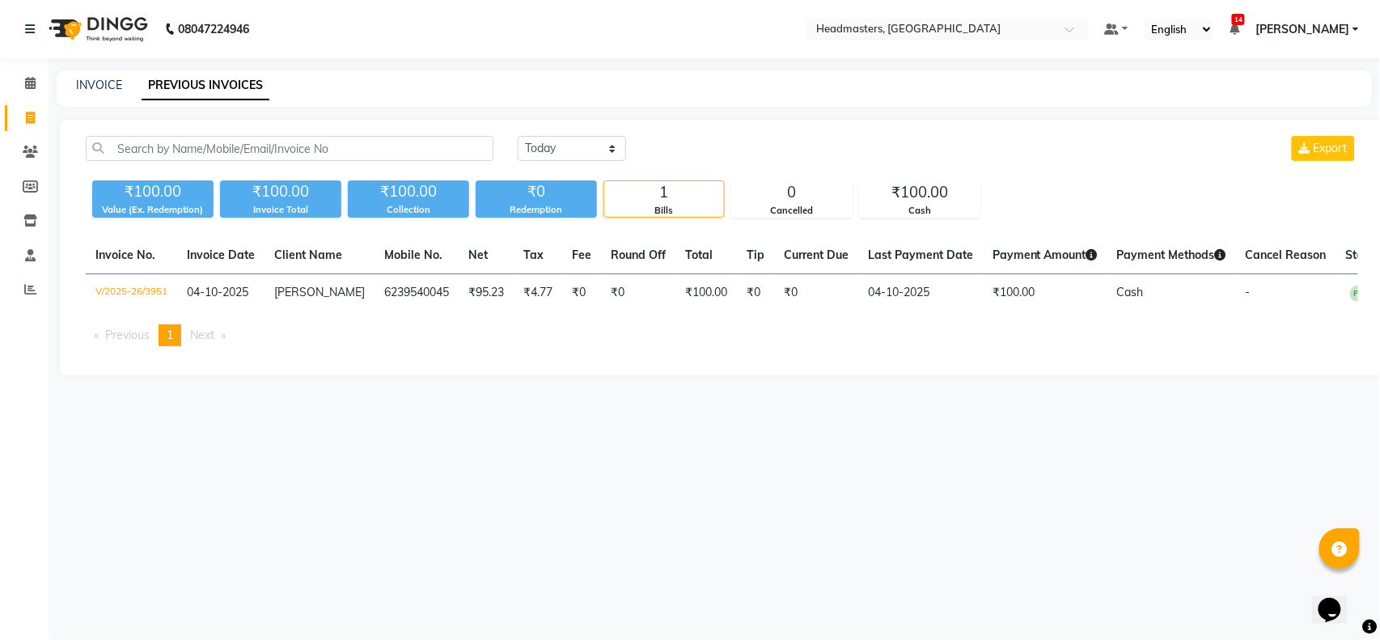
click at [205, 447] on div "08047224946 Select Location × Headmasters, Batala Default Panel My Panel Englis…" at bounding box center [690, 320] width 1380 height 640
click at [131, 147] on input "text" at bounding box center [290, 148] width 408 height 25
paste input "V/2025-26/3554"
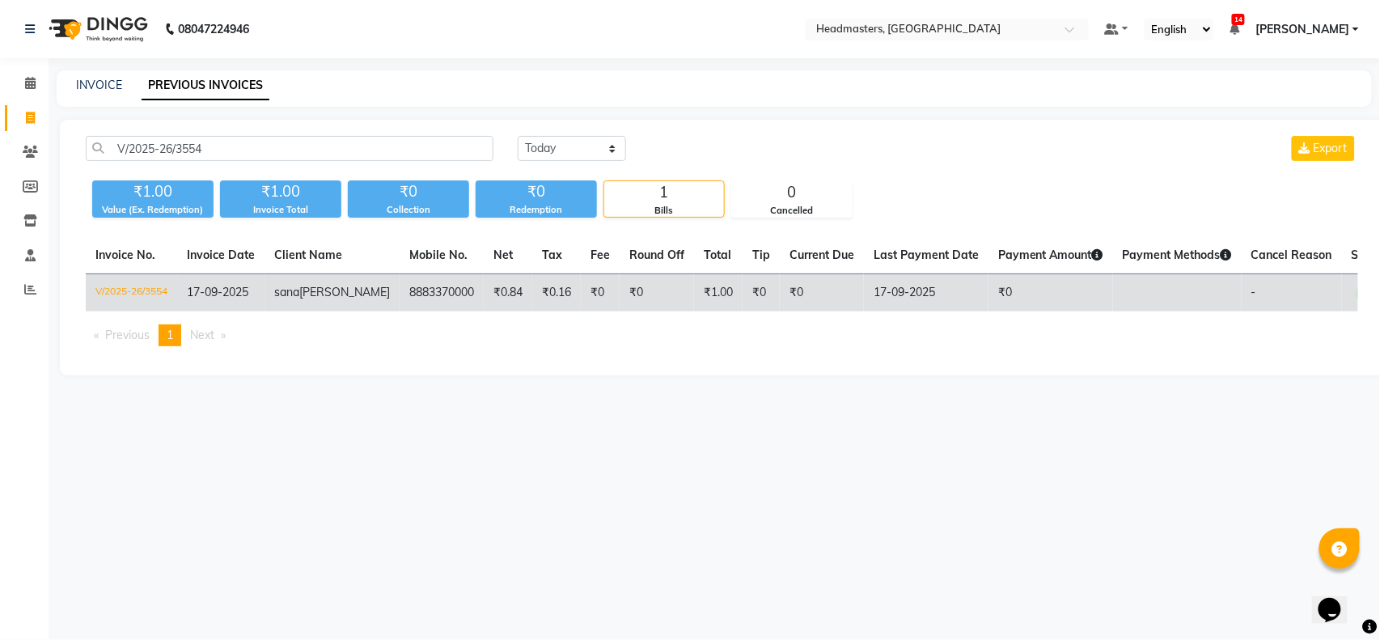
click at [400, 288] on td "8883370000" at bounding box center [442, 293] width 84 height 38
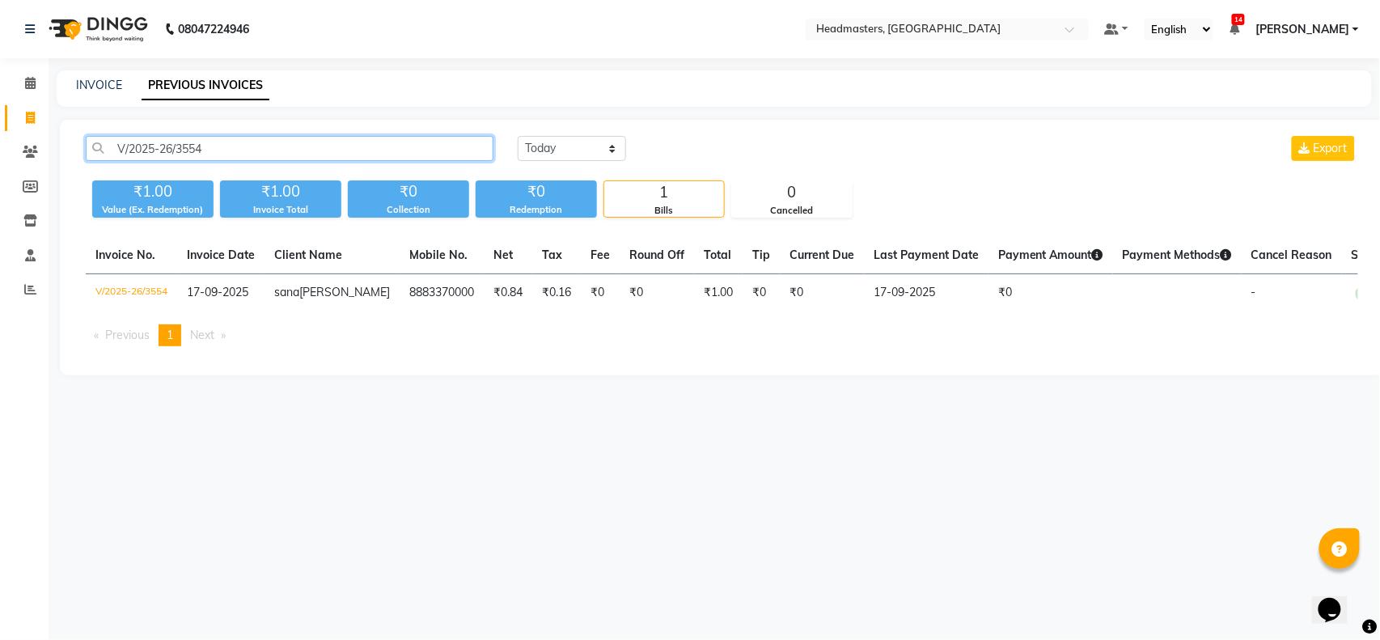
click at [229, 150] on input "V/2025-26/3554" at bounding box center [290, 148] width 408 height 25
drag, startPoint x: 208, startPoint y: 152, endPoint x: 53, endPoint y: 152, distance: 154.5
click at [53, 152] on main "INVOICE PREVIOUS INVOICES V/2025-26/3554 Today Yesterday Custom Range Export ₹1…" at bounding box center [714, 234] width 1331 height 329
paste input "2"
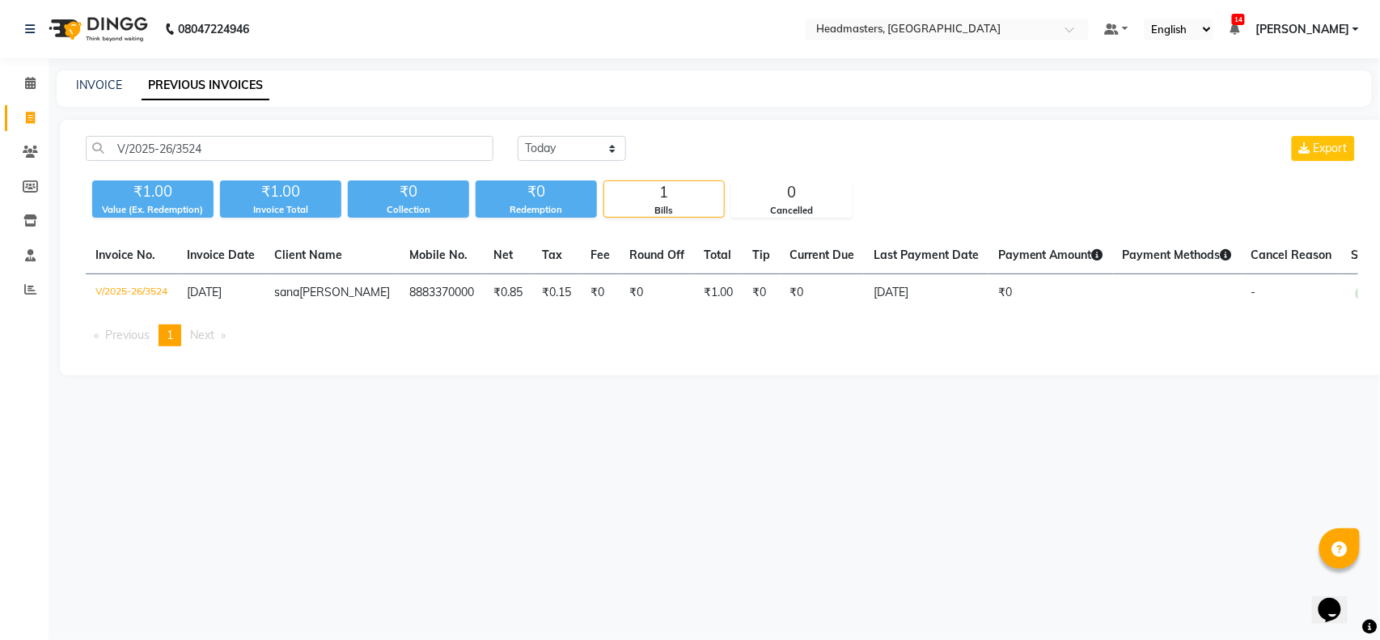
click at [251, 440] on div "08047224946 Select Location × Headmasters, Batala Default Panel My Panel Englis…" at bounding box center [690, 320] width 1380 height 640
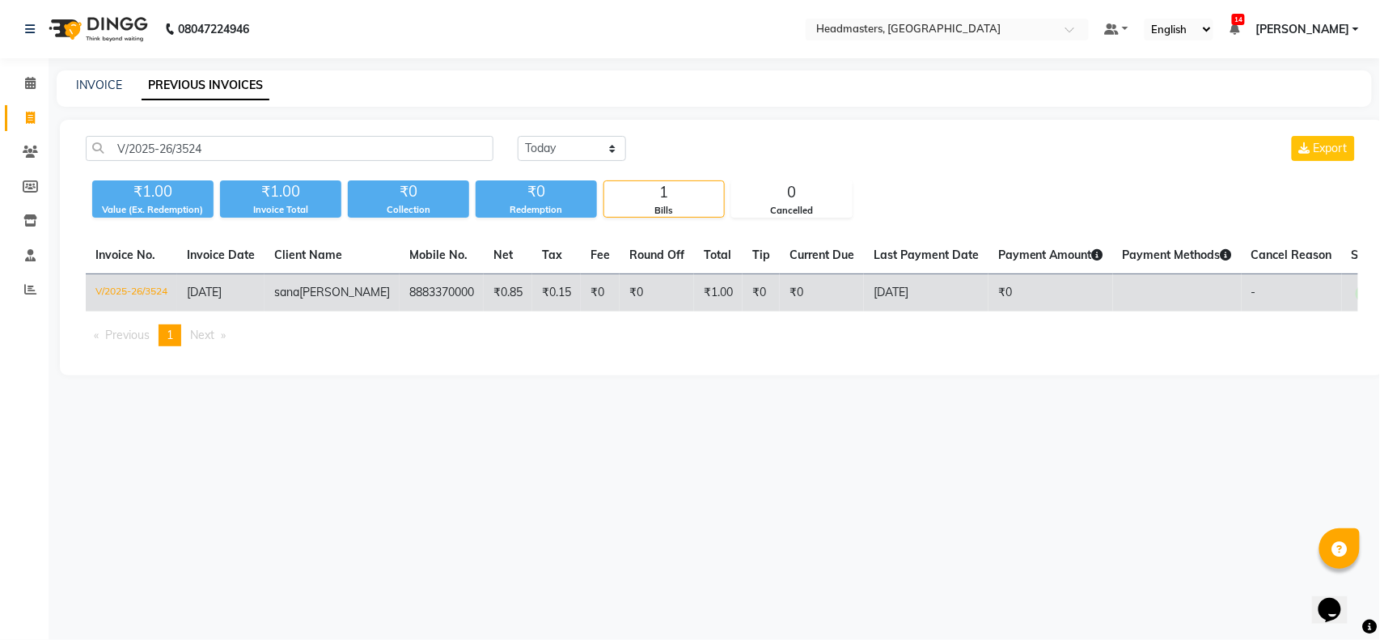
click at [400, 290] on td "8883370000" at bounding box center [442, 293] width 84 height 38
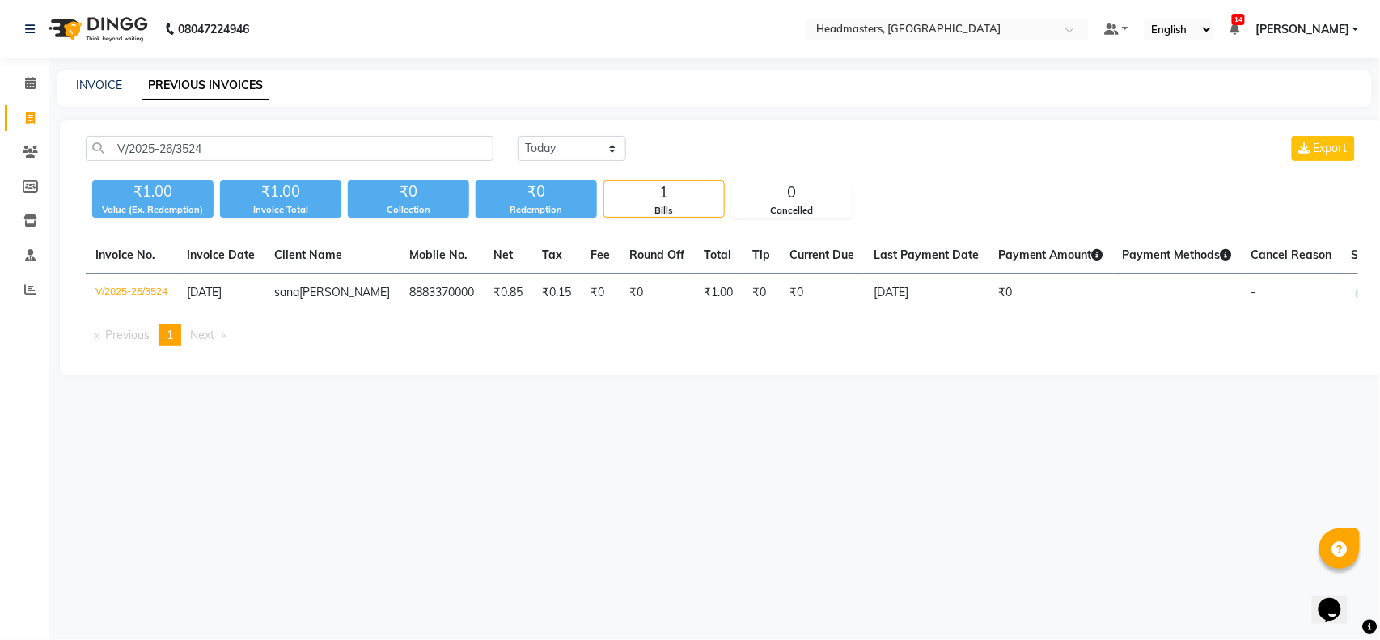
click at [374, 425] on div "08047224946 Select Location × Headmasters, Batala Default Panel My Panel Englis…" at bounding box center [690, 320] width 1380 height 640
drag, startPoint x: 224, startPoint y: 148, endPoint x: 78, endPoint y: 167, distance: 147.6
click at [78, 167] on div "V/2025-26/3524 Today Yesterday Custom Range Export" at bounding box center [722, 155] width 1297 height 38
paste input "465"
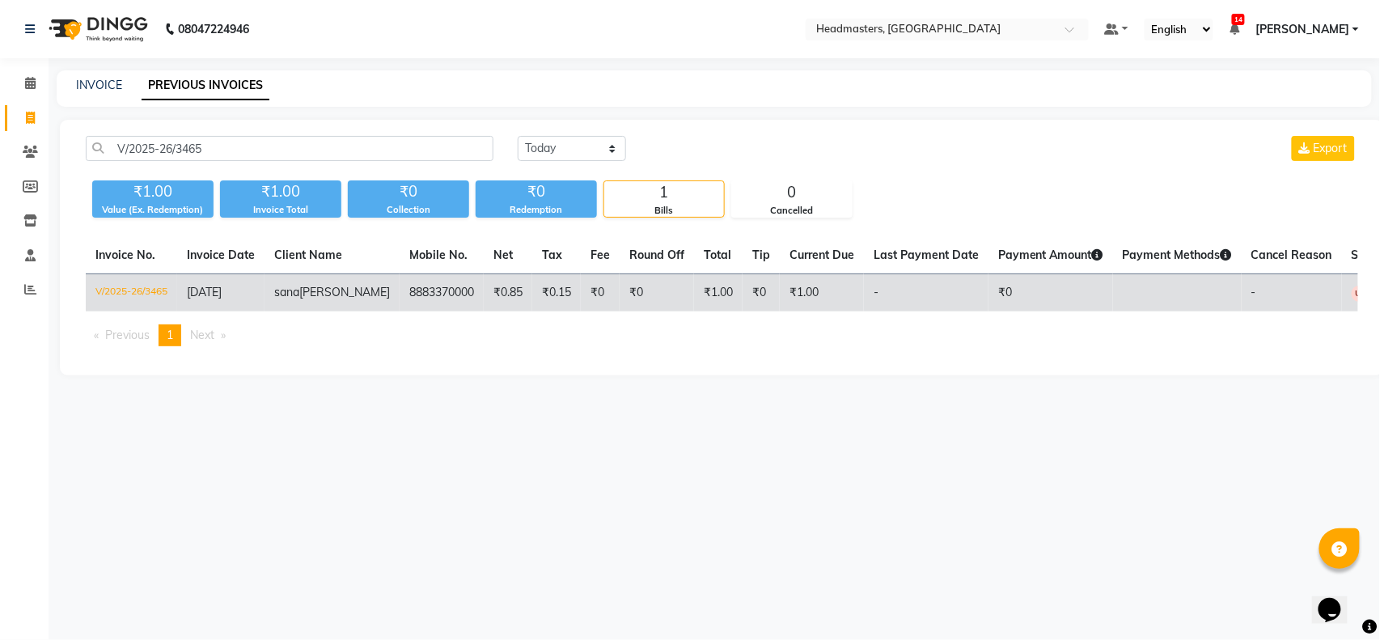
click at [400, 290] on td "8883370000" at bounding box center [442, 293] width 84 height 38
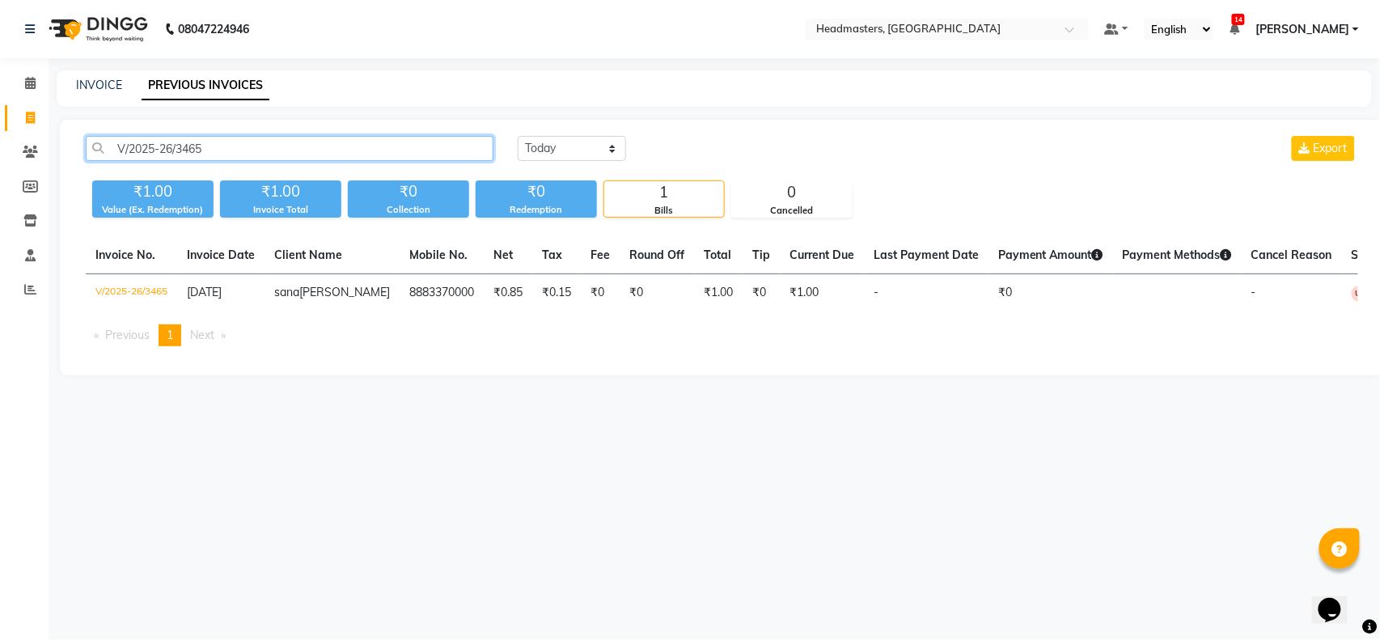
drag, startPoint x: 211, startPoint y: 149, endPoint x: 68, endPoint y: 157, distance: 143.4
click at [68, 157] on div "V/2025-26/3465 Today Yesterday Custom Range Export ₹1.00 Value (Ex. Redemption)…" at bounding box center [722, 248] width 1324 height 256
paste input "31"
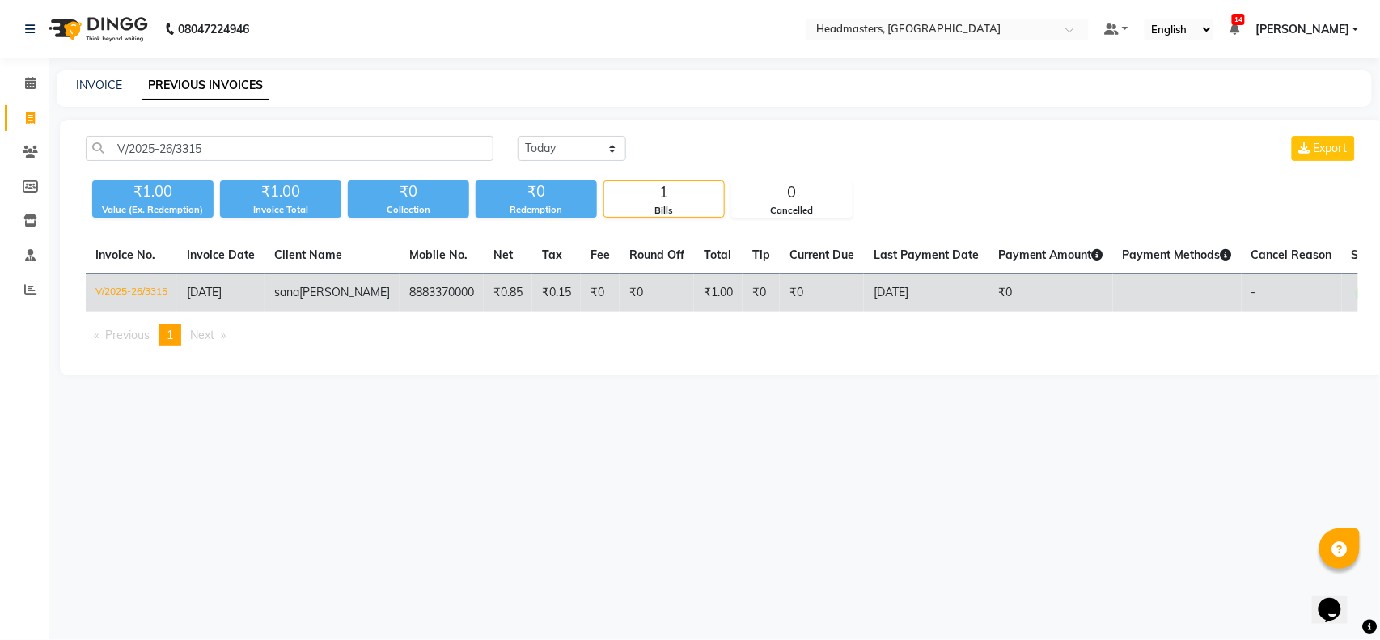
click at [313, 293] on span "luthra" at bounding box center [344, 292] width 91 height 15
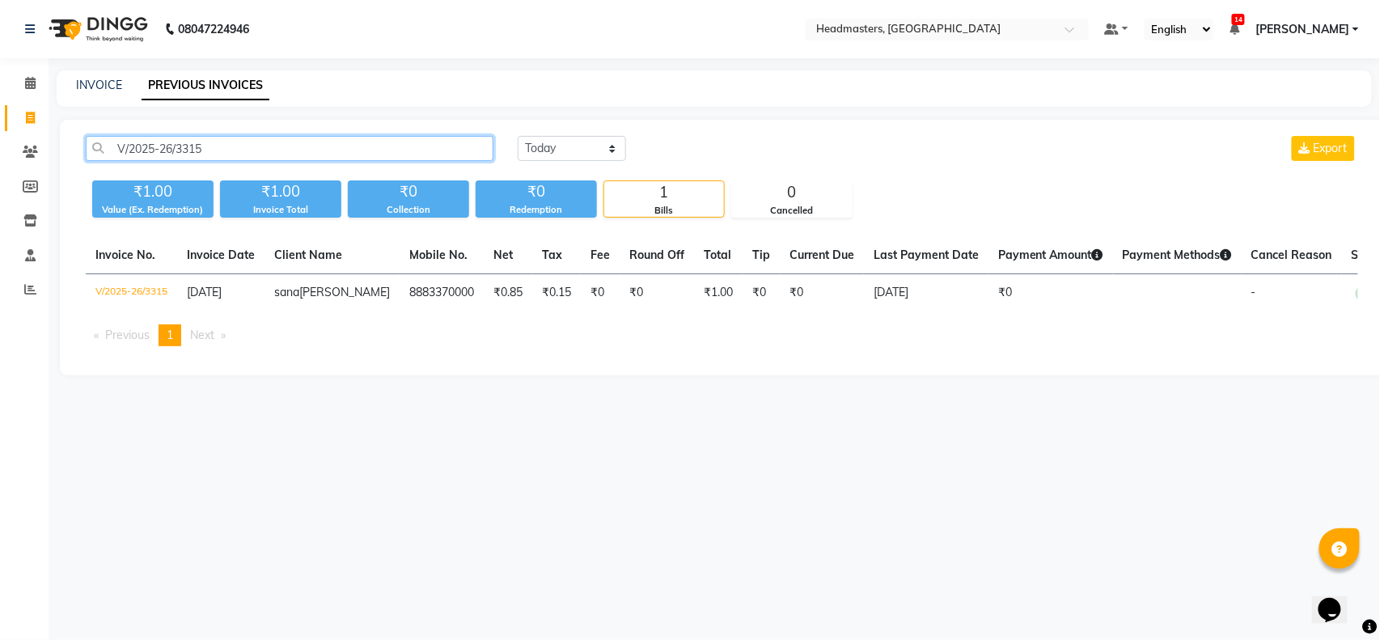
drag, startPoint x: 222, startPoint y: 150, endPoint x: 81, endPoint y: 150, distance: 141.6
click at [81, 150] on div "V/2025-26/3315" at bounding box center [290, 148] width 432 height 25
paste input "4"
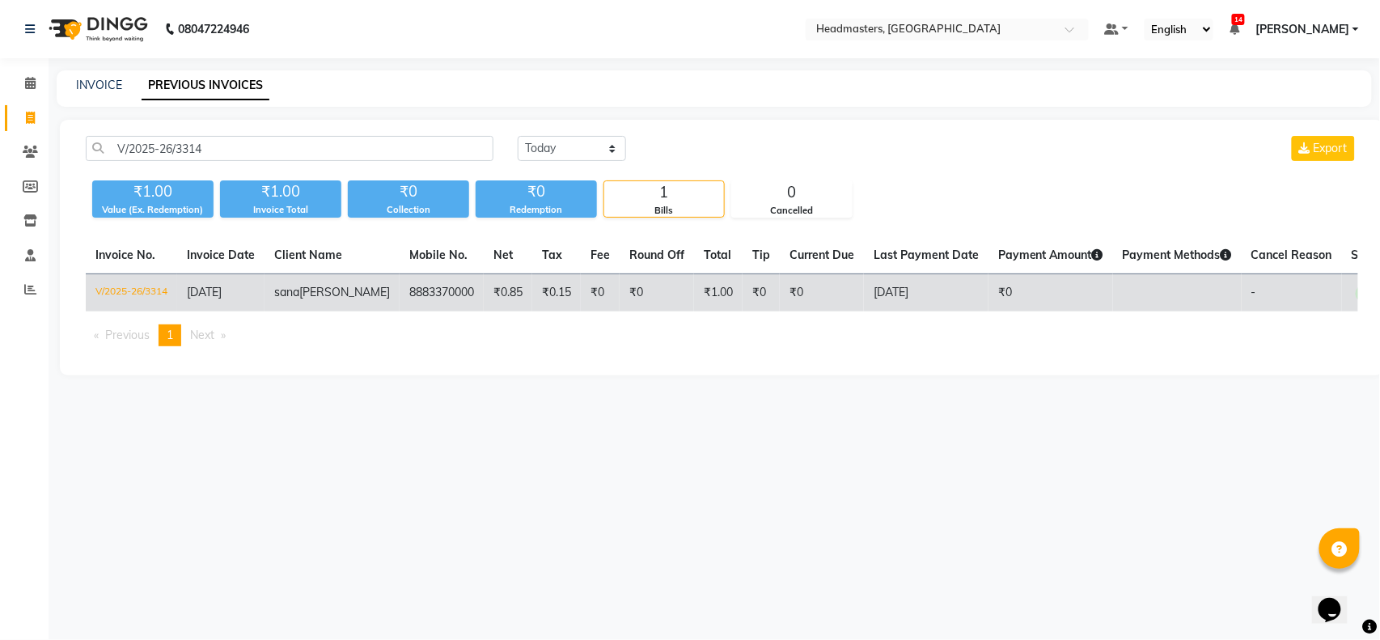
click at [400, 289] on td "8883370000" at bounding box center [442, 293] width 84 height 38
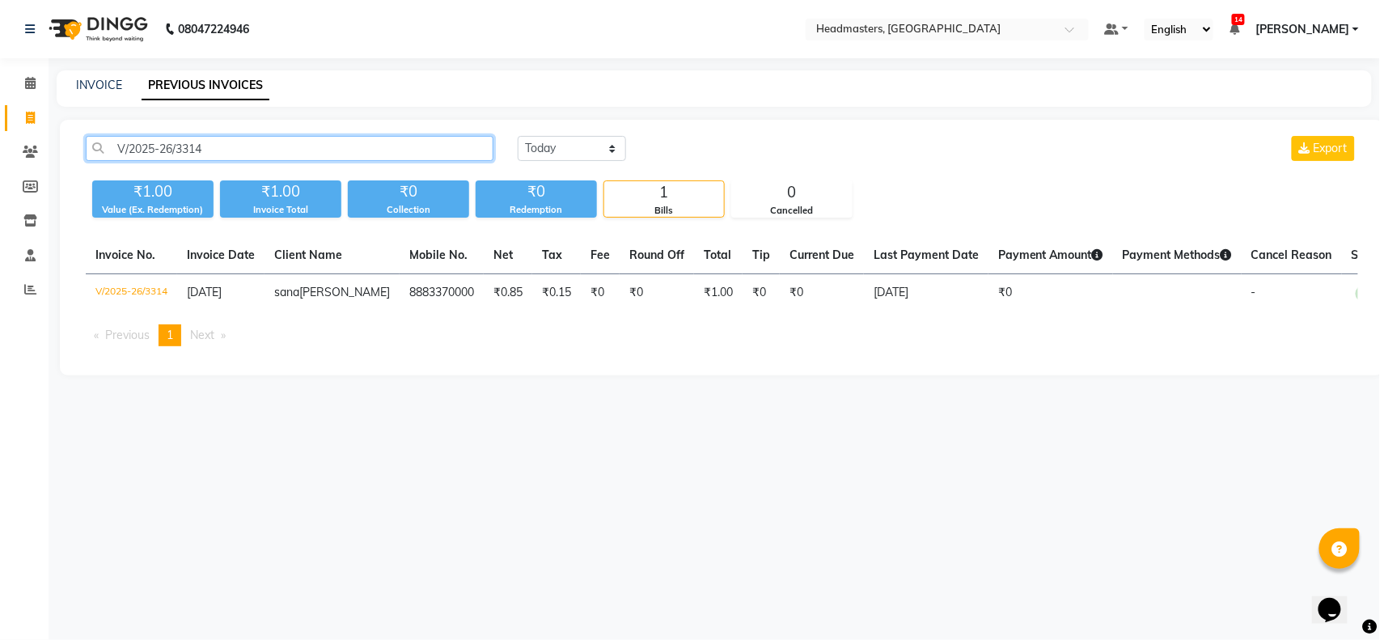
drag, startPoint x: 205, startPoint y: 150, endPoint x: 63, endPoint y: 150, distance: 142.4
click at [63, 150] on div "V/2025-26/3314 Today Yesterday Custom Range Export ₹1.00 Value (Ex. Redemption)…" at bounding box center [722, 248] width 1324 height 256
paste input "280"
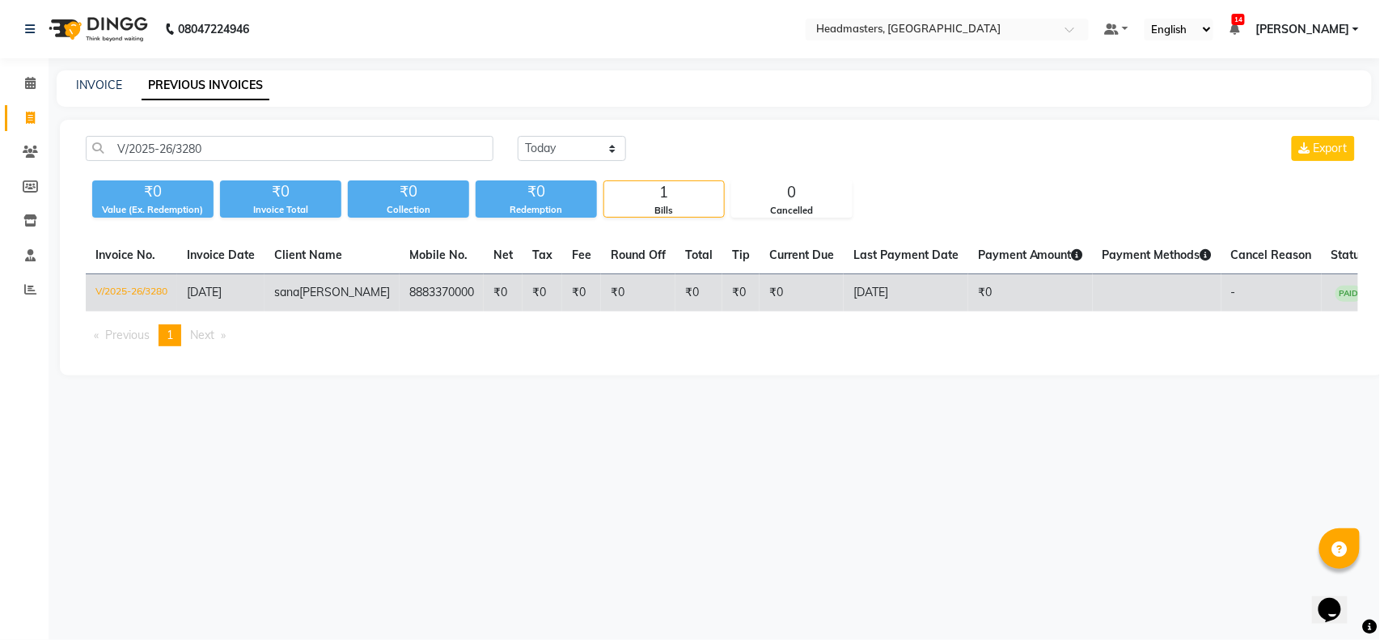
click at [349, 290] on span "luthra" at bounding box center [344, 292] width 91 height 15
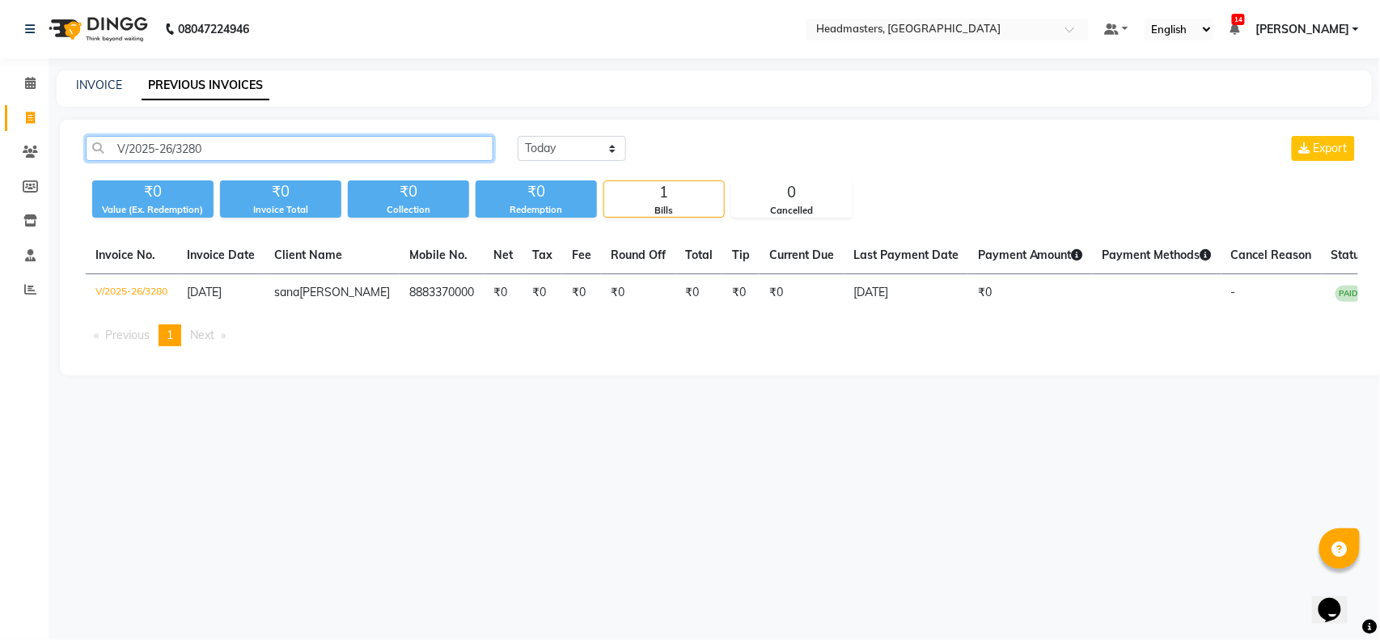
drag, startPoint x: 215, startPoint y: 147, endPoint x: 92, endPoint y: 146, distance: 123.0
click at [81, 144] on div "V/2025-26/3280" at bounding box center [290, 148] width 432 height 25
paste input "314"
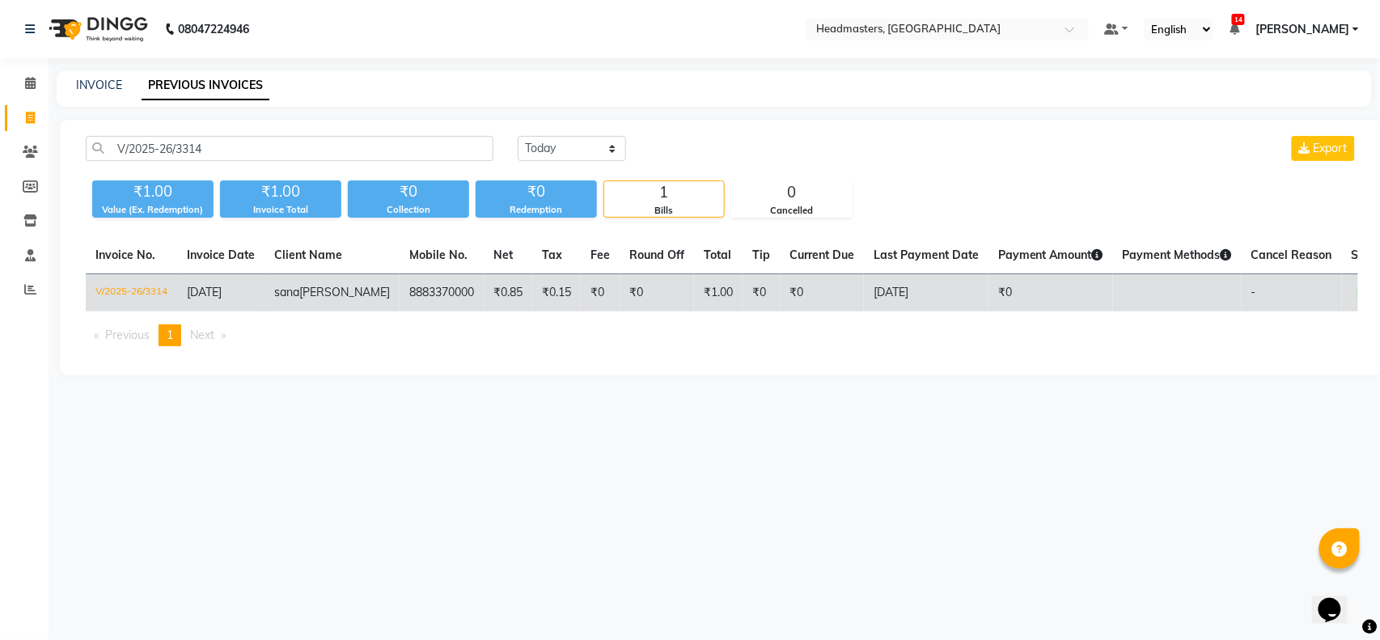
click at [262, 290] on td "04-09-2025" at bounding box center [220, 293] width 87 height 38
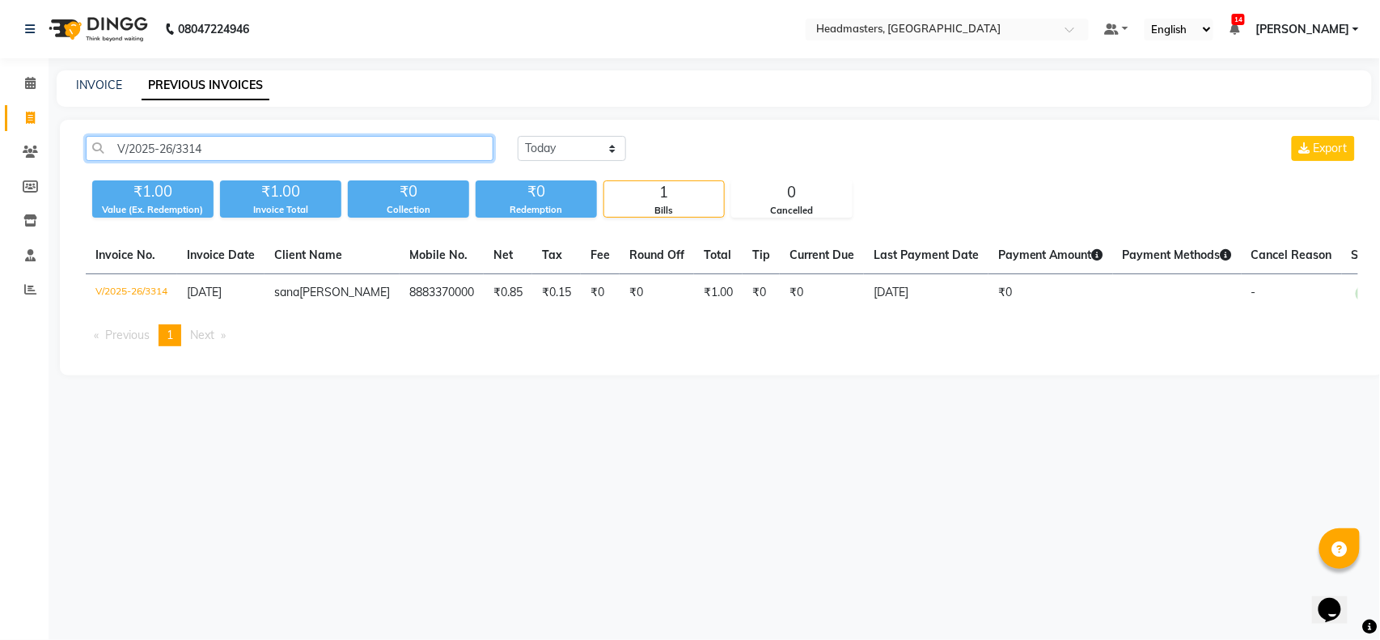
drag, startPoint x: 215, startPoint y: 150, endPoint x: 121, endPoint y: 150, distance: 94.6
click at [121, 150] on input "V/2025-26/3314" at bounding box center [290, 148] width 408 height 25
paste input "280"
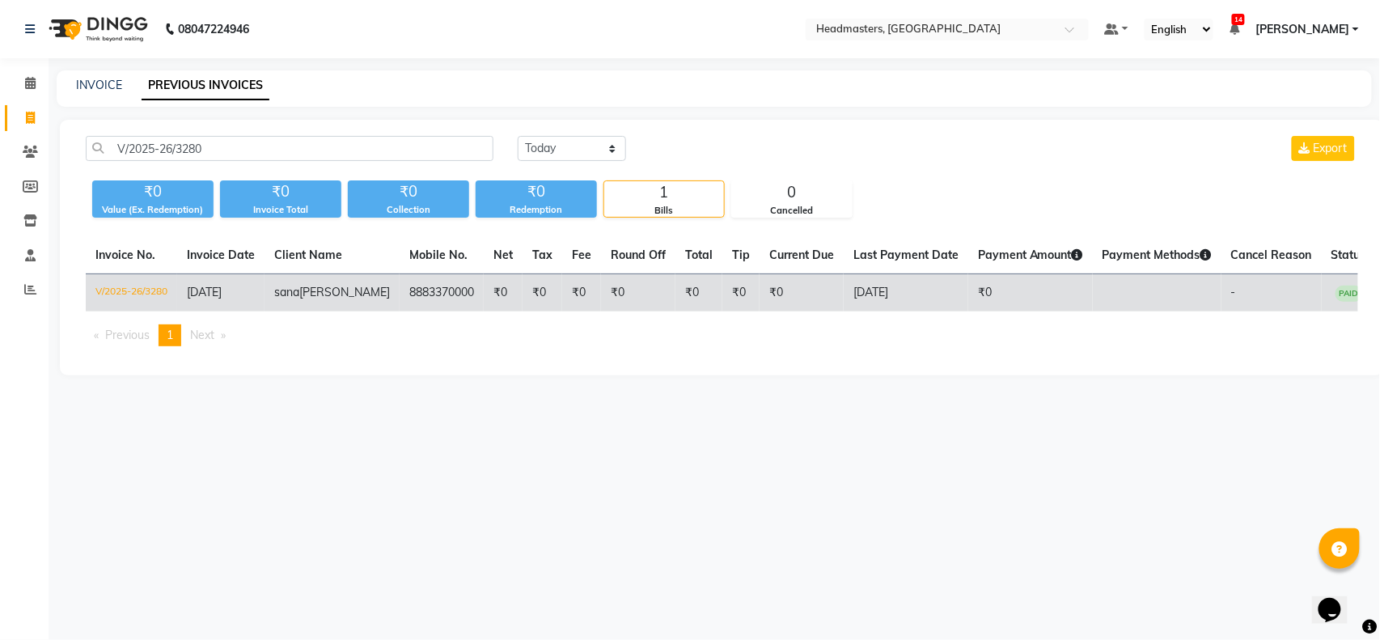
click at [400, 295] on td "8883370000" at bounding box center [442, 293] width 84 height 38
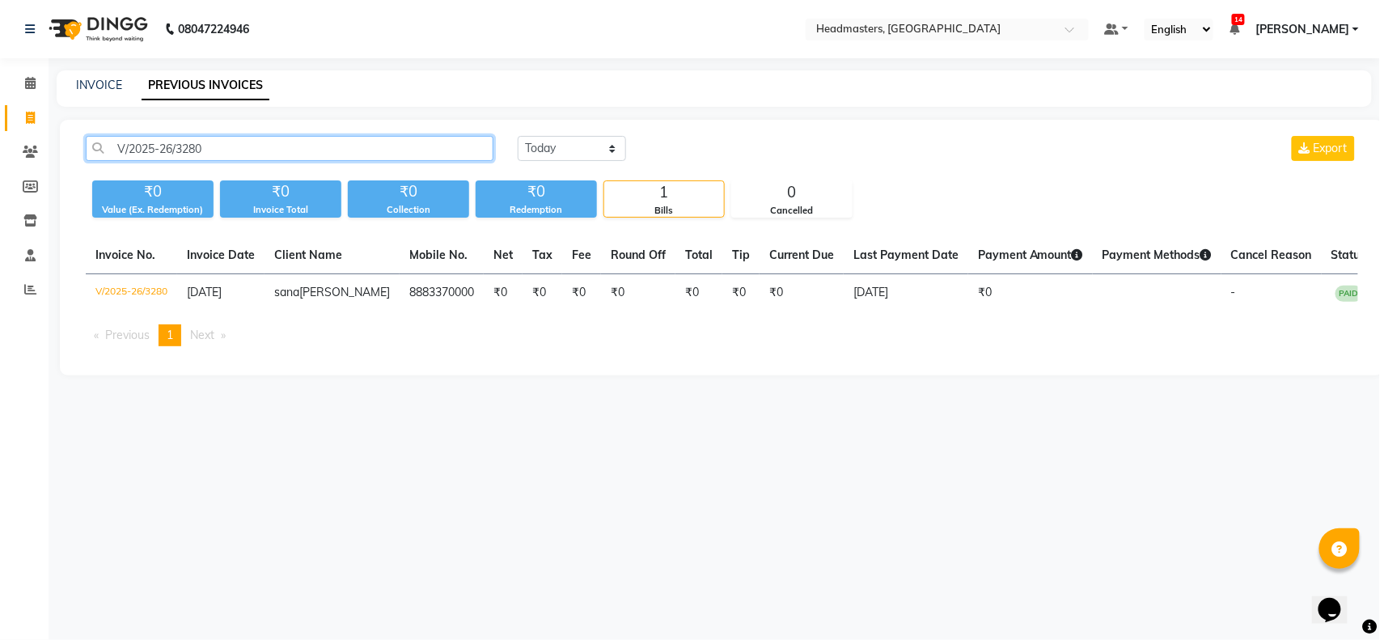
drag, startPoint x: 223, startPoint y: 148, endPoint x: 89, endPoint y: 150, distance: 134.3
click at [89, 150] on input "V/2025-26/3280" at bounding box center [290, 148] width 408 height 25
paste input "52"
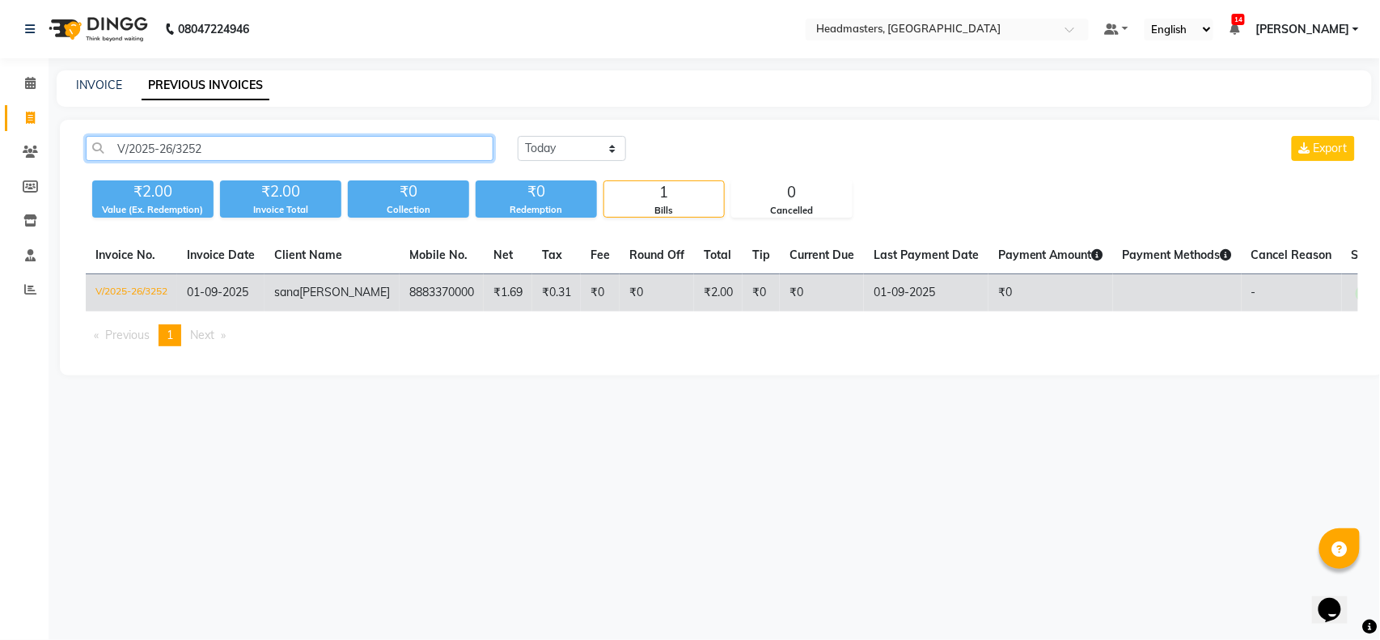
type input "V/2025-26/3252"
click at [279, 288] on span "sana" at bounding box center [286, 292] width 25 height 15
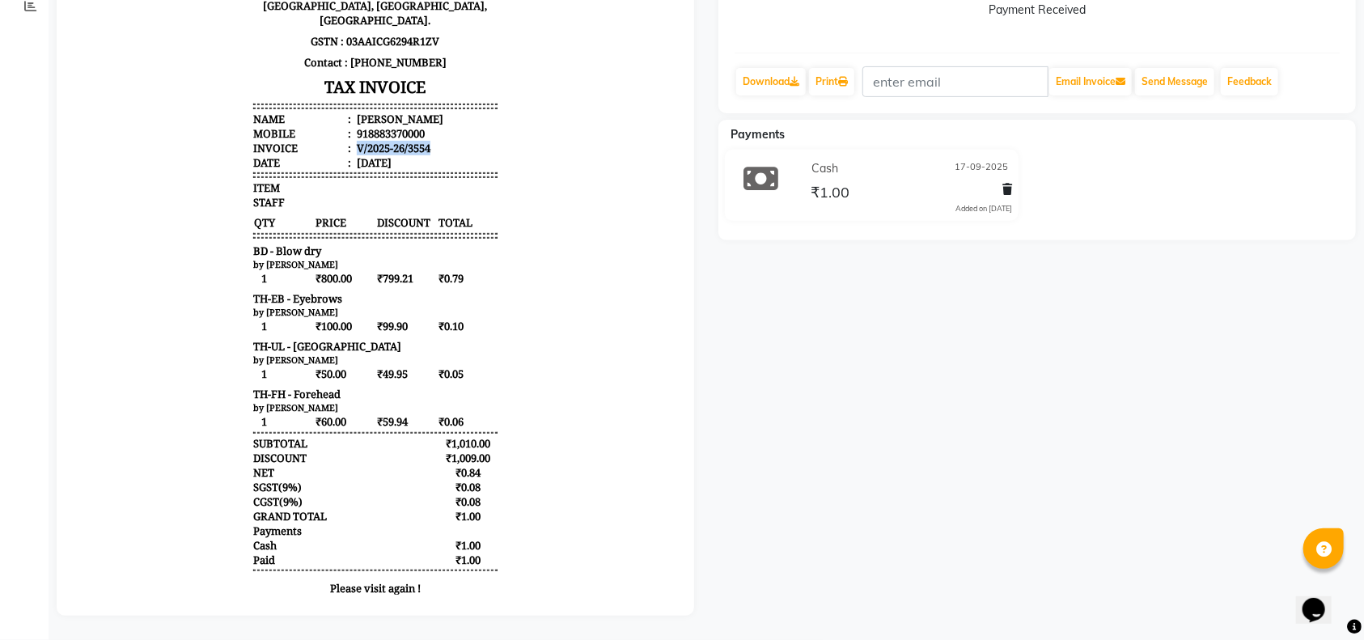
drag, startPoint x: 418, startPoint y: 133, endPoint x: 336, endPoint y: 136, distance: 82.6
click at [336, 142] on li "Invoice : V/2025-26/3554" at bounding box center [374, 149] width 244 height 15
copy div "V/2025-26/3554"
drag, startPoint x: 324, startPoint y: 290, endPoint x: 209, endPoint y: 292, distance: 114.1
click at [209, 292] on body "GILL'Z GROUP BEAUTY & WELLNESS (SANGRUR) PVT. LTD. Headmasters , Ground Floor, …" at bounding box center [374, 242] width 592 height 739
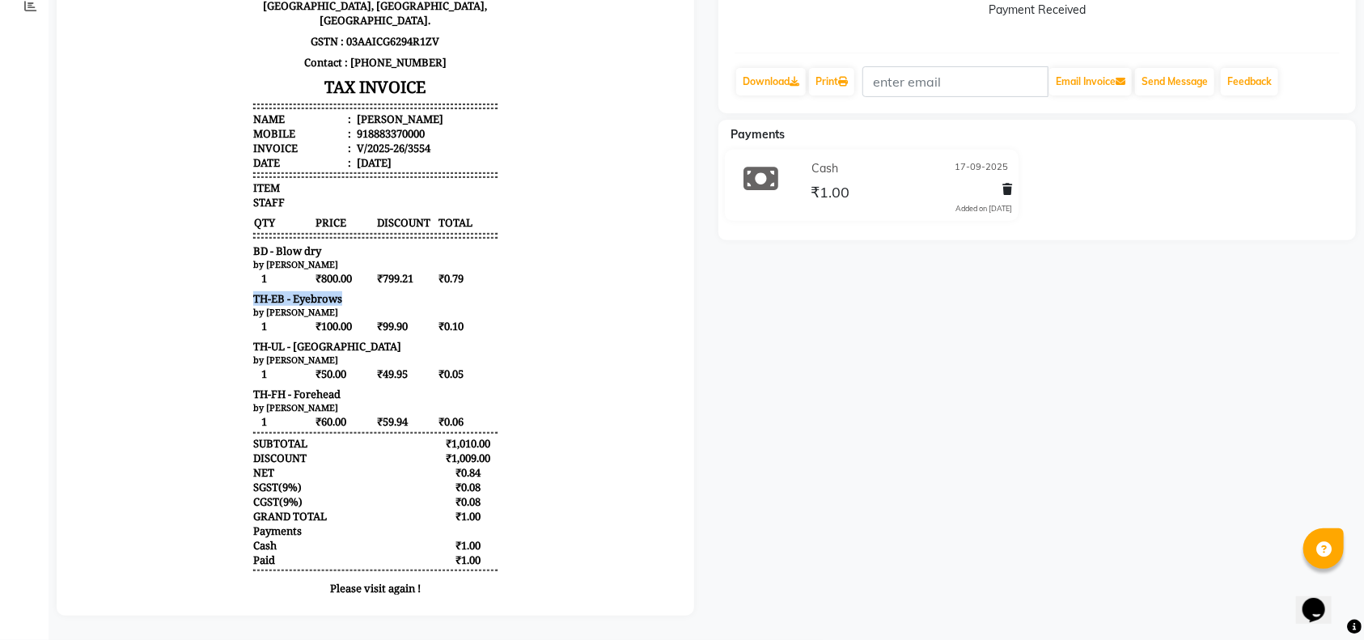
copy span "TH-EB - Eyebrows"
drag, startPoint x: 331, startPoint y: 336, endPoint x: 209, endPoint y: 346, distance: 121.8
click at [209, 344] on body "GILL'Z GROUP BEAUTY & WELLNESS (SANGRUR) PVT. LTD. Headmasters , Ground Floor, …" at bounding box center [374, 242] width 592 height 739
click at [317, 340] on span "TH-UL - [GEOGRAPHIC_DATA]" at bounding box center [326, 347] width 148 height 15
drag, startPoint x: 328, startPoint y: 333, endPoint x: 221, endPoint y: 331, distance: 107.6
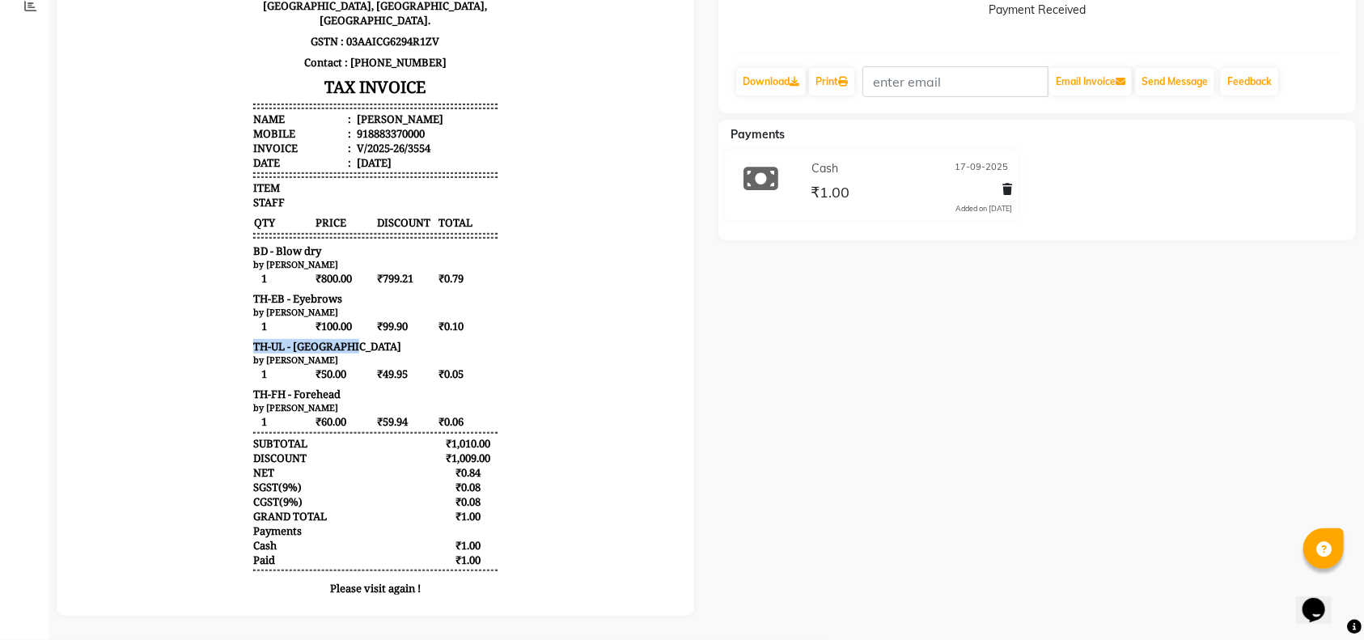
click at [221, 331] on body "GILL'Z GROUP BEAUTY & WELLNESS (SANGRUR) PVT. LTD. Headmasters , Ground Floor, …" at bounding box center [374, 242] width 592 height 739
copy span "TH-UL - [GEOGRAPHIC_DATA]"
drag, startPoint x: 325, startPoint y: 380, endPoint x: 223, endPoint y: 384, distance: 102.0
click at [226, 383] on body "GILL'Z GROUP BEAUTY & WELLNESS (SANGRUR) PVT. LTD. Headmasters , Ground Floor, …" at bounding box center [374, 242] width 592 height 739
copy span "TH-FH - Forehead"
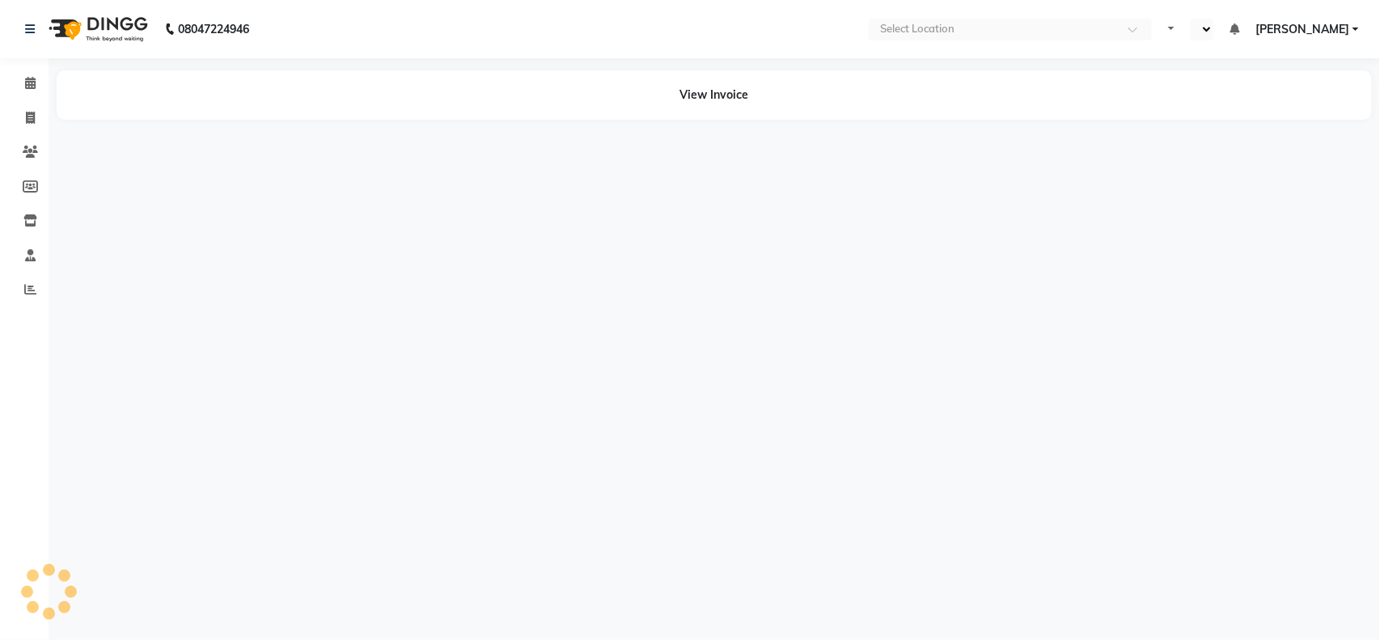
select select "en"
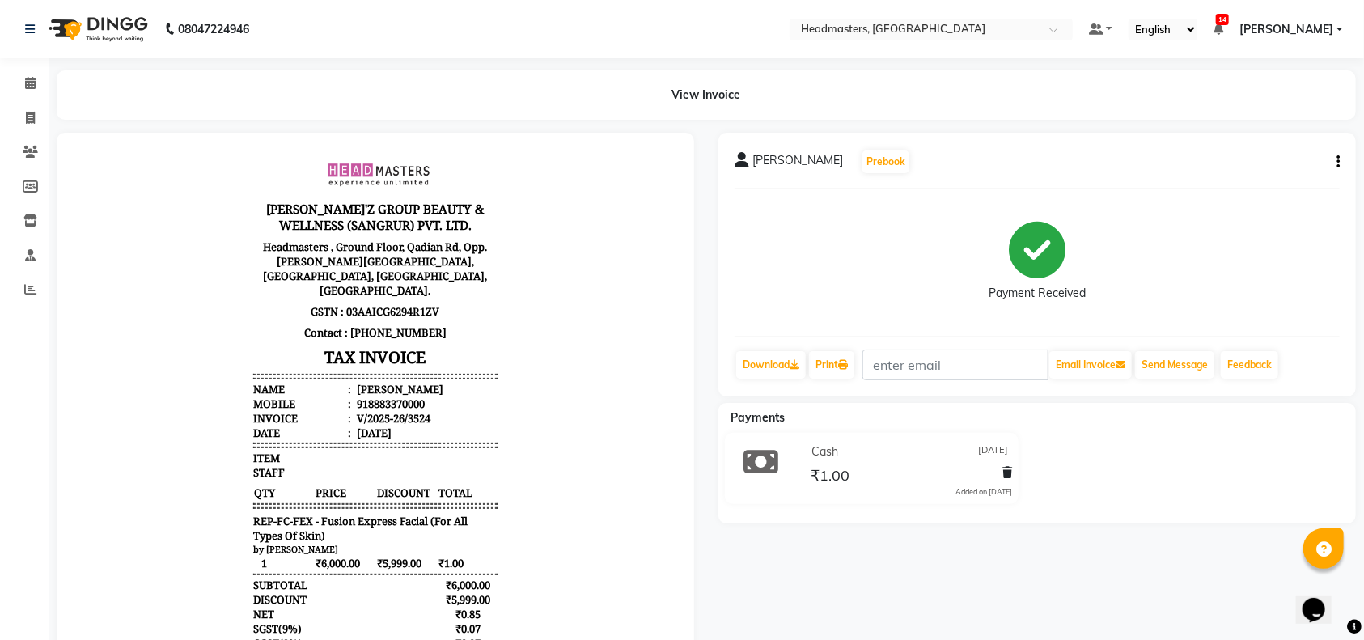
scroll to position [170, 0]
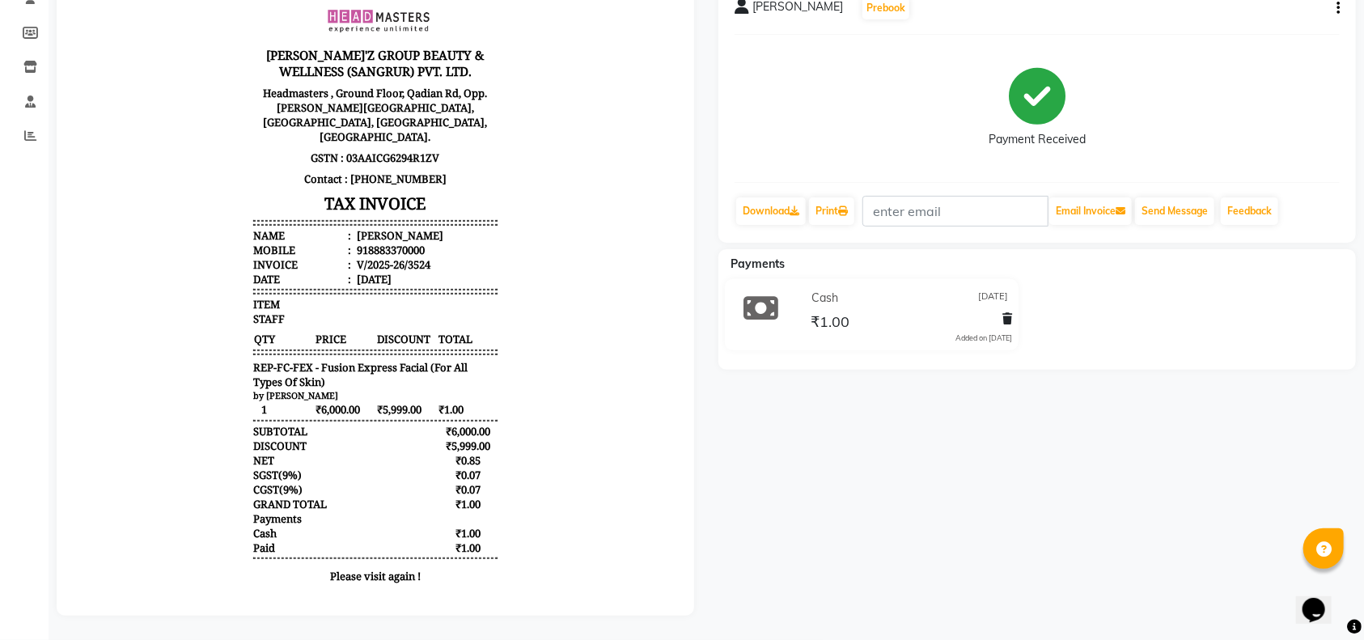
drag, startPoint x: 419, startPoint y: 250, endPoint x: 313, endPoint y: 258, distance: 106.3
click at [313, 258] on ul "Name : sana luthra Mobile : 918883370000 Invoice : V/2025-26/3524 Date : 14/09/…" at bounding box center [374, 257] width 244 height 58
click at [411, 257] on div "V/2025-26/3524" at bounding box center [391, 264] width 77 height 15
drag, startPoint x: 412, startPoint y: 250, endPoint x: 340, endPoint y: 253, distance: 72.1
click at [353, 257] on div "V/2025-26/3524" at bounding box center [391, 264] width 77 height 15
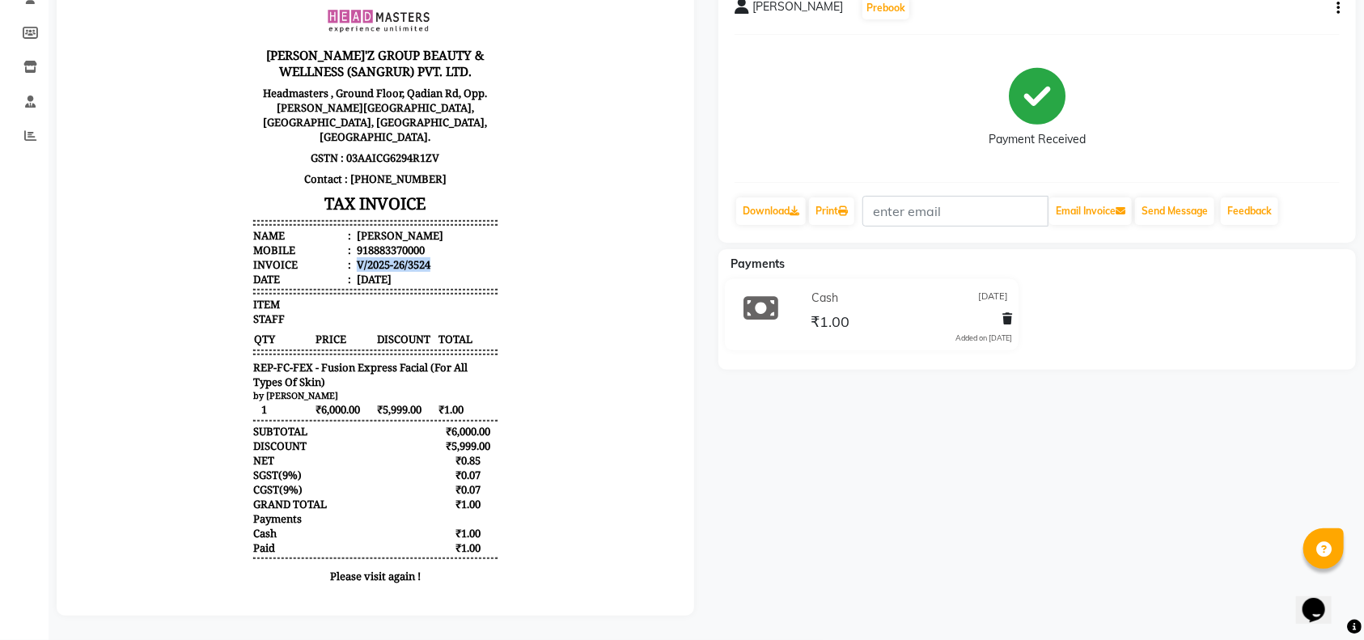
drag, startPoint x: 396, startPoint y: 268, endPoint x: 332, endPoint y: 268, distance: 63.1
click at [332, 272] on li "Date : 14/09/2025" at bounding box center [374, 279] width 244 height 15
copy li "14/09/2025"
drag, startPoint x: 409, startPoint y: 355, endPoint x: 229, endPoint y: 362, distance: 180.5
click at [246, 362] on div "GILL'Z GROUP BEAUTY & WELLNESS (SANGRUR) PVT. LTD. Headmasters , Ground Floor, …" at bounding box center [374, 294] width 257 height 611
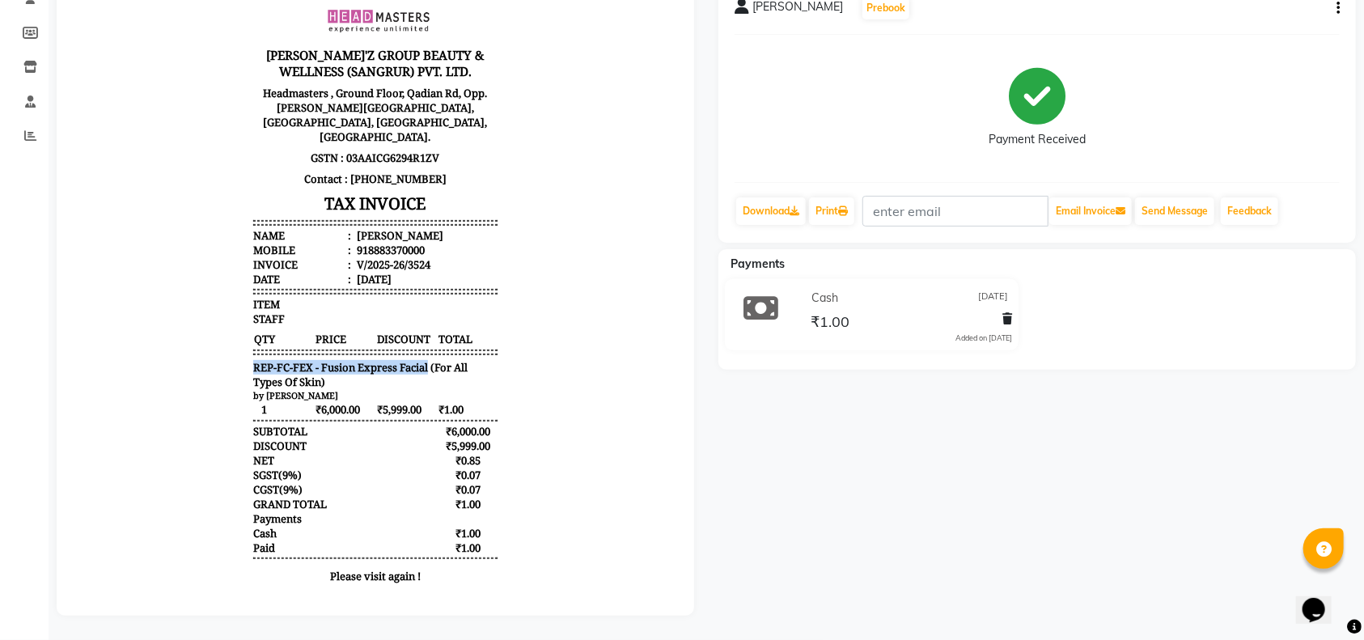
copy span "REP-FC-FEX - Fusion Express Facial"
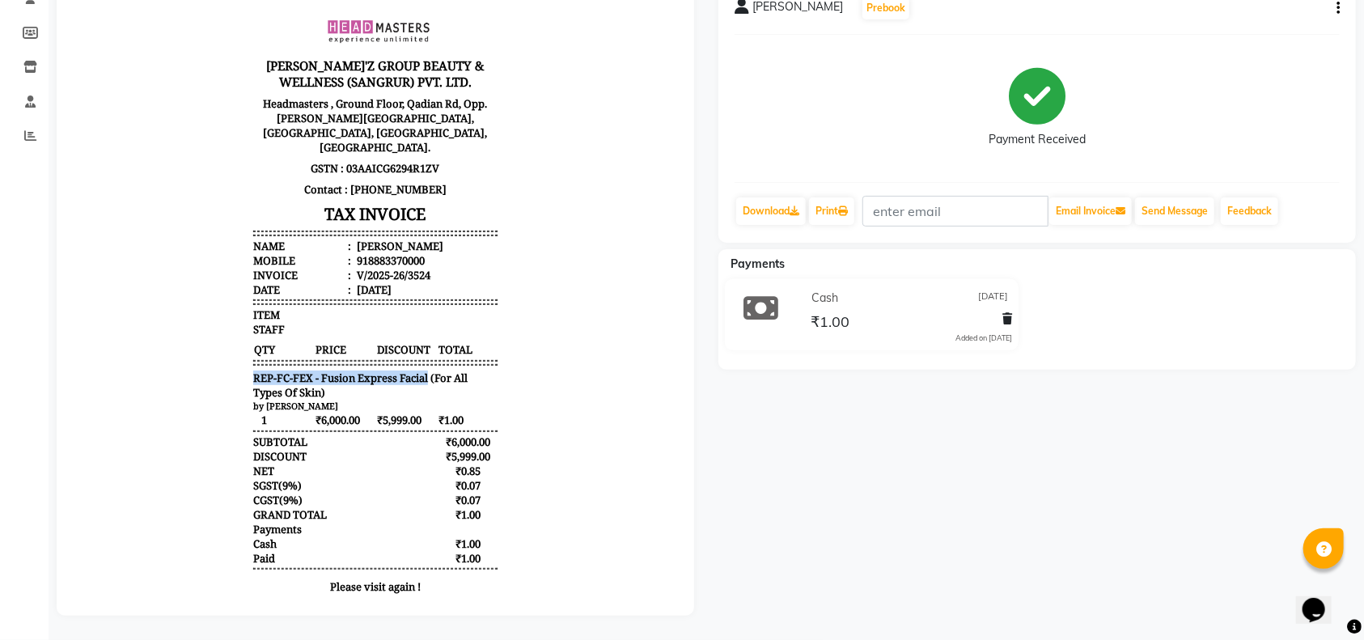
scroll to position [0, 0]
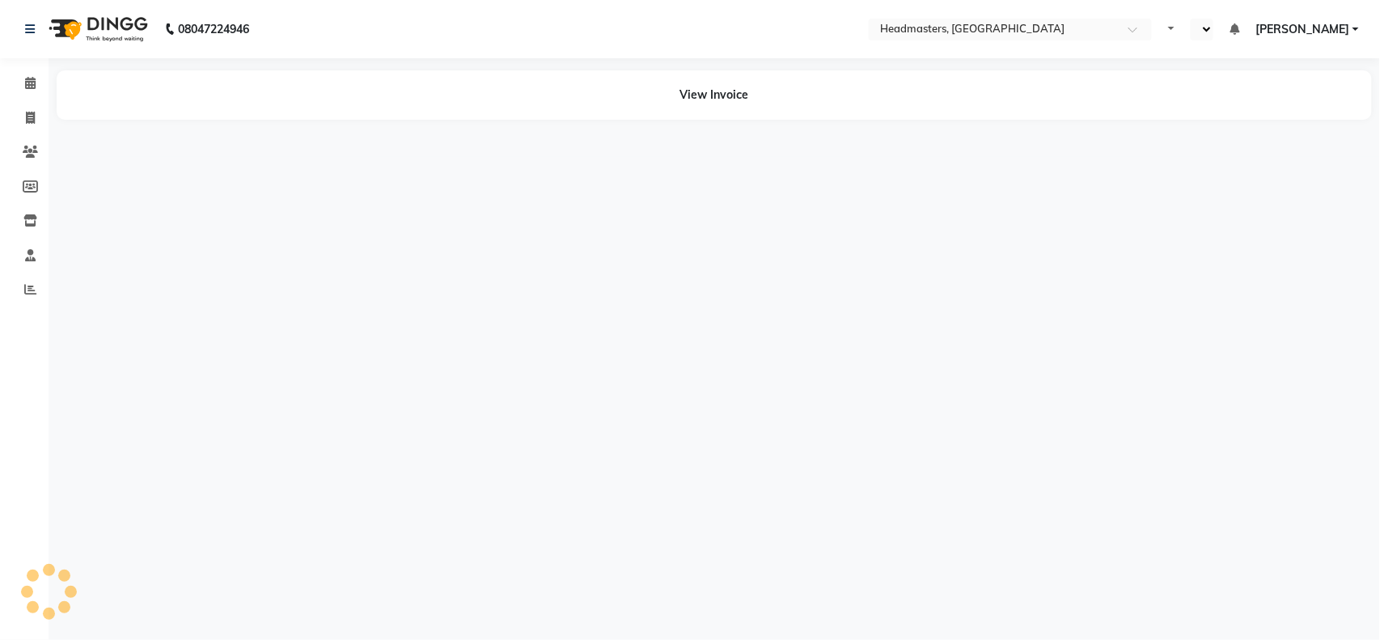
select select "en"
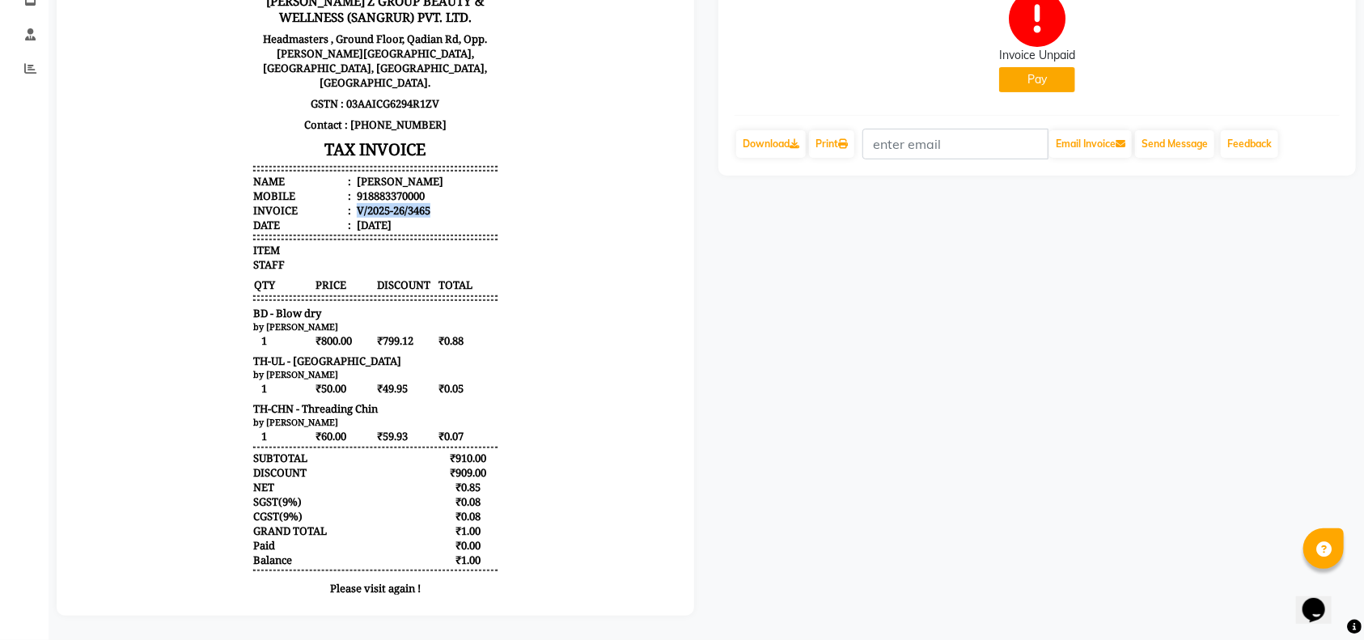
drag, startPoint x: 415, startPoint y: 196, endPoint x: 339, endPoint y: 200, distance: 76.1
click at [339, 204] on li "Invoice : V/2025-26/3465" at bounding box center [374, 211] width 244 height 15
copy div "V/2025-26/3465"
drag, startPoint x: 393, startPoint y: 212, endPoint x: 340, endPoint y: 214, distance: 53.4
click at [340, 218] on li "Date : [DATE]" at bounding box center [374, 225] width 244 height 15
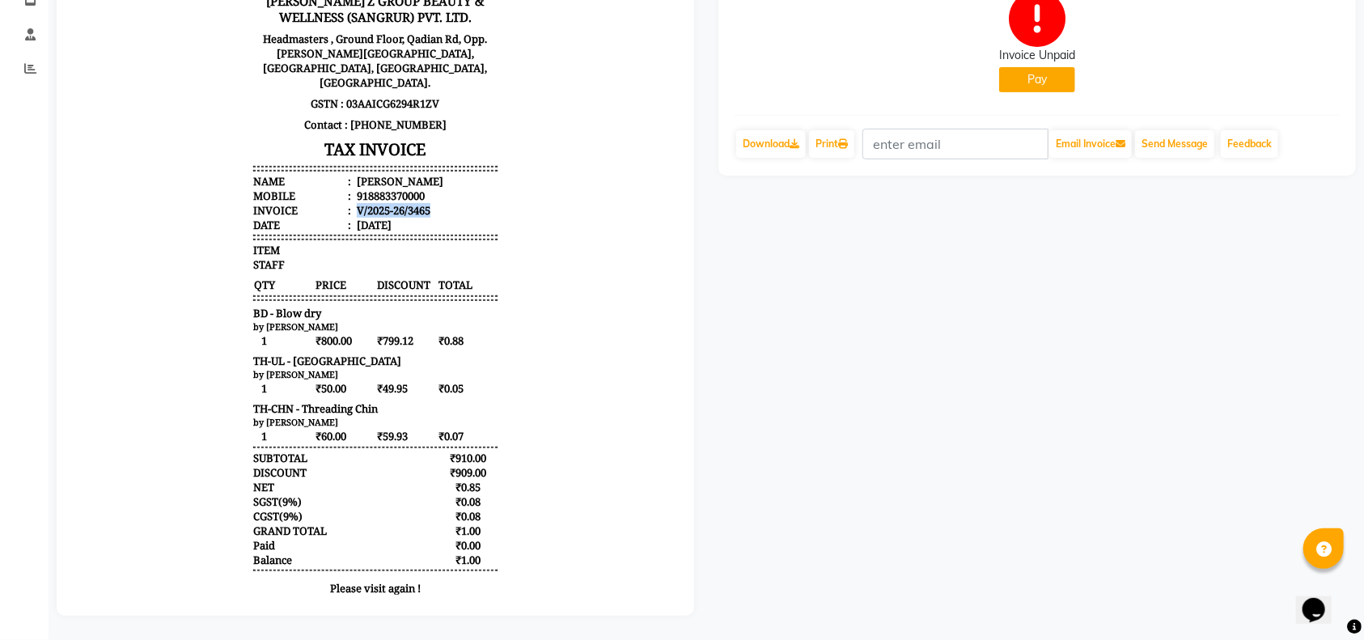
copy div "[DATE]"
drag, startPoint x: 303, startPoint y: 302, endPoint x: 223, endPoint y: 301, distance: 79.3
click at [223, 301] on body "[PERSON_NAME]'Z GROUP BEAUTY & WELLNESS (SANGRUR) PVT. LTD. Headmasters , Groun…" at bounding box center [374, 273] width 592 height 677
copy span "BD - Blow dry"
drag, startPoint x: 329, startPoint y: 348, endPoint x: 226, endPoint y: 353, distance: 102.9
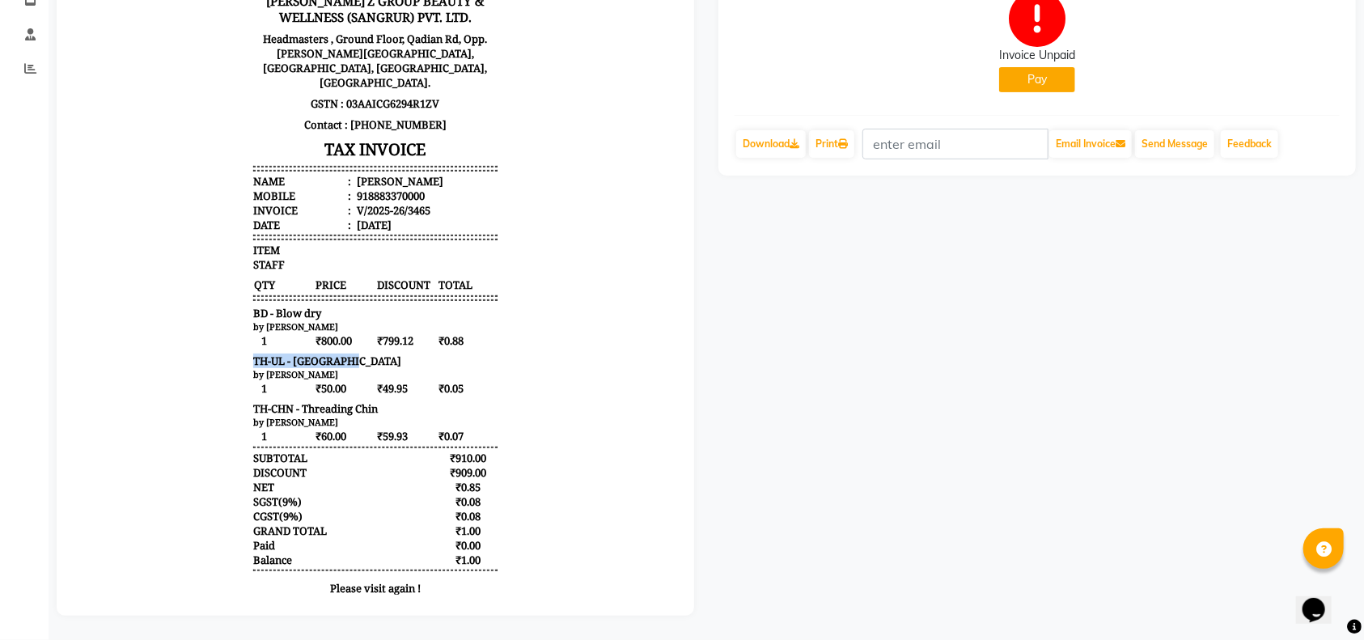
click at [226, 353] on body "[PERSON_NAME]'Z GROUP BEAUTY & WELLNESS (SANGRUR) PVT. LTD. Headmasters , Groun…" at bounding box center [374, 273] width 592 height 677
copy span "TH-UL - [GEOGRAPHIC_DATA]"
drag, startPoint x: 365, startPoint y: 399, endPoint x: 230, endPoint y: 396, distance: 135.1
click at [246, 396] on div "[PERSON_NAME]'Z GROUP BEAUTY & WELLNESS (SANGRUR) PVT. LTD. Headmasters , Groun…" at bounding box center [374, 273] width 257 height 677
copy span "TH-CHN - Threading Chin"
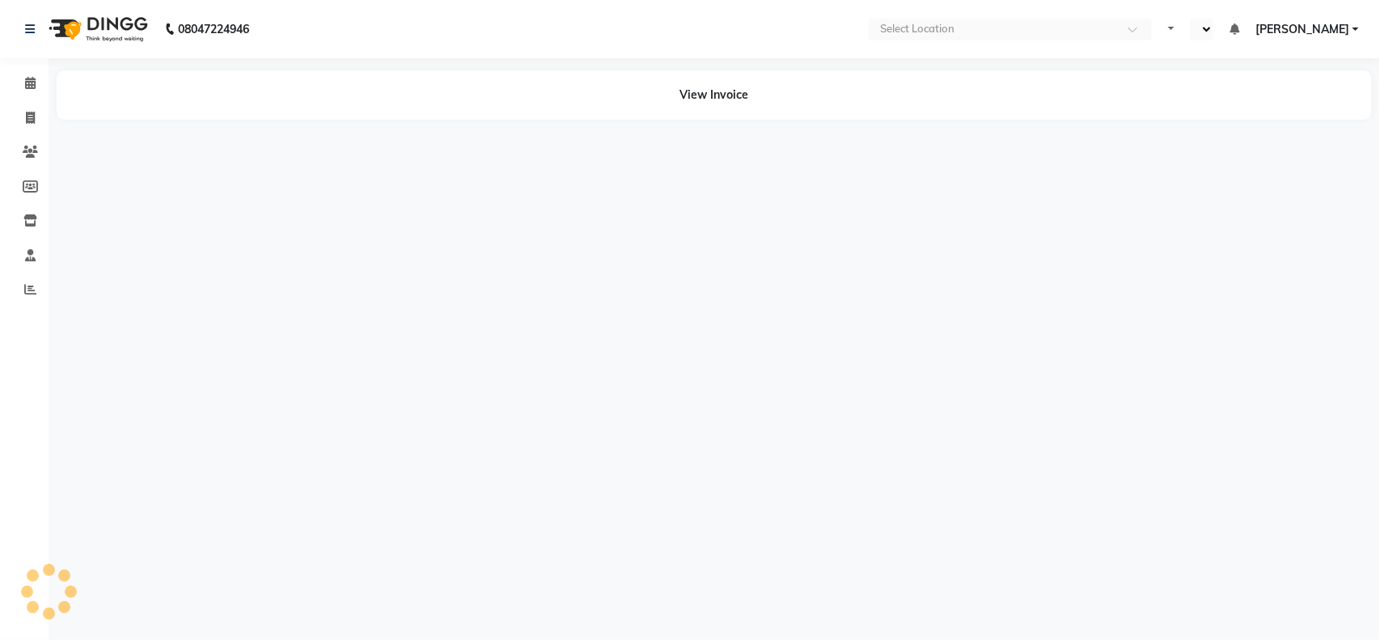
select select "en"
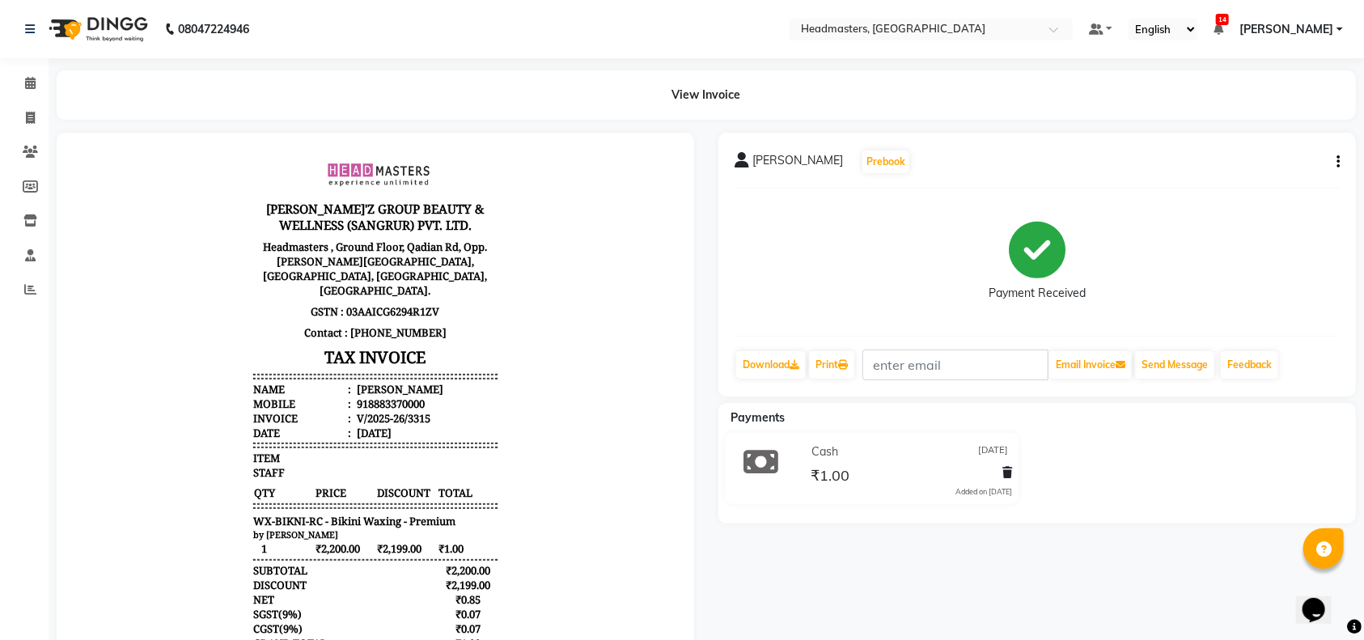
scroll to position [155, 0]
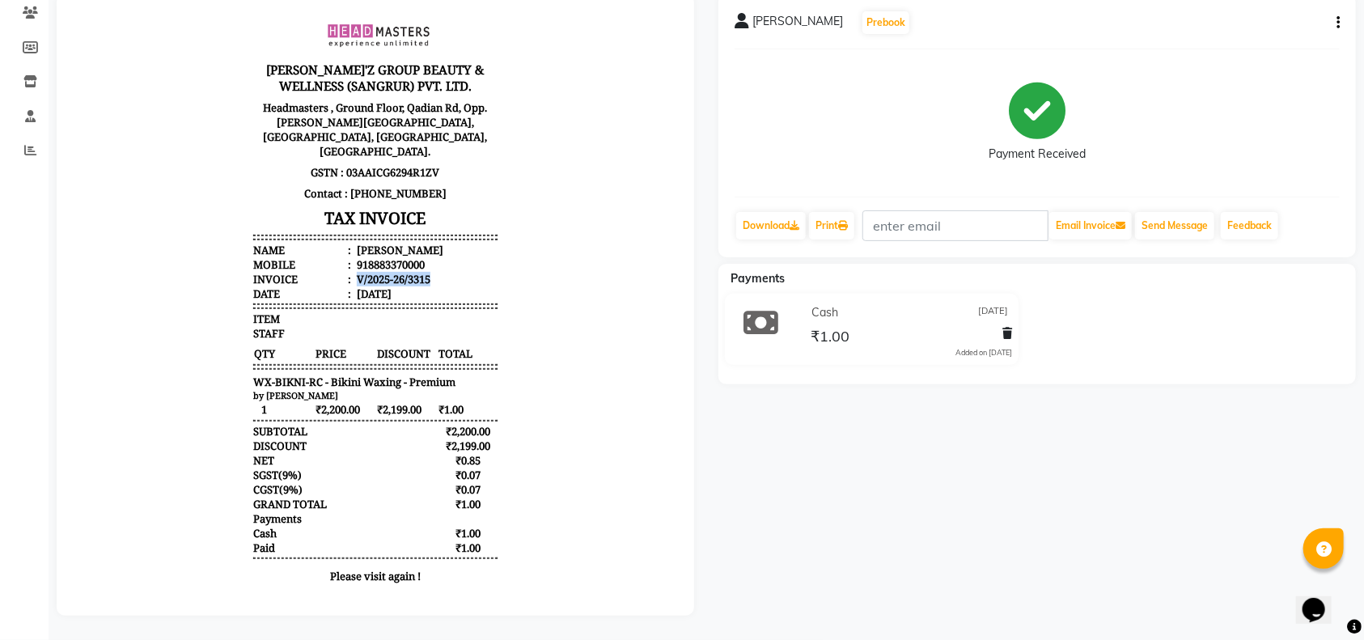
drag, startPoint x: 414, startPoint y: 264, endPoint x: 337, endPoint y: 264, distance: 76.8
click at [353, 272] on div "V/2025-26/3315" at bounding box center [391, 279] width 77 height 15
copy div "V/2025-26/3315"
drag, startPoint x: 392, startPoint y: 280, endPoint x: 336, endPoint y: 285, distance: 56.0
click at [353, 286] on div "[DATE]" at bounding box center [372, 293] width 38 height 15
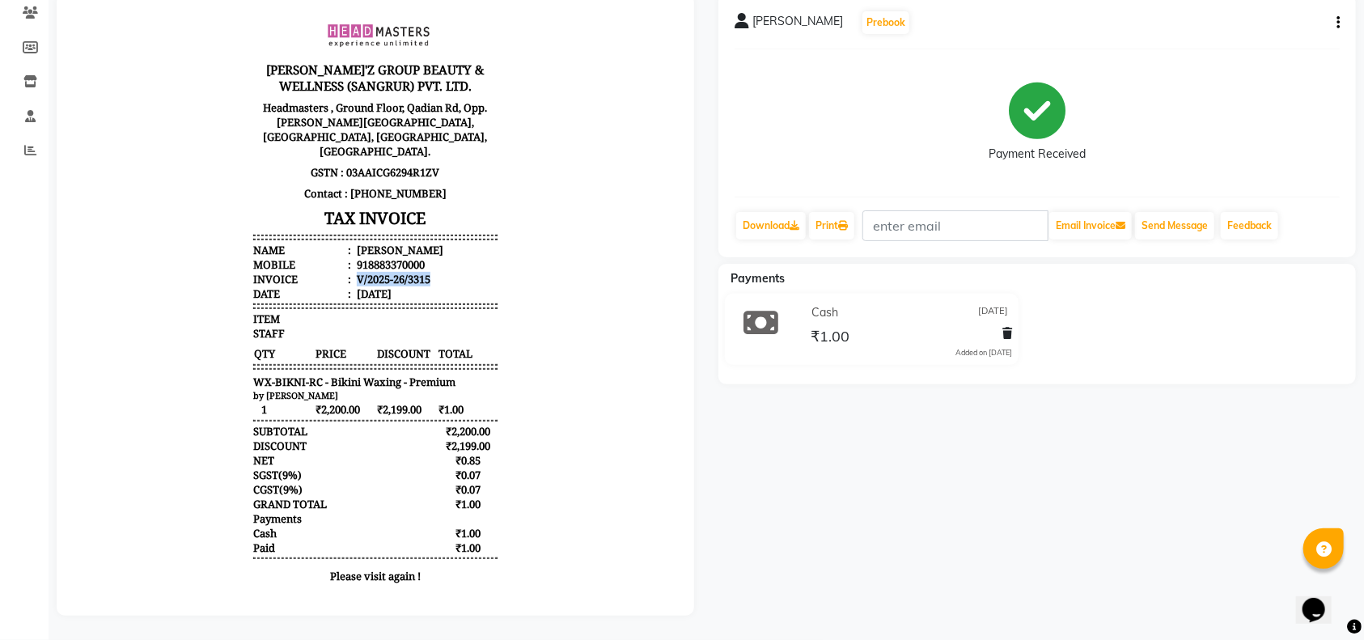
copy div "[DATE]"
drag, startPoint x: 436, startPoint y: 369, endPoint x: 228, endPoint y: 370, distance: 207.9
click at [246, 370] on div "GILL'Z GROUP BEAUTY & WELLNESS (SANGRUR) PVT. LTD. Headmasters , Ground Floor, …" at bounding box center [374, 301] width 257 height 596
copy span "WX-BIKNI-RC - Bikini Waxing - Premium"
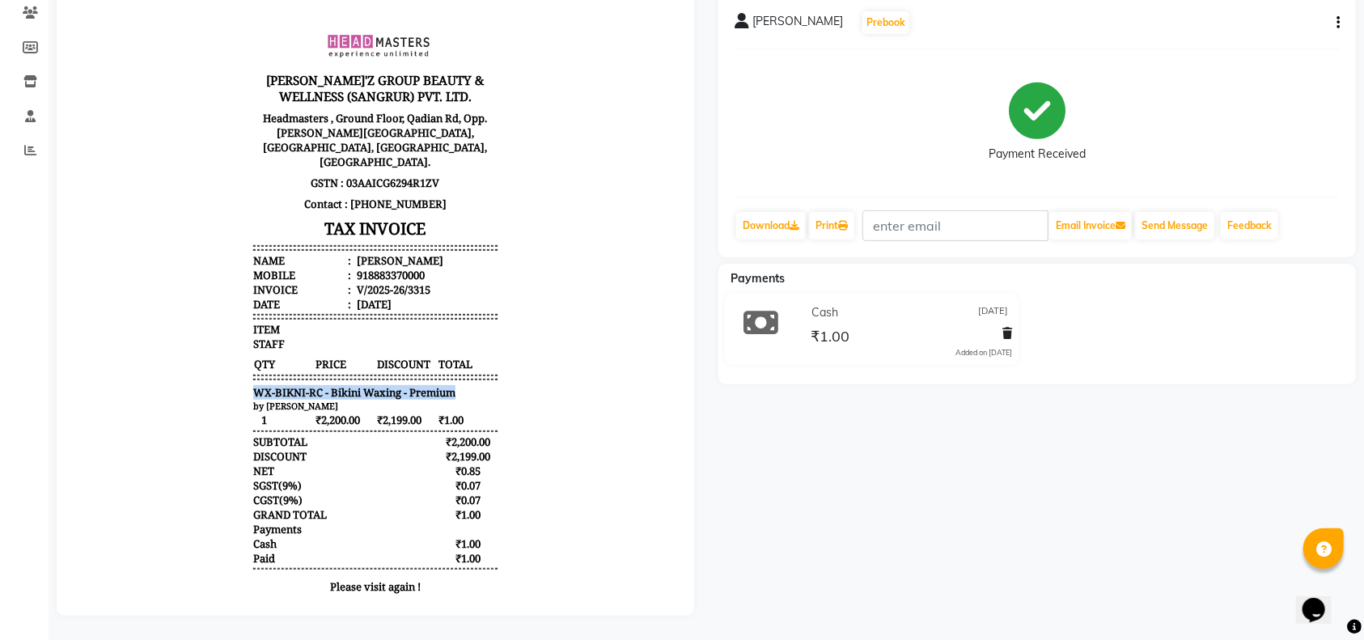
scroll to position [0, 0]
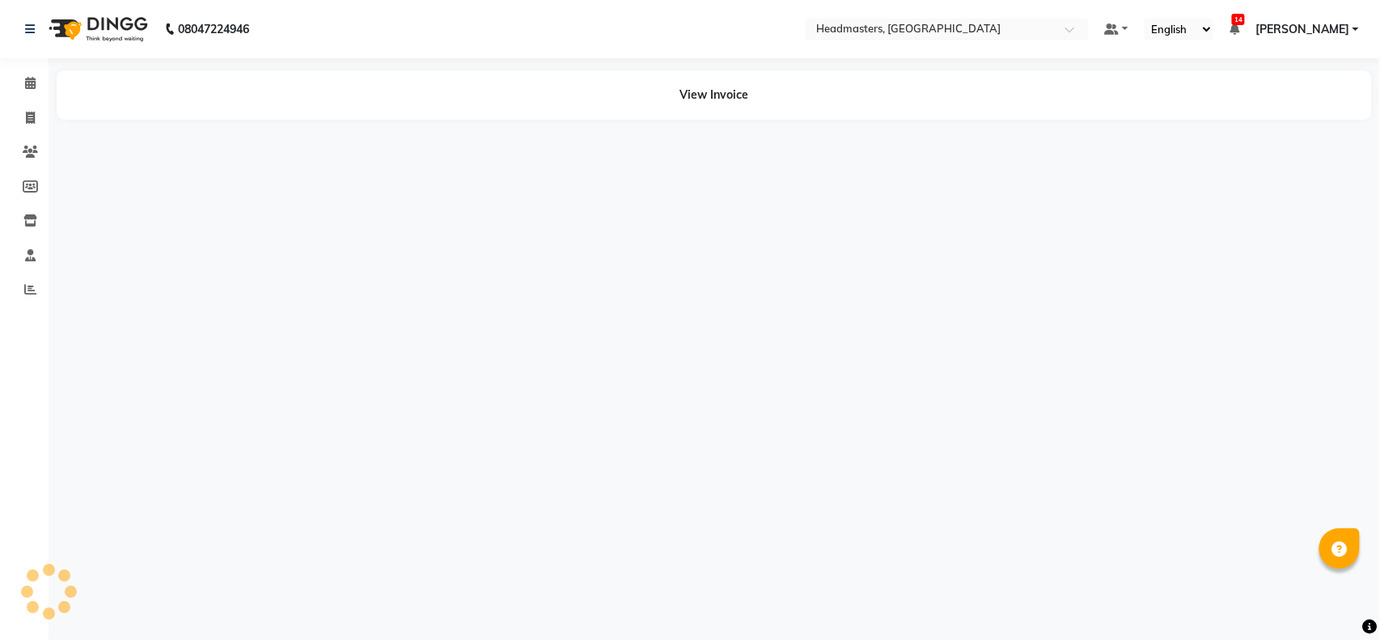
select select "en"
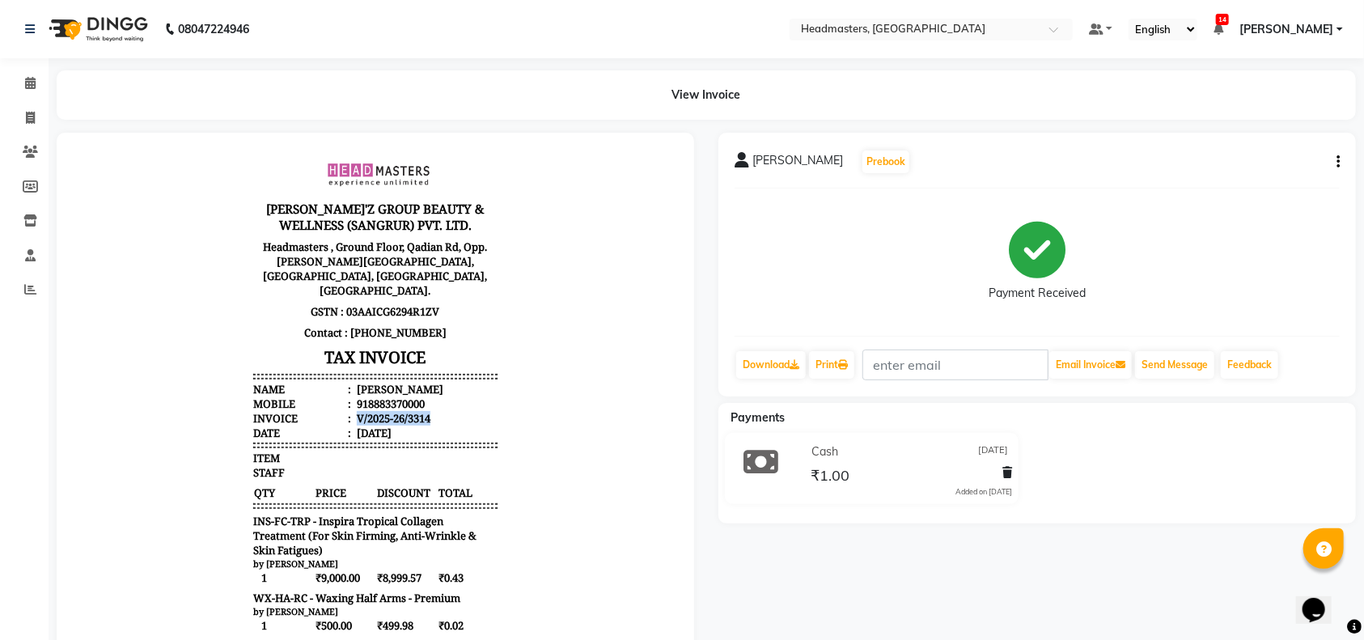
drag, startPoint x: 417, startPoint y: 404, endPoint x: 337, endPoint y: 405, distance: 80.1
click at [337, 410] on li "Invoice : V/2025-26/3314" at bounding box center [374, 417] width 244 height 15
copy div "V/2025-26/3314"
drag, startPoint x: 396, startPoint y: 419, endPoint x: 337, endPoint y: 423, distance: 58.4
click at [337, 425] on li "Date : 04/09/2025" at bounding box center [374, 432] width 244 height 15
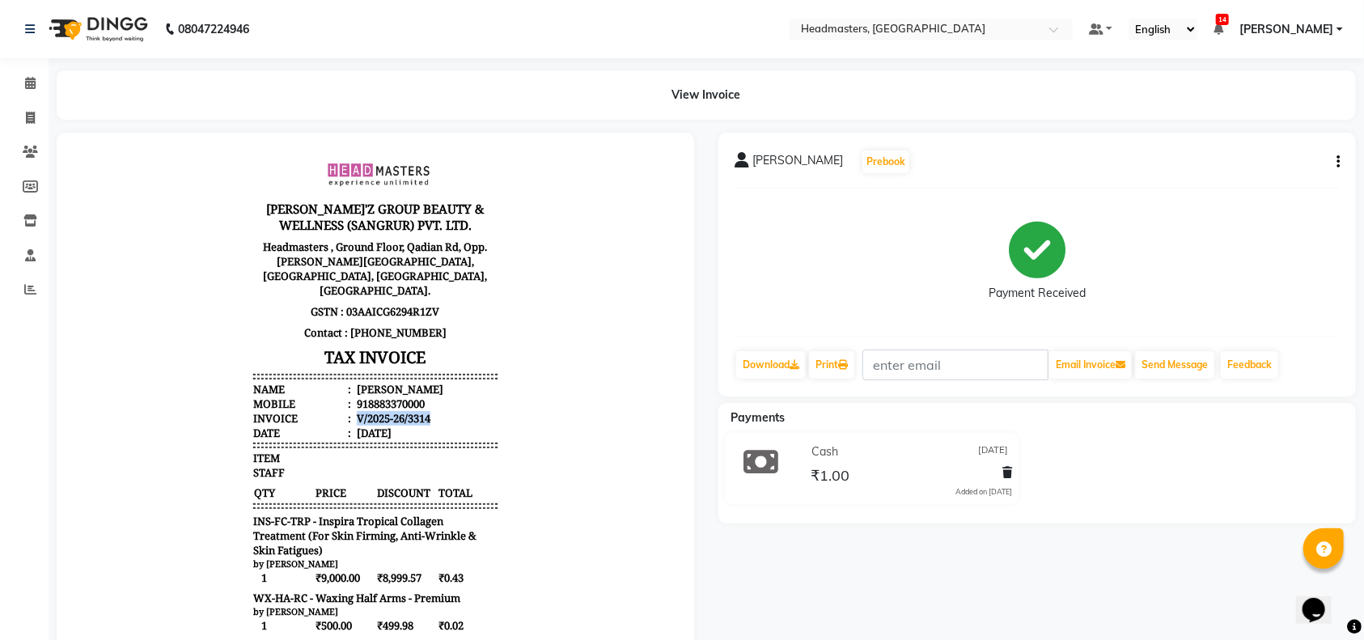
copy div "[DATE]"
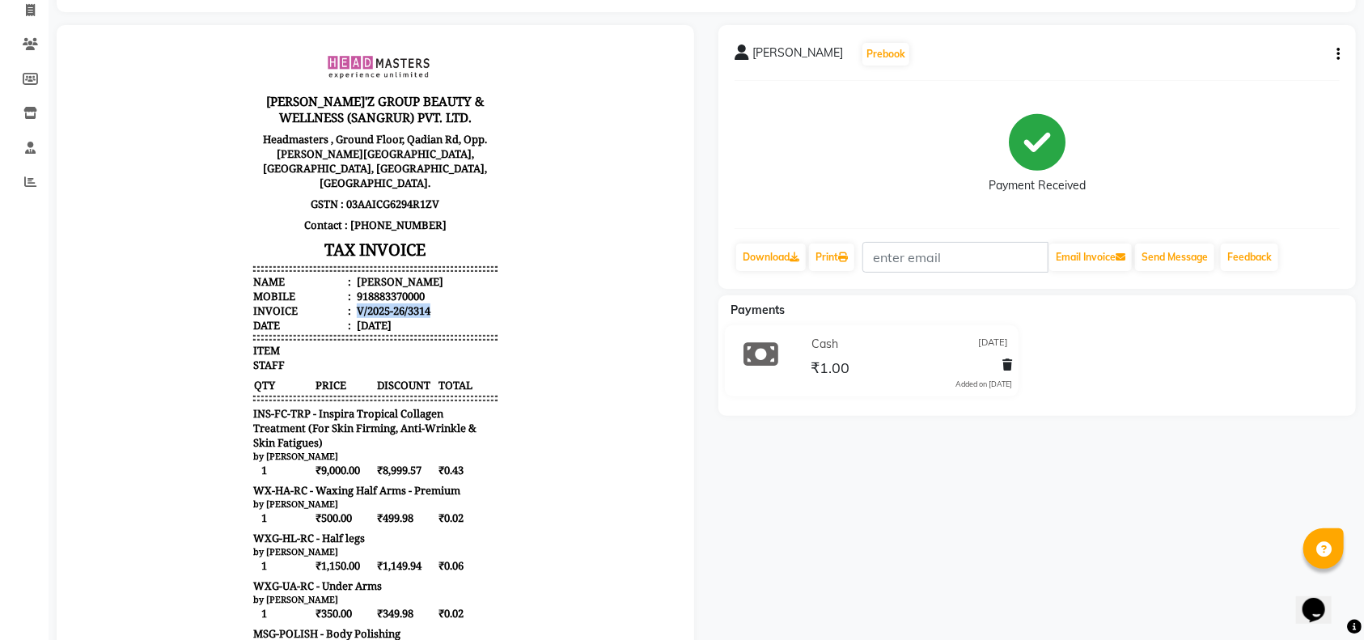
scroll to position [324, 0]
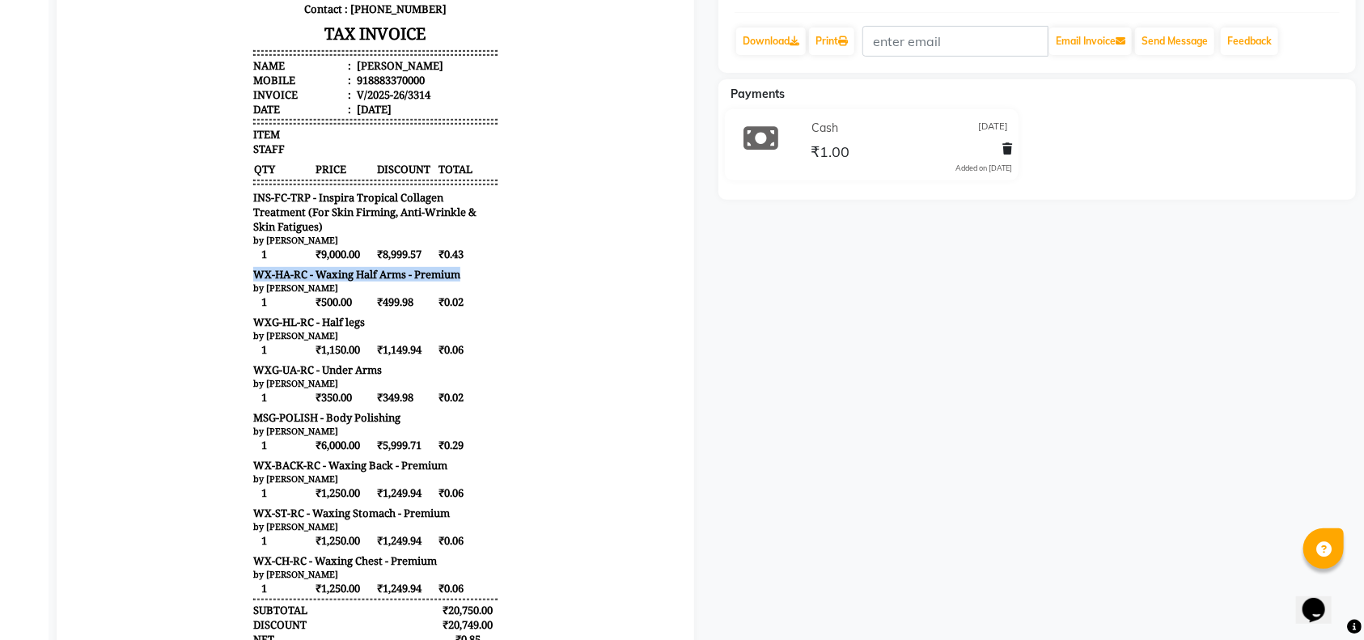
drag, startPoint x: 444, startPoint y: 264, endPoint x: 233, endPoint y: 265, distance: 211.1
click at [246, 265] on div "GILL'Z GROUP BEAUTY & WELLNESS (SANGRUR) PVT. LTD. Headmasters , Ground Floor, …" at bounding box center [374, 299] width 257 height 959
copy span "WX-HA-RC - Waxing Half Arms - Premium"
drag, startPoint x: 349, startPoint y: 314, endPoint x: 228, endPoint y: 306, distance: 120.8
click at [246, 306] on div "GILL'Z GROUP BEAUTY & WELLNESS (SANGRUR) PVT. LTD. Headmasters , Ground Floor, …" at bounding box center [374, 299] width 257 height 959
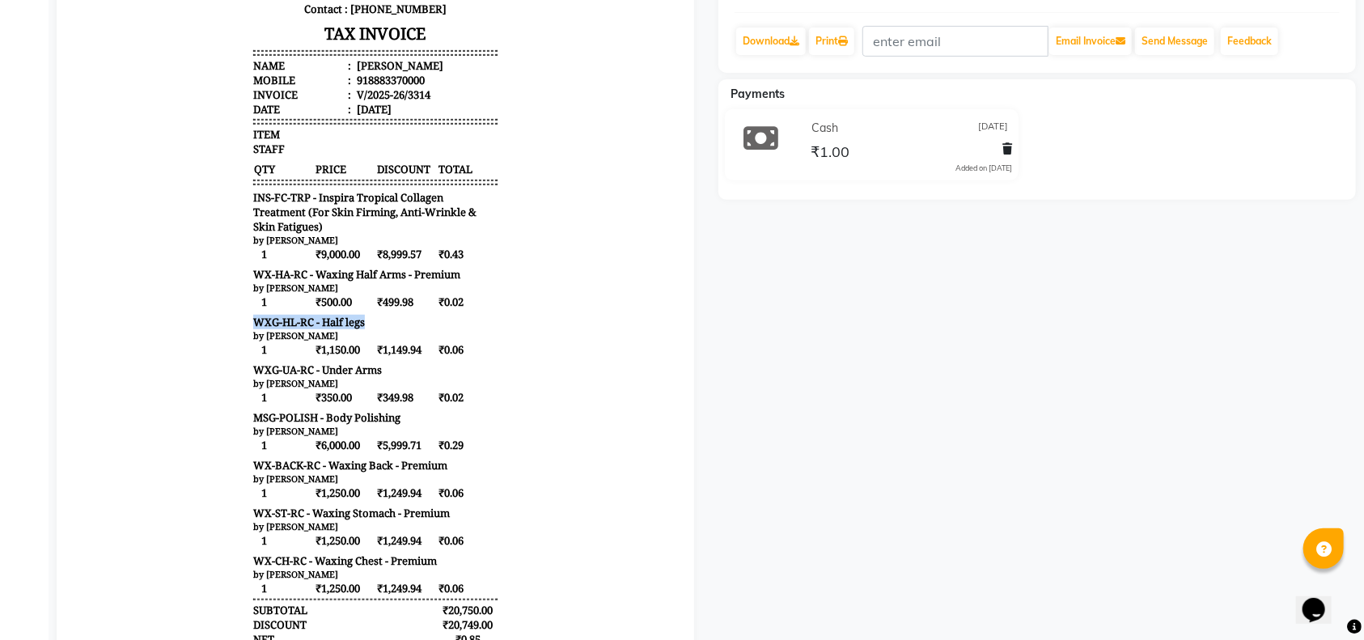
copy span "WXG-HL-RC - Half legs"
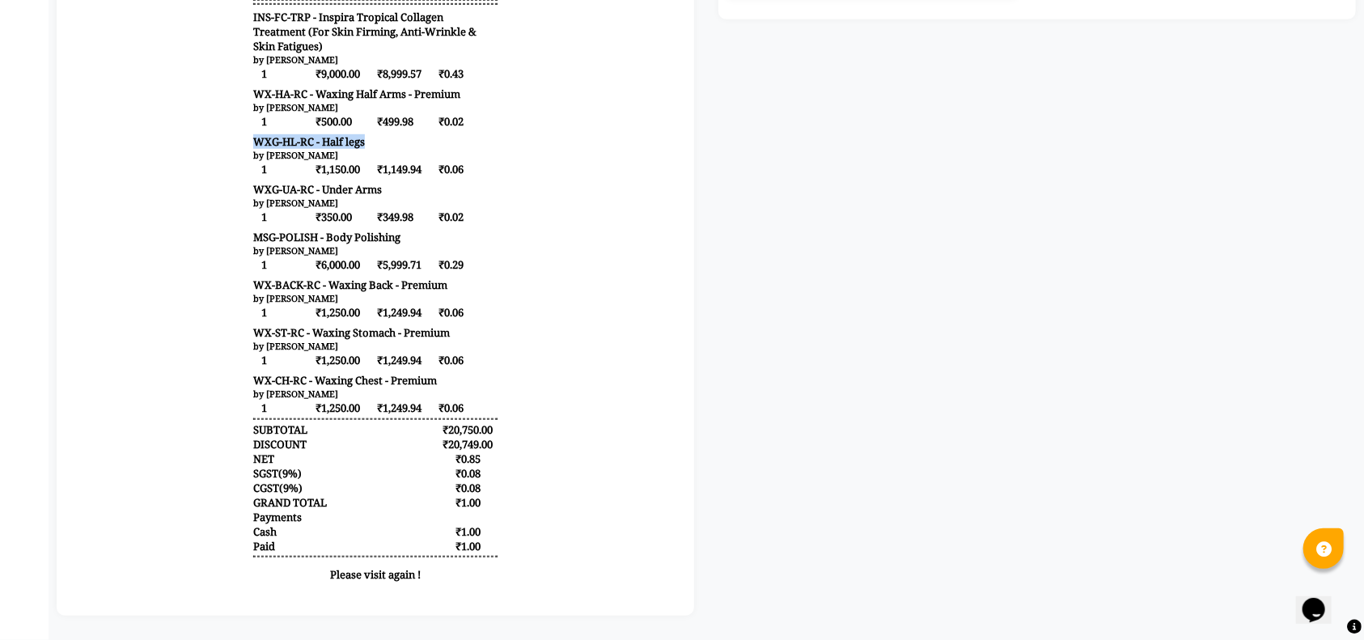
scroll to position [520, 0]
drag, startPoint x: 366, startPoint y: 178, endPoint x: 228, endPoint y: 180, distance: 138.3
click at [246, 180] on div "GILL'Z GROUP BEAUTY & WELLNESS (SANGRUR) PVT. LTD. Headmasters , Ground Floor, …" at bounding box center [374, 118] width 257 height 959
copy span "WXG-UA-RC - Under Arms"
drag, startPoint x: 382, startPoint y: 226, endPoint x: 209, endPoint y: 226, distance: 173.1
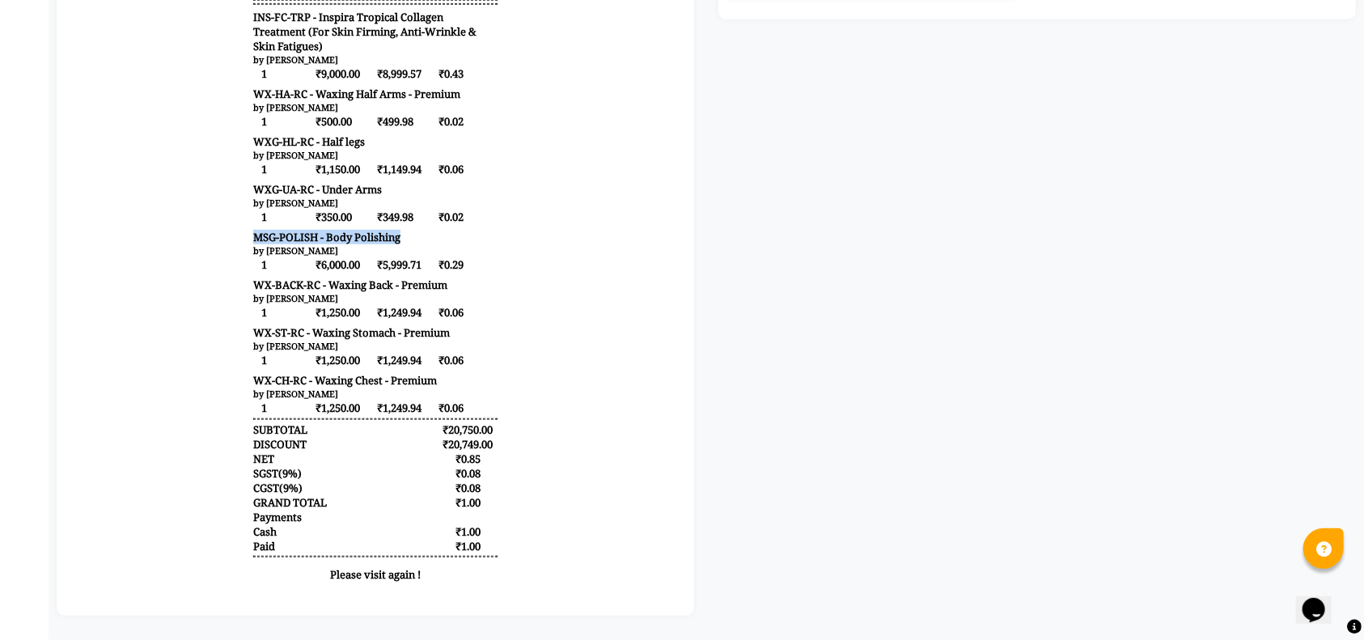
click at [209, 226] on body "GILL'Z GROUP BEAUTY & WELLNESS (SANGRUR) PVT. LTD. Headmasters , Ground Floor, …" at bounding box center [374, 118] width 592 height 959
copy span "MSG-POLISH - Body Polishing"
drag, startPoint x: 433, startPoint y: 276, endPoint x: 207, endPoint y: 279, distance: 225.7
click at [207, 279] on body "GILL'Z GROUP BEAUTY & WELLNESS (SANGRUR) PVT. LTD. Headmasters , Ground Floor, …" at bounding box center [374, 118] width 592 height 959
copy span "WX-BACK-RC - Waxing Back - Premium"
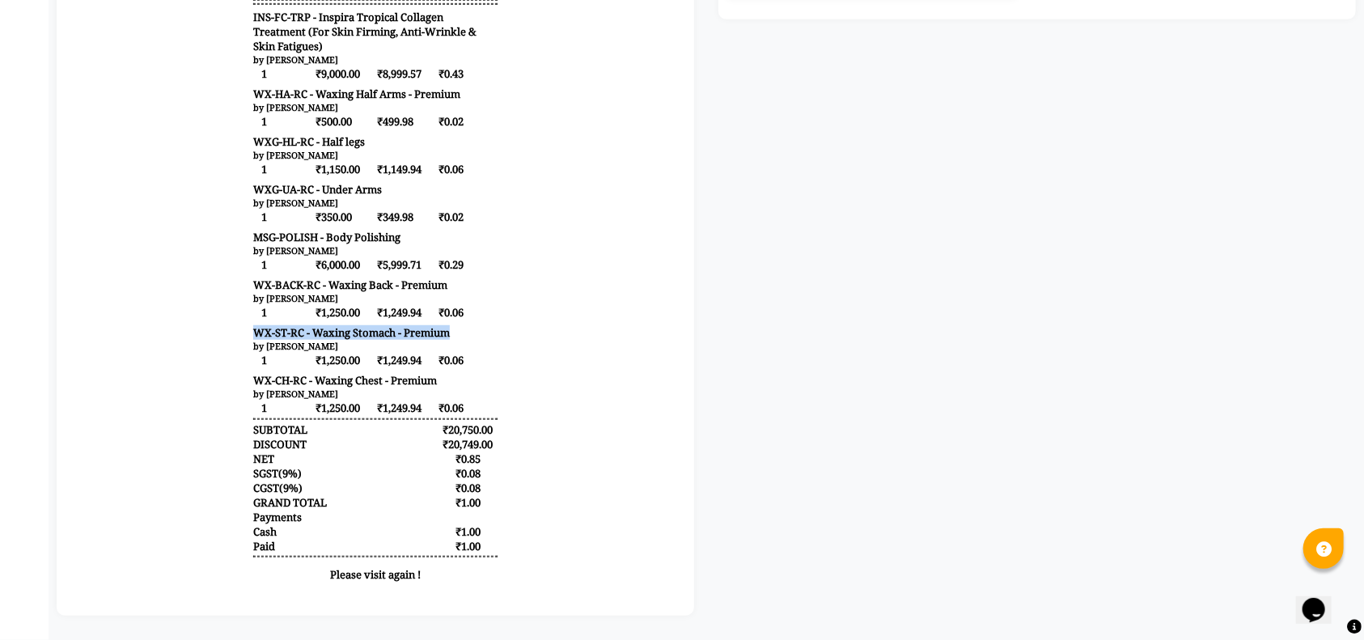
drag, startPoint x: 436, startPoint y: 323, endPoint x: 215, endPoint y: 325, distance: 220.8
click at [215, 325] on body "GILL'Z GROUP BEAUTY & WELLNESS (SANGRUR) PVT. LTD. Headmasters , Ground Floor, …" at bounding box center [374, 118] width 592 height 959
copy span "WX-ST-RC - Waxing Stomach - Premium"
drag, startPoint x: 422, startPoint y: 370, endPoint x: 202, endPoint y: 369, distance: 220.0
click at [203, 369] on body "GILL'Z GROUP BEAUTY & WELLNESS (SANGRUR) PVT. LTD. Headmasters , Ground Floor, …" at bounding box center [374, 118] width 592 height 959
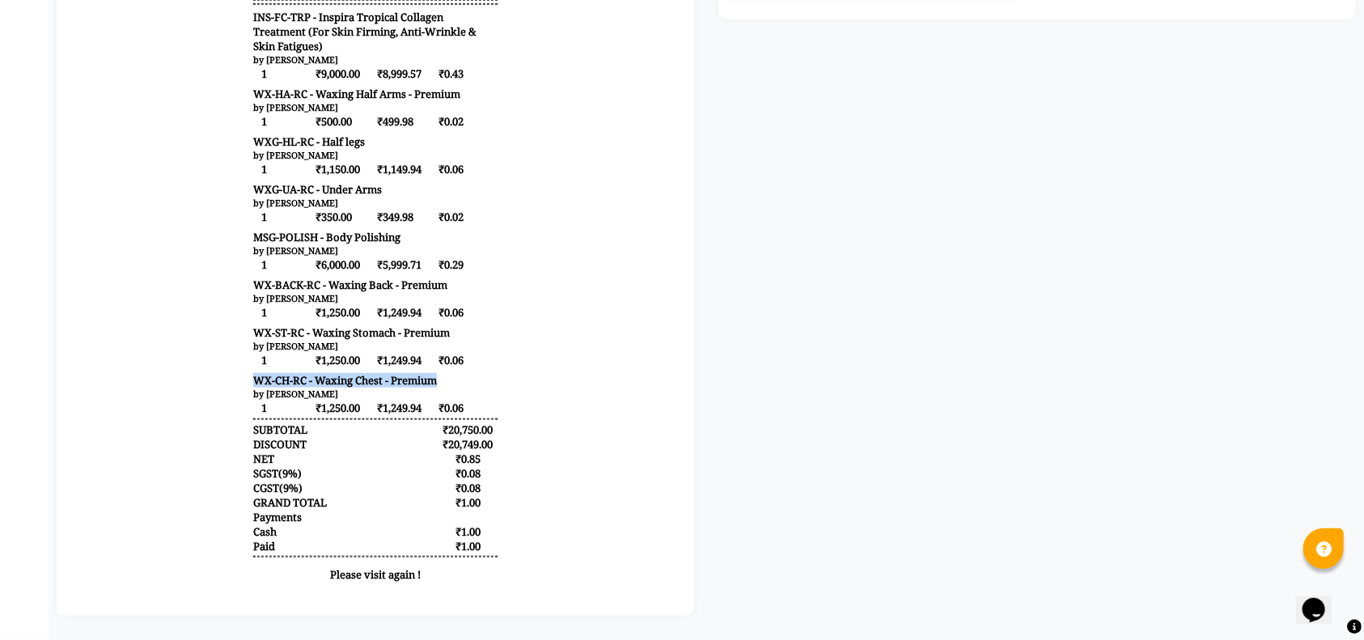
copy span "WX-CH-RC - Waxing Chest - Premium"
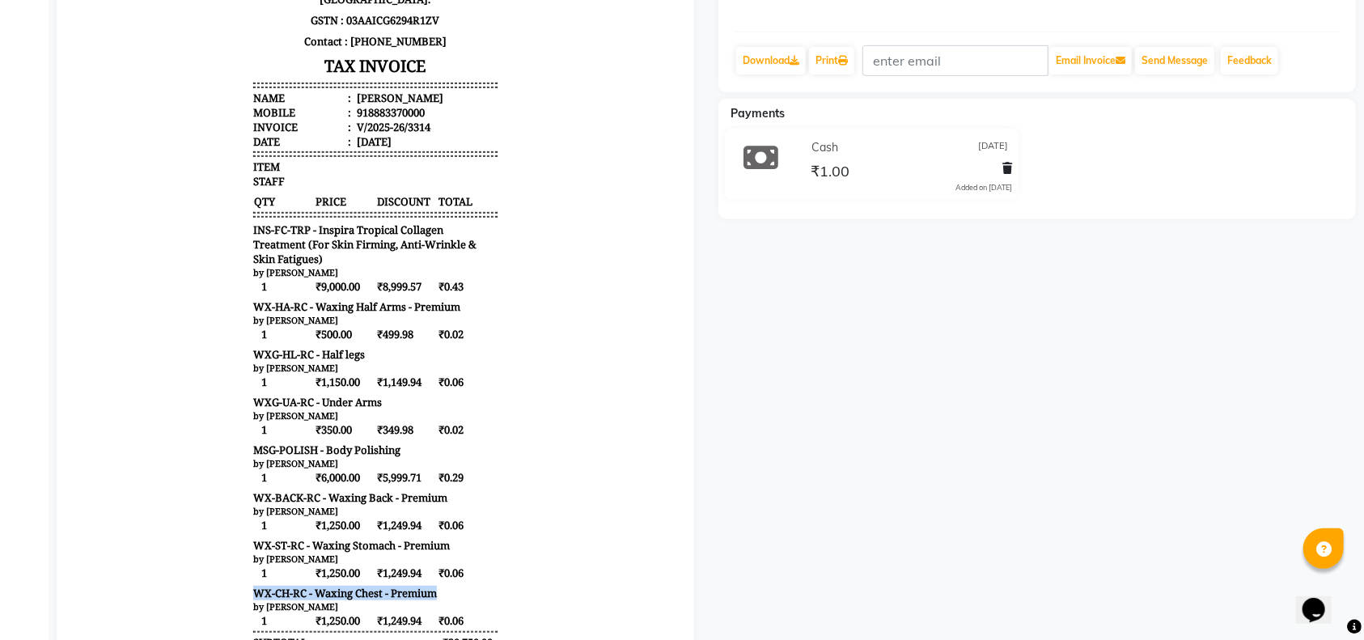
scroll to position [0, 0]
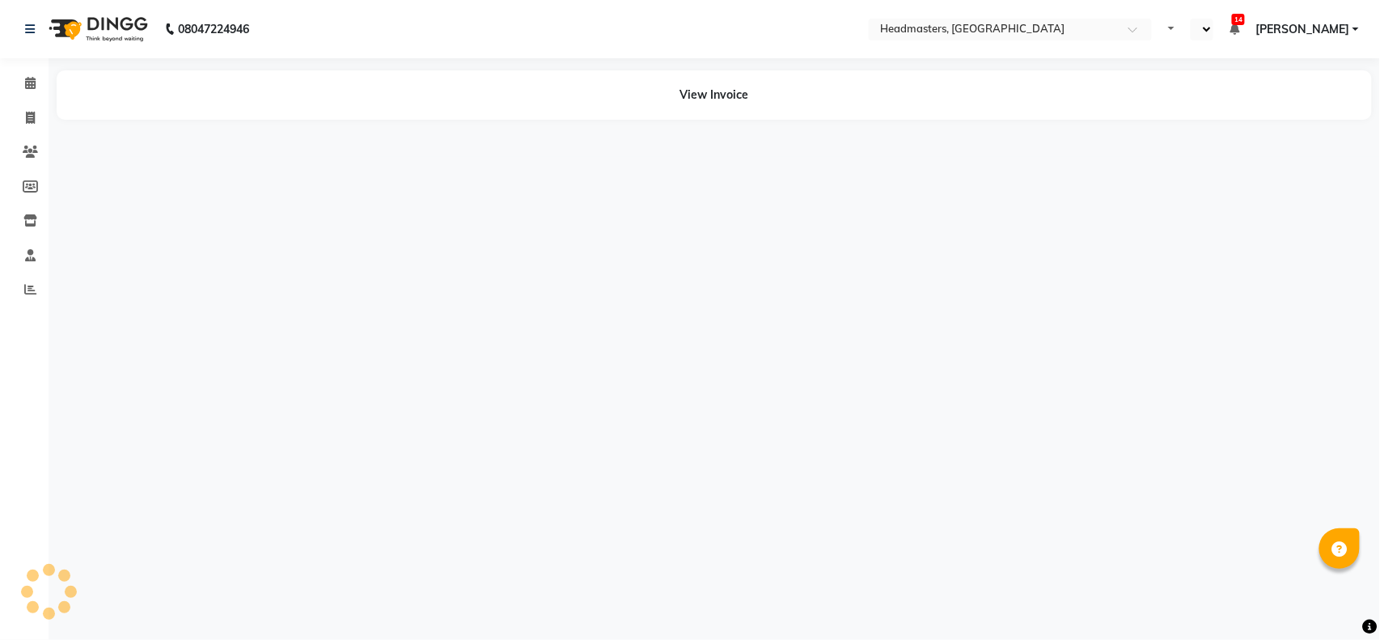
select select "en"
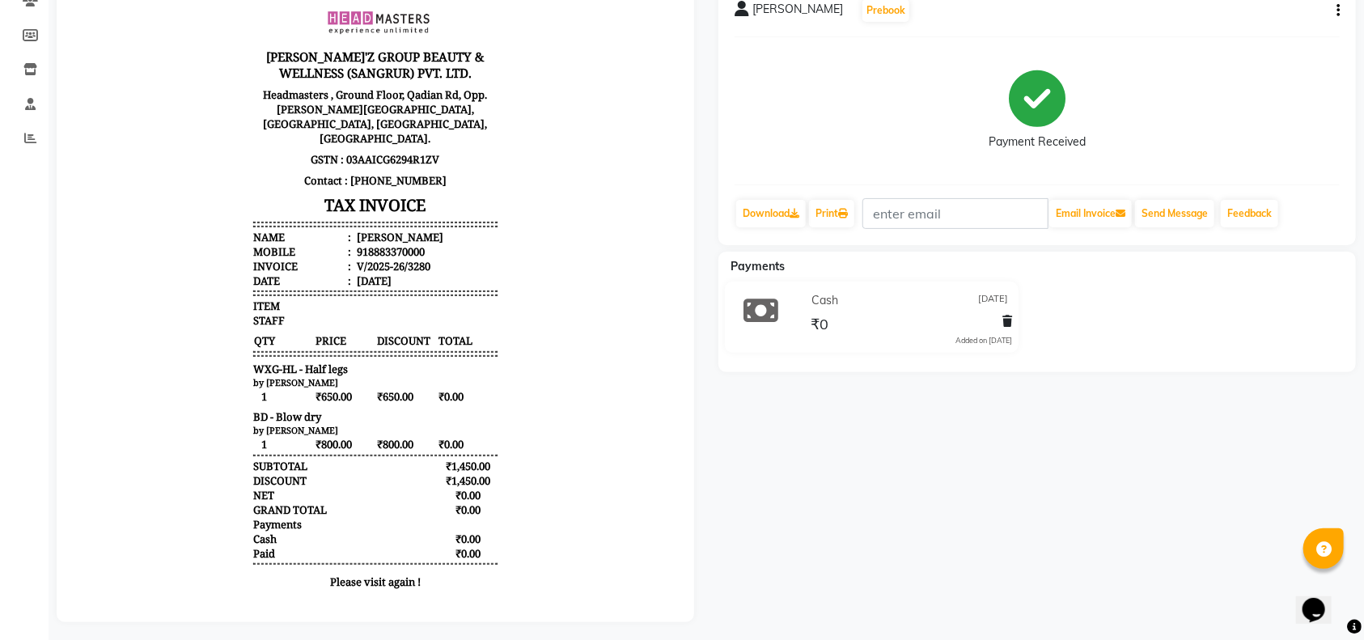
scroll to position [173, 0]
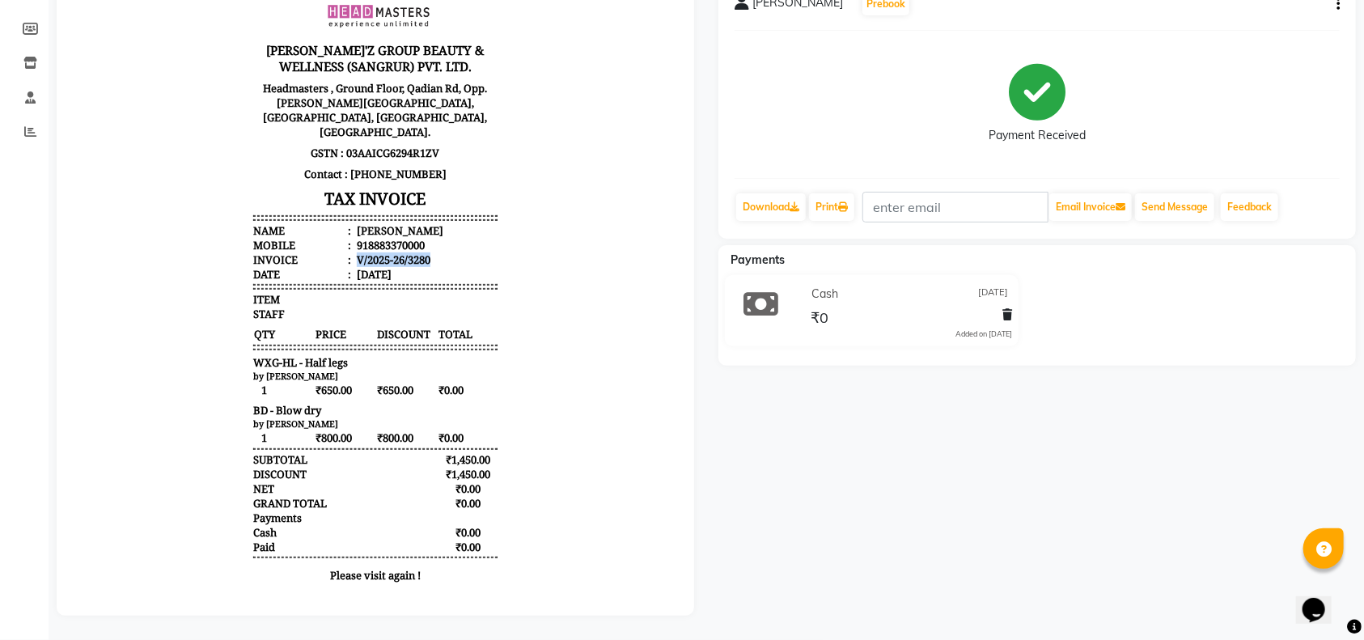
drag, startPoint x: 410, startPoint y: 244, endPoint x: 336, endPoint y: 244, distance: 73.6
click at [336, 252] on li "Invoice : V/2025-26/3280" at bounding box center [374, 259] width 244 height 15
copy div "V/2025-26/3280"
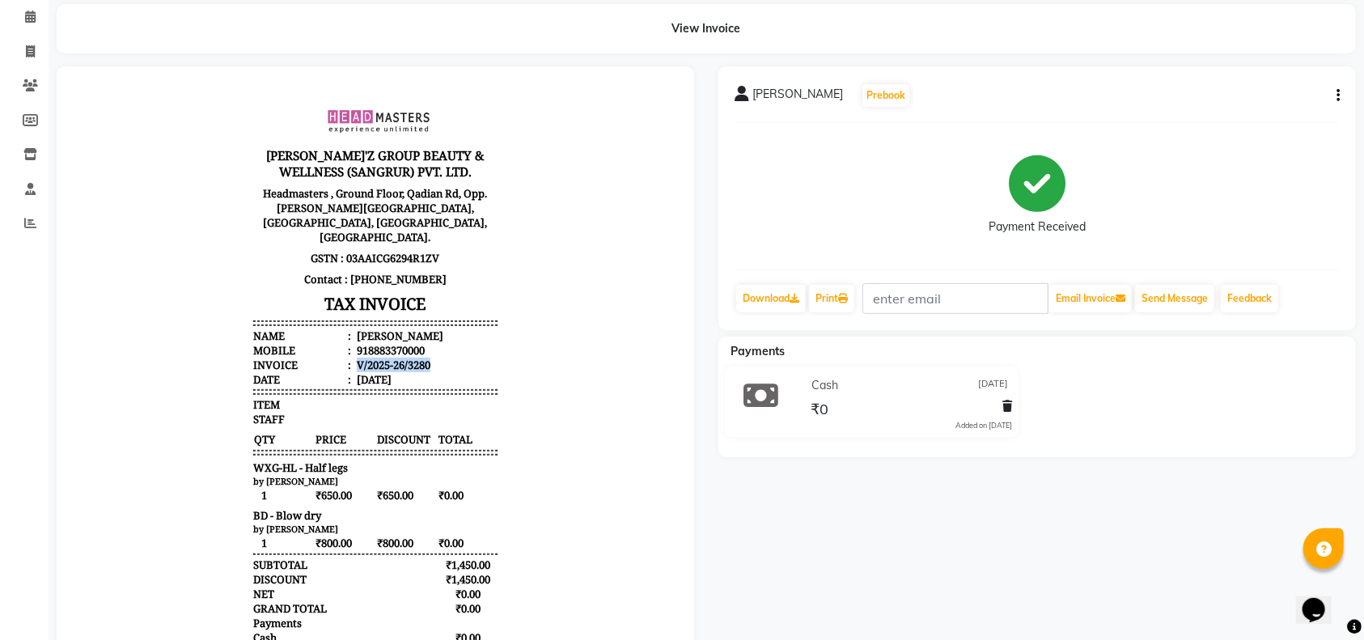
scroll to position [0, 0]
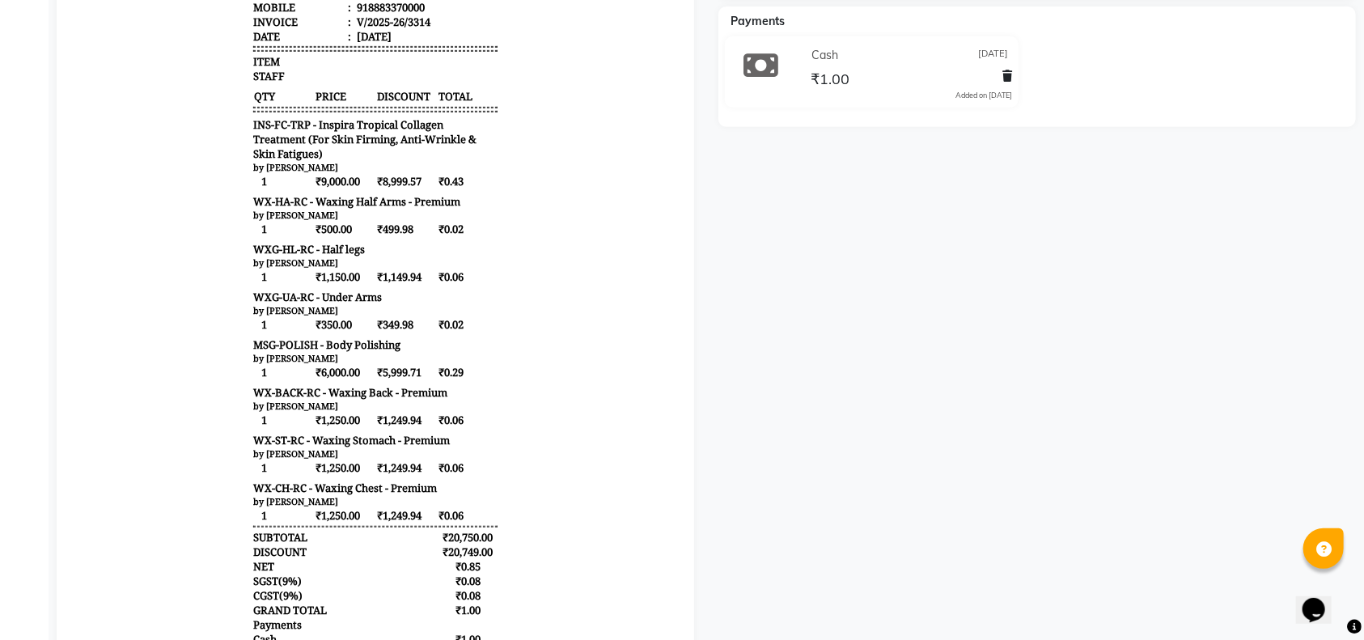
scroll to position [520, 0]
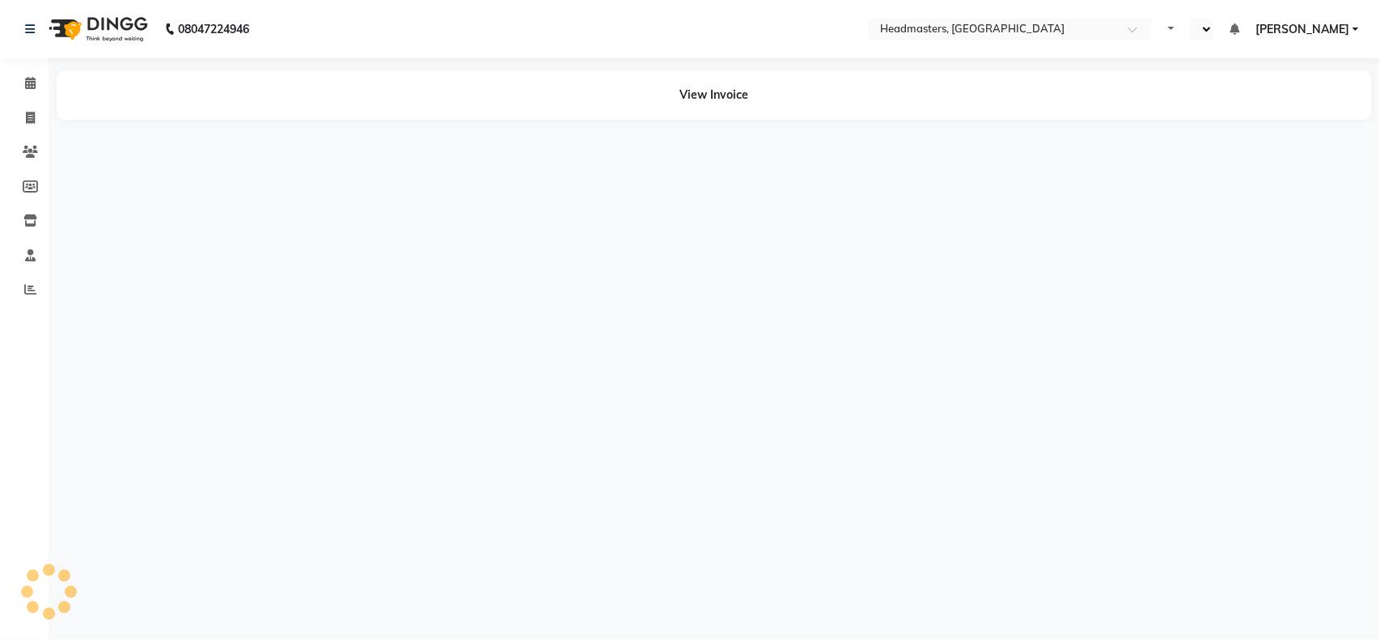
select select "en"
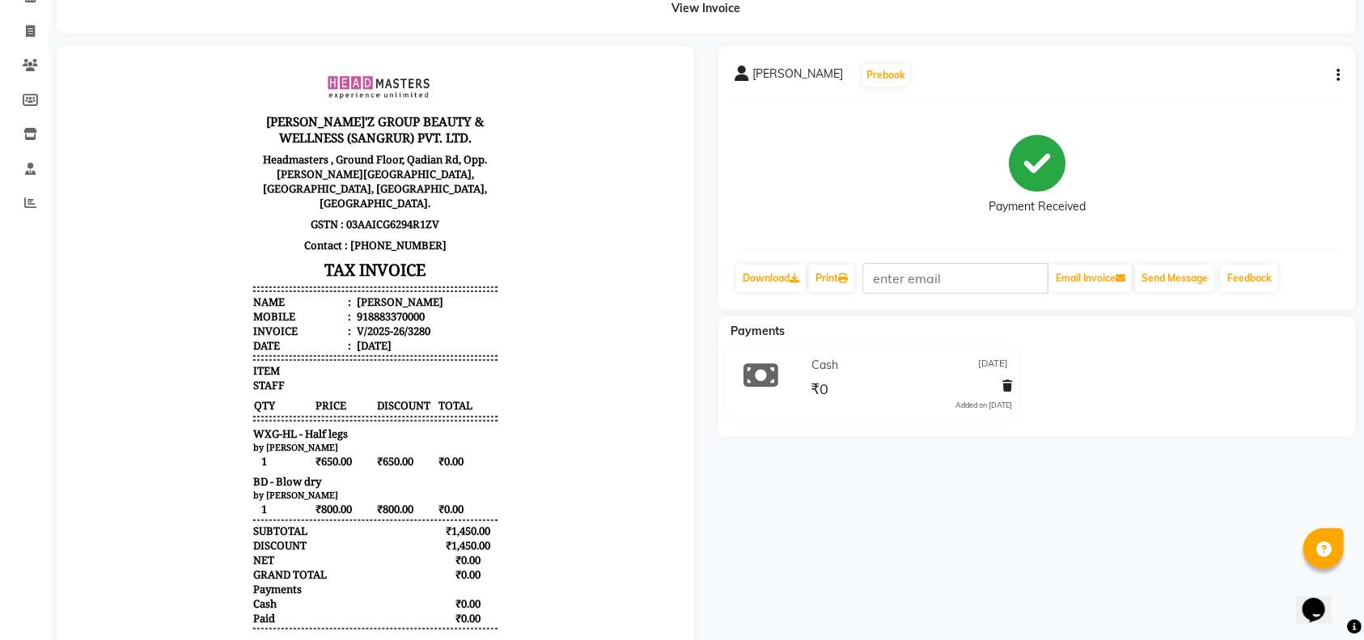
scroll to position [173, 0]
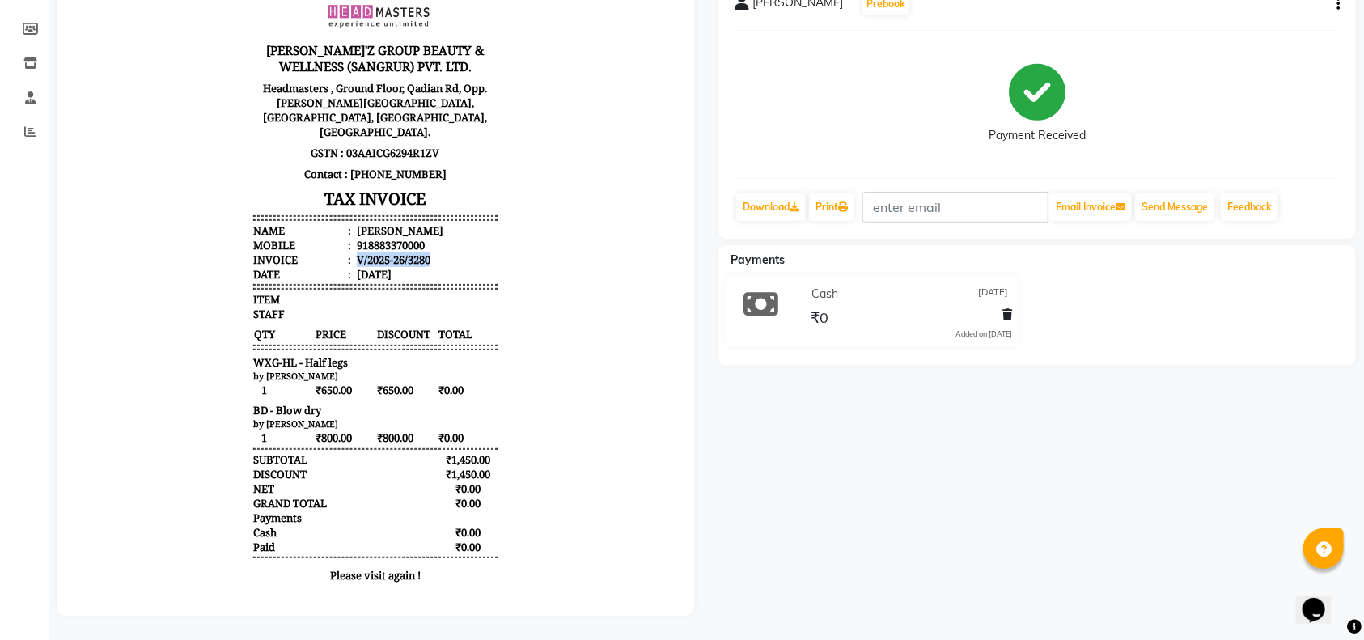
drag, startPoint x: 416, startPoint y: 243, endPoint x: 341, endPoint y: 248, distance: 74.5
click at [341, 252] on li "Invoice : V/2025-26/3280" at bounding box center [374, 259] width 244 height 15
copy div "V/2025-26/3280"
drag, startPoint x: 398, startPoint y: 262, endPoint x: 339, endPoint y: 264, distance: 59.1
click at [339, 267] on li "Date : 02/09/2025" at bounding box center [374, 274] width 244 height 15
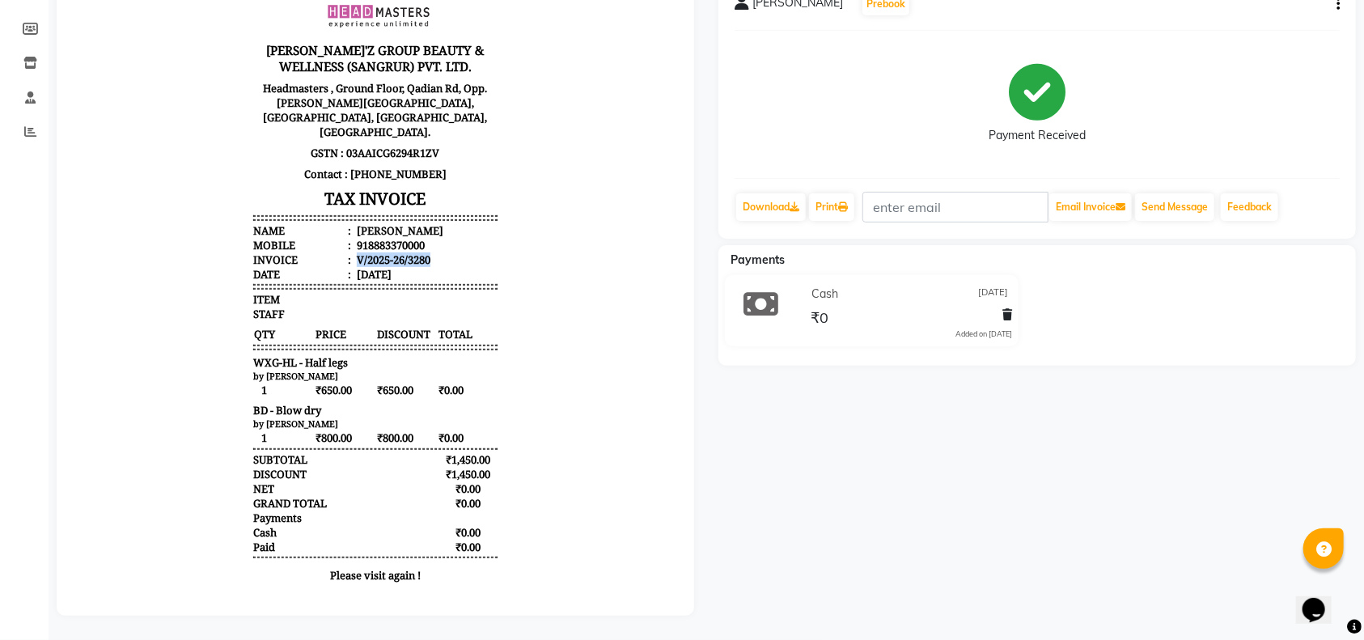
copy div "02/09/2025"
drag, startPoint x: 332, startPoint y: 349, endPoint x: 221, endPoint y: 349, distance: 111.6
click at [221, 349] on body "GILL'Z GROUP BEAUTY & WELLNESS (SANGRUR) PVT. LTD. Headmasters , Ground Floor, …" at bounding box center [374, 291] width 592 height 615
copy span "WXG-HL - Half legs"
drag, startPoint x: 307, startPoint y: 396, endPoint x: 230, endPoint y: 396, distance: 77.7
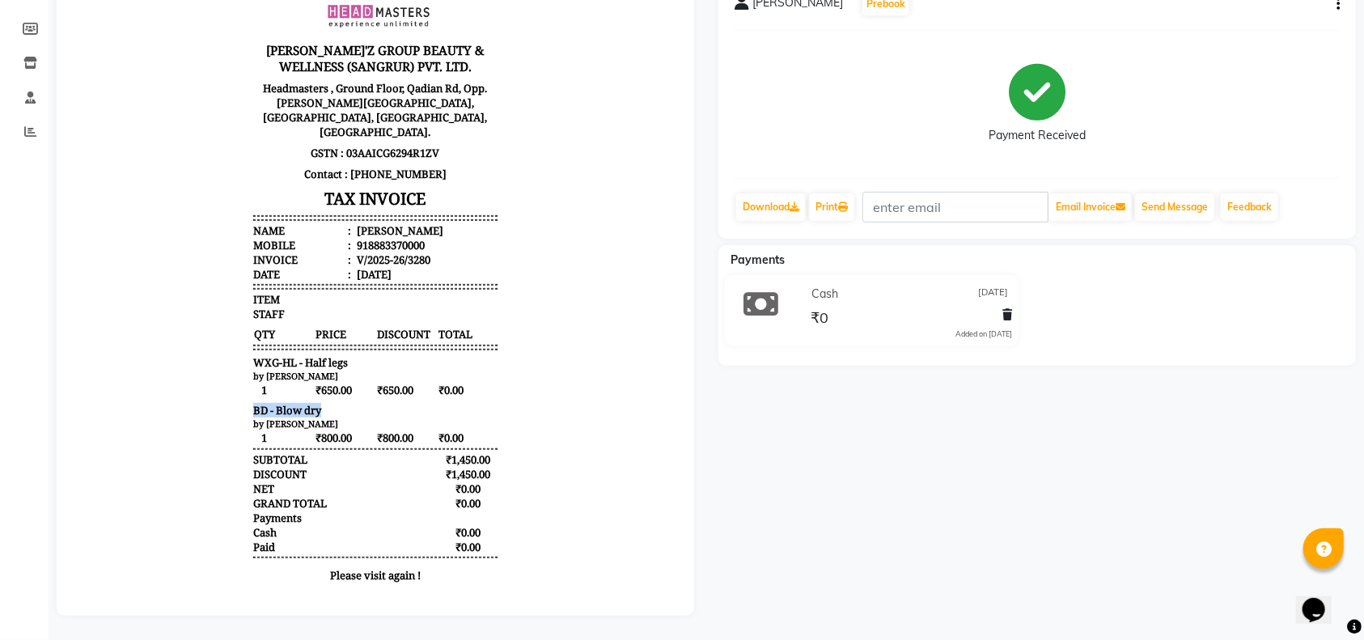
click at [246, 396] on div "GILL'Z GROUP BEAUTY & WELLNESS (SANGRUR) PVT. LTD. Headmasters , Ground Floor, …" at bounding box center [374, 291] width 257 height 615
copy span "BD - Blow dry"
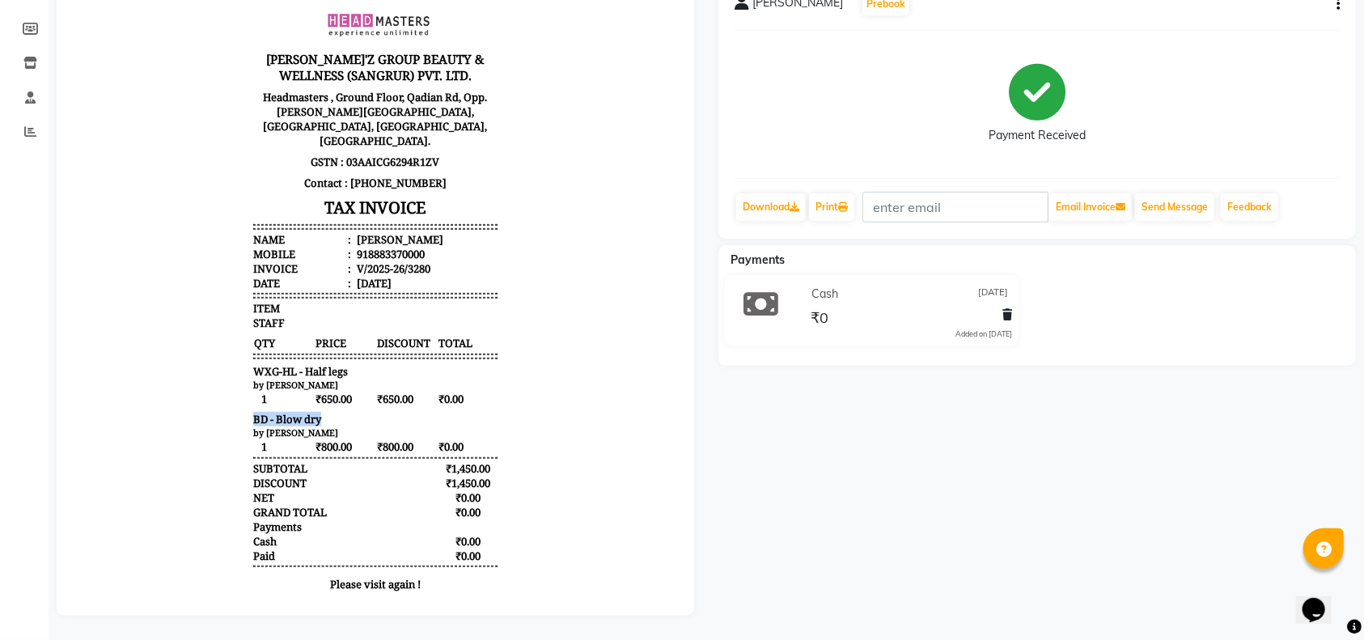
scroll to position [0, 0]
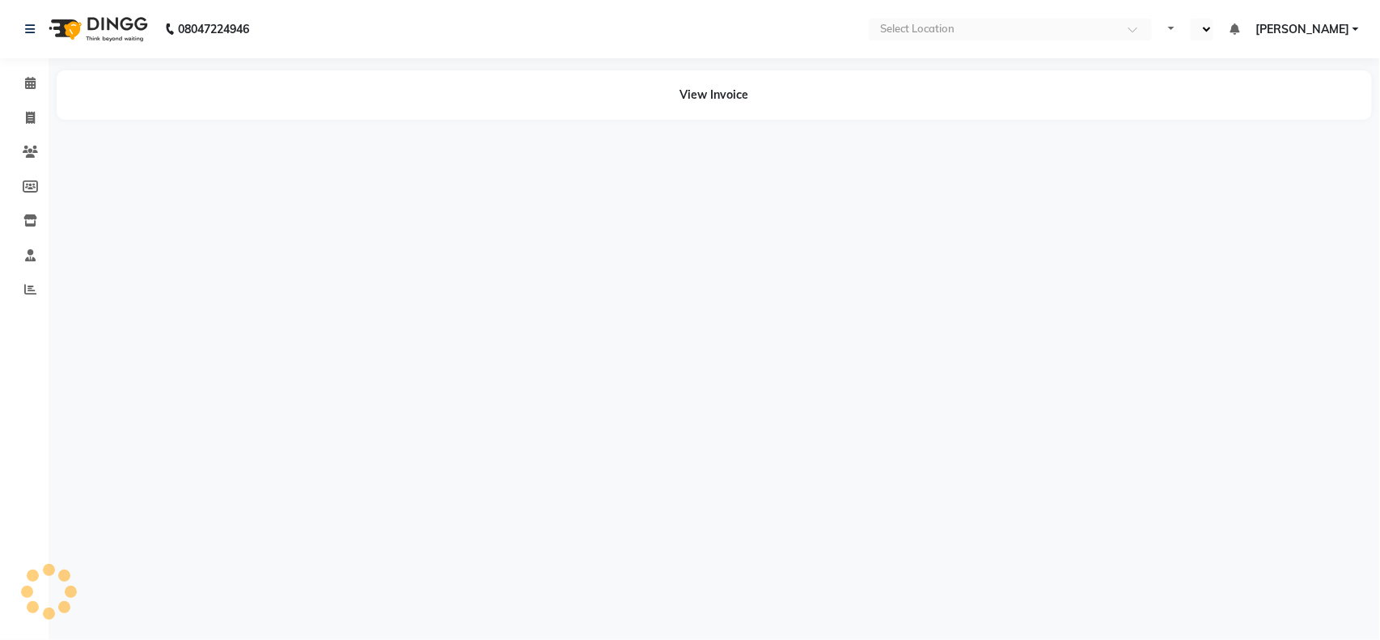
select select "en"
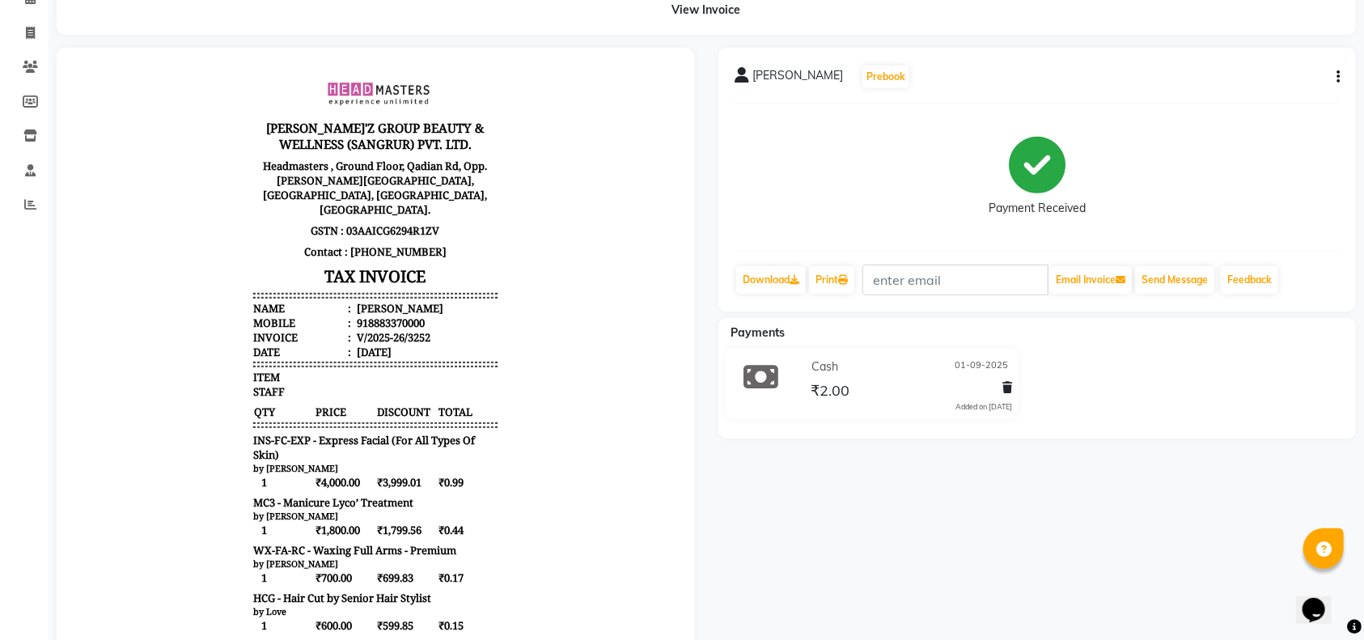
scroll to position [14, 0]
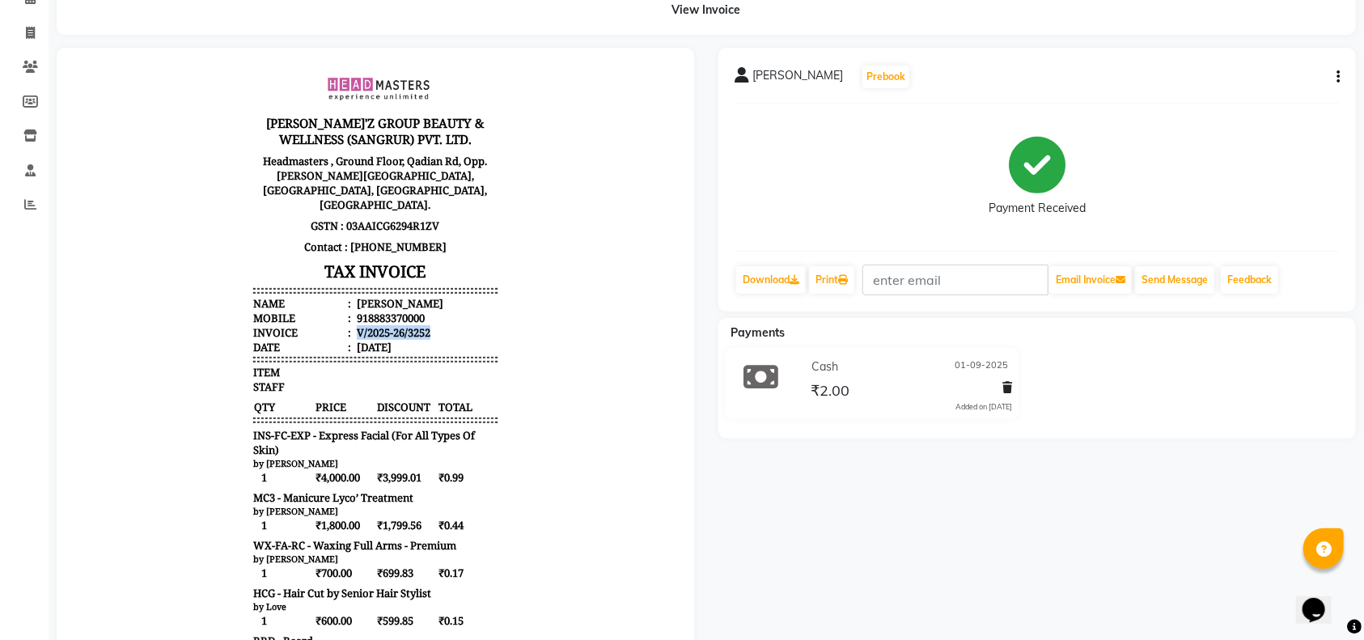
drag, startPoint x: 418, startPoint y: 318, endPoint x: 336, endPoint y: 318, distance: 82.5
click at [336, 324] on li "Invoice : V/2025-26/3252" at bounding box center [374, 331] width 244 height 15
copy div "V/2025-26/3252"
drag, startPoint x: 394, startPoint y: 335, endPoint x: 341, endPoint y: 335, distance: 52.6
click at [341, 339] on li "Date : [DATE]" at bounding box center [374, 346] width 244 height 15
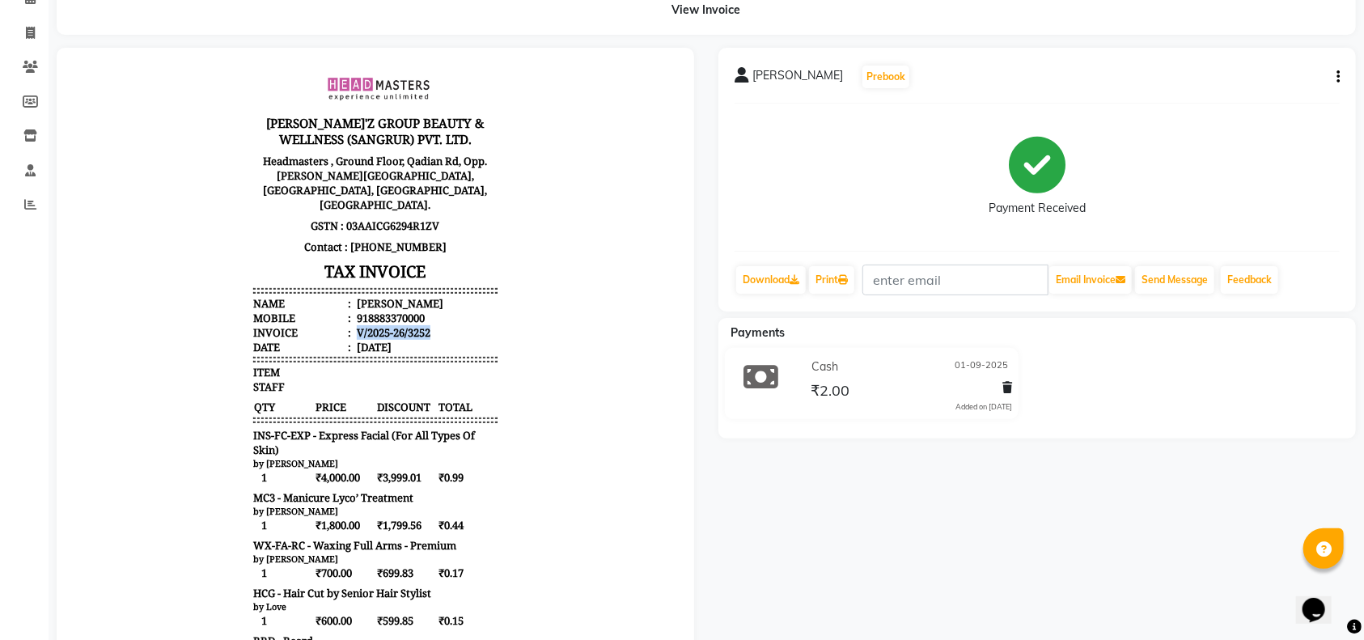
copy div "[DATE]"
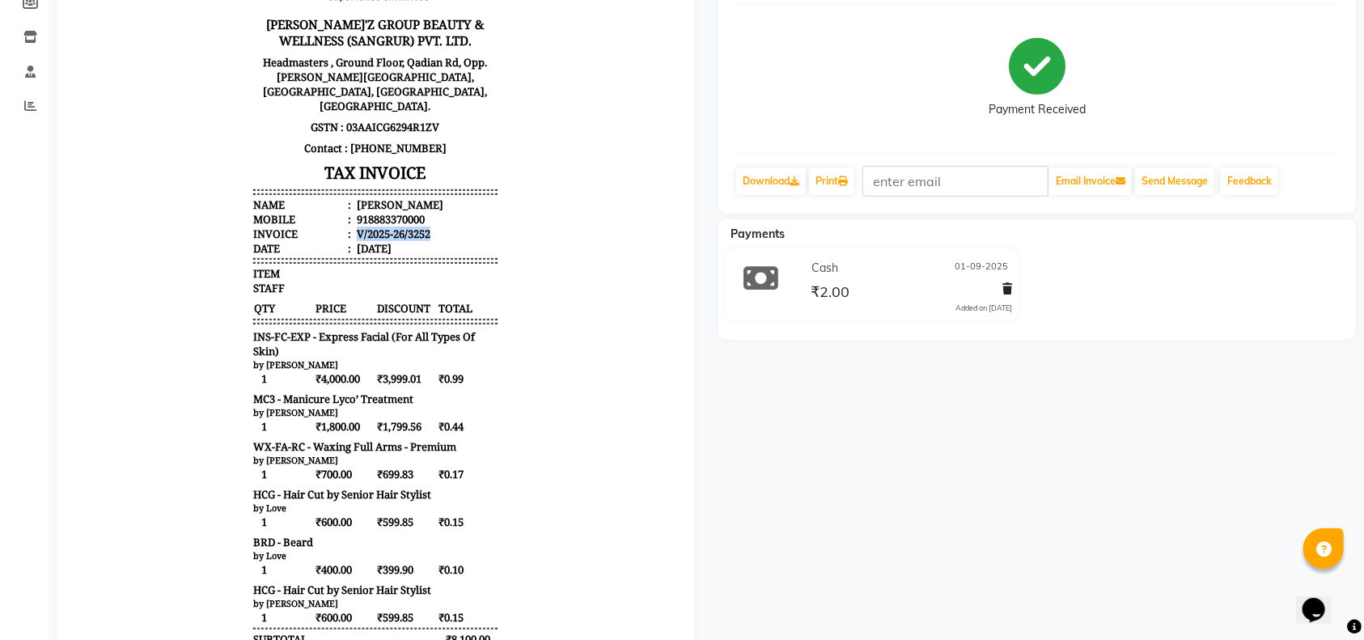
scroll to position [301, 0]
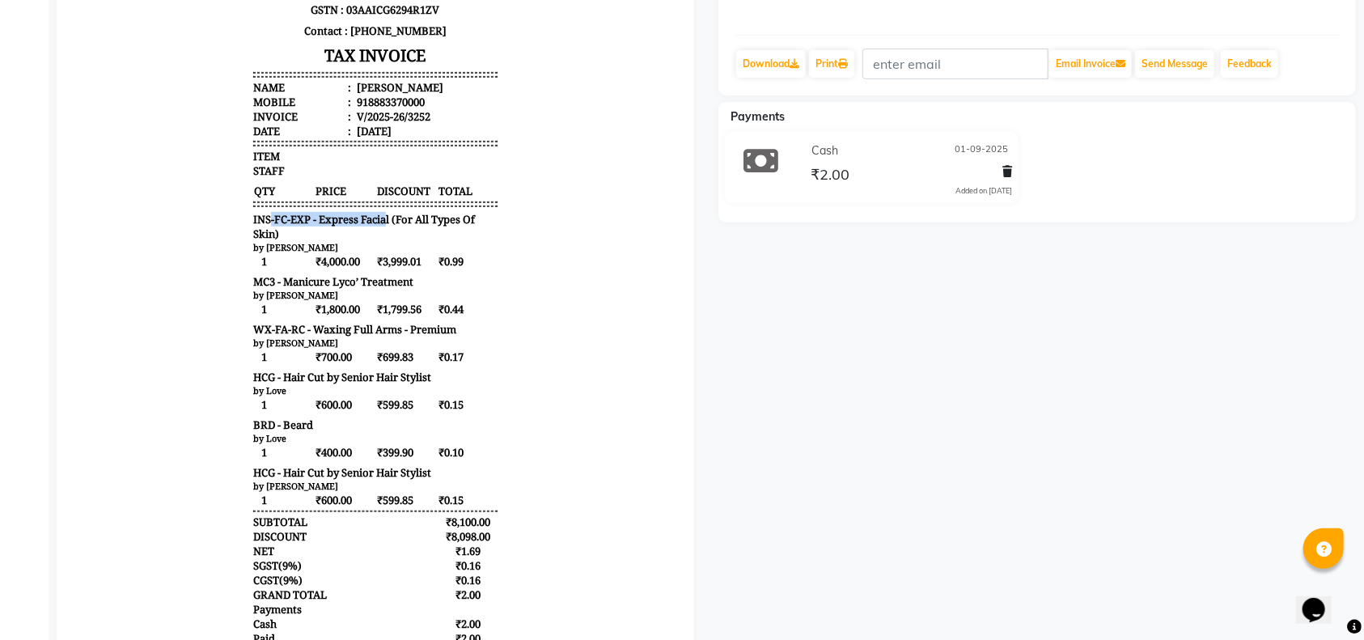
drag, startPoint x: 369, startPoint y: 206, endPoint x: 254, endPoint y: 206, distance: 114.9
click at [254, 213] on span "INS-FC-EXP - Express Facial (For All Types Of Skin)" at bounding box center [374, 227] width 244 height 29
drag, startPoint x: 307, startPoint y: 245, endPoint x: 328, endPoint y: 233, distance: 24.3
click at [314, 254] on span "₹4,000.00" at bounding box center [344, 262] width 60 height 16
drag, startPoint x: 371, startPoint y: 205, endPoint x: 216, endPoint y: 211, distance: 155.4
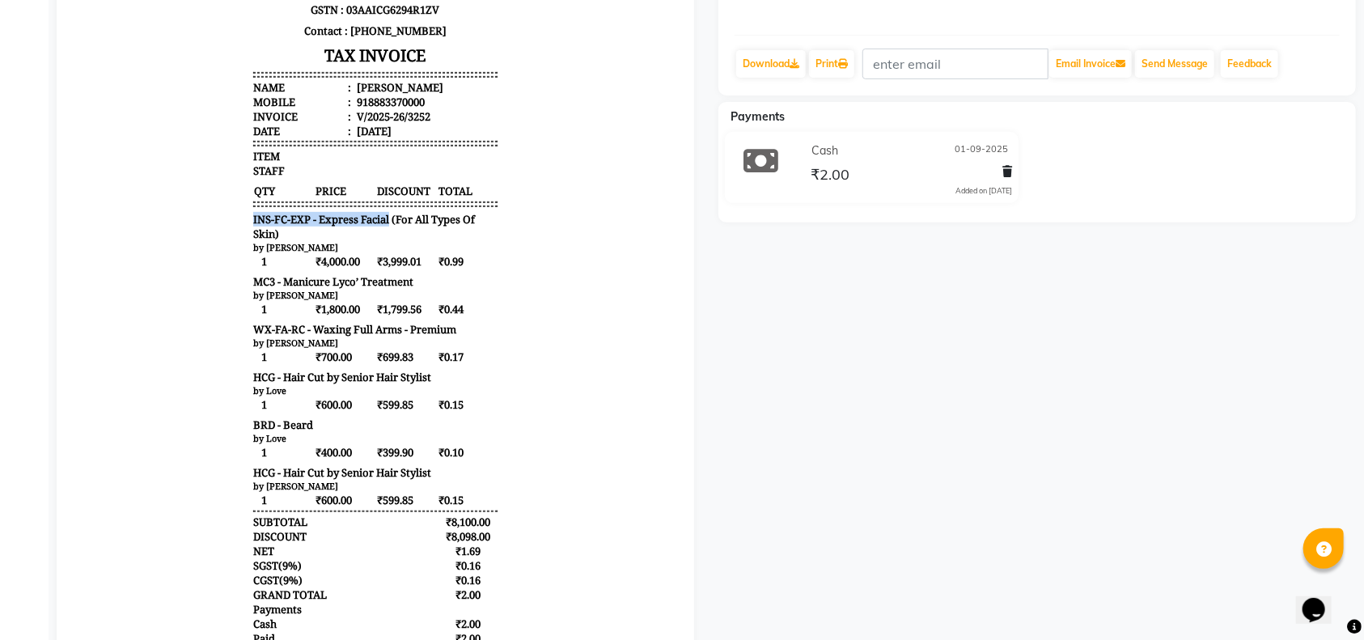
click at [216, 211] on body "[PERSON_NAME]'Z GROUP BEAUTY & WELLNESS (SANGRUR) PVT. LTD. Headmasters , Groun…" at bounding box center [374, 265] width 592 height 849
copy span "INS-FC-EXP - Express Facial"
drag, startPoint x: 398, startPoint y: 271, endPoint x: 224, endPoint y: 267, distance: 174.0
click at [224, 267] on body "[PERSON_NAME]'Z GROUP BEAUTY & WELLNESS (SANGRUR) PVT. LTD. Headmasters , Groun…" at bounding box center [374, 265] width 592 height 849
copy span "MC3 - Manicure Lyco’ Treatment"
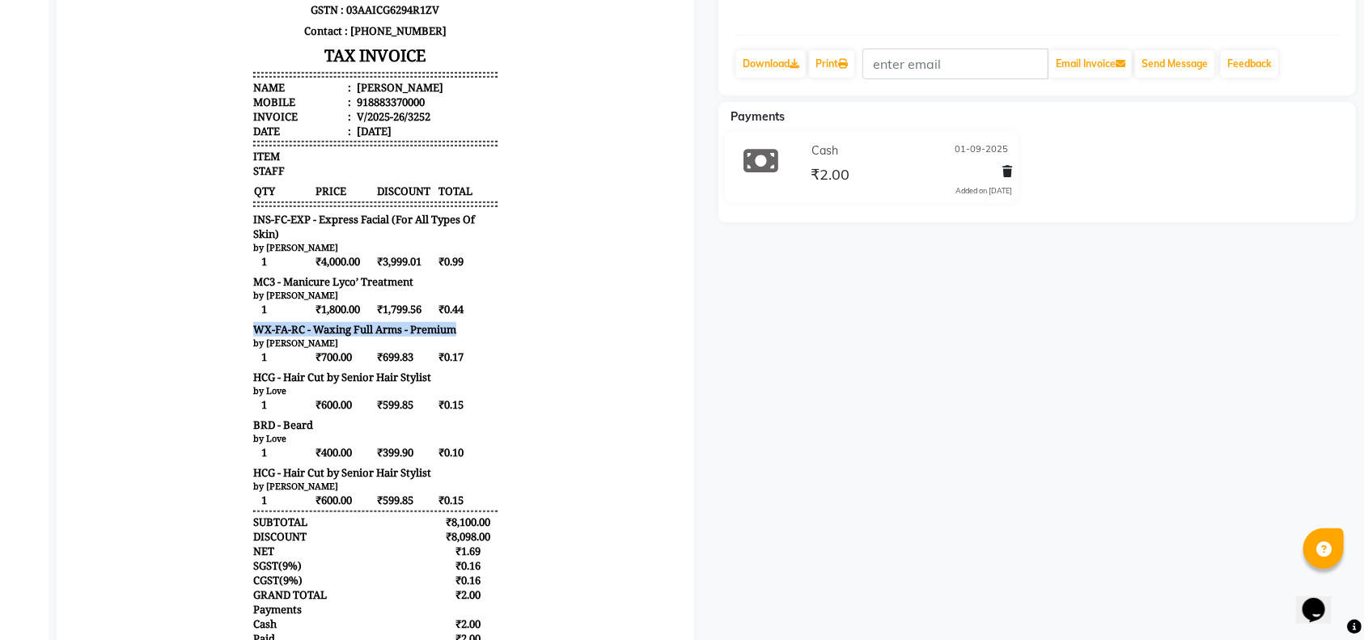
drag, startPoint x: 444, startPoint y: 320, endPoint x: 218, endPoint y: 321, distance: 226.5
click at [218, 321] on body "[PERSON_NAME]'Z GROUP BEAUTY & WELLNESS (SANGRUR) PVT. LTD. Headmasters , Groun…" at bounding box center [374, 265] width 592 height 849
copy span "WX-FA-RC - Waxing Full Arms - Premium"
drag, startPoint x: 419, startPoint y: 366, endPoint x: 230, endPoint y: 365, distance: 189.3
click at [246, 365] on div "[PERSON_NAME]'Z GROUP BEAUTY & WELLNESS (SANGRUR) PVT. LTD. Headmasters , Groun…" at bounding box center [374, 265] width 257 height 849
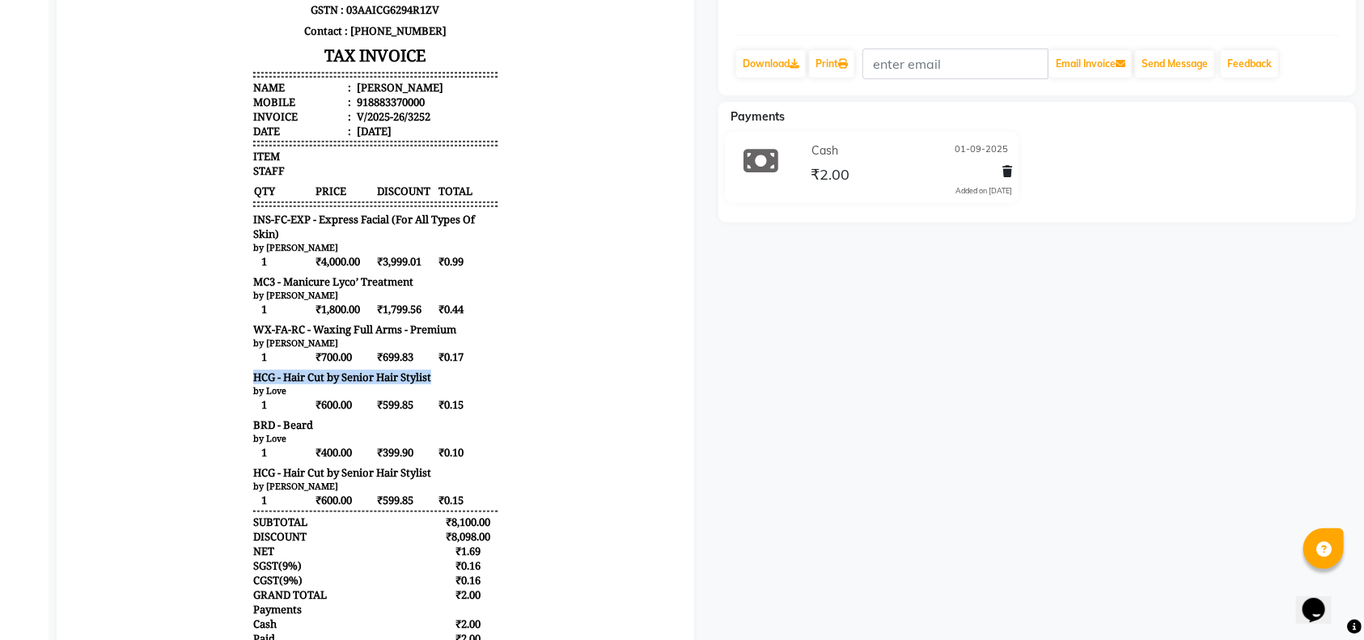
copy span "HCG - Hair Cut by Senior Hair Stylist"
drag, startPoint x: 294, startPoint y: 414, endPoint x: 204, endPoint y: 415, distance: 90.6
click at [204, 415] on body "[PERSON_NAME]'Z GROUP BEAUTY & WELLNESS (SANGRUR) PVT. LTD. Headmasters , Groun…" at bounding box center [374, 265] width 592 height 849
copy span "BRD - Beard"
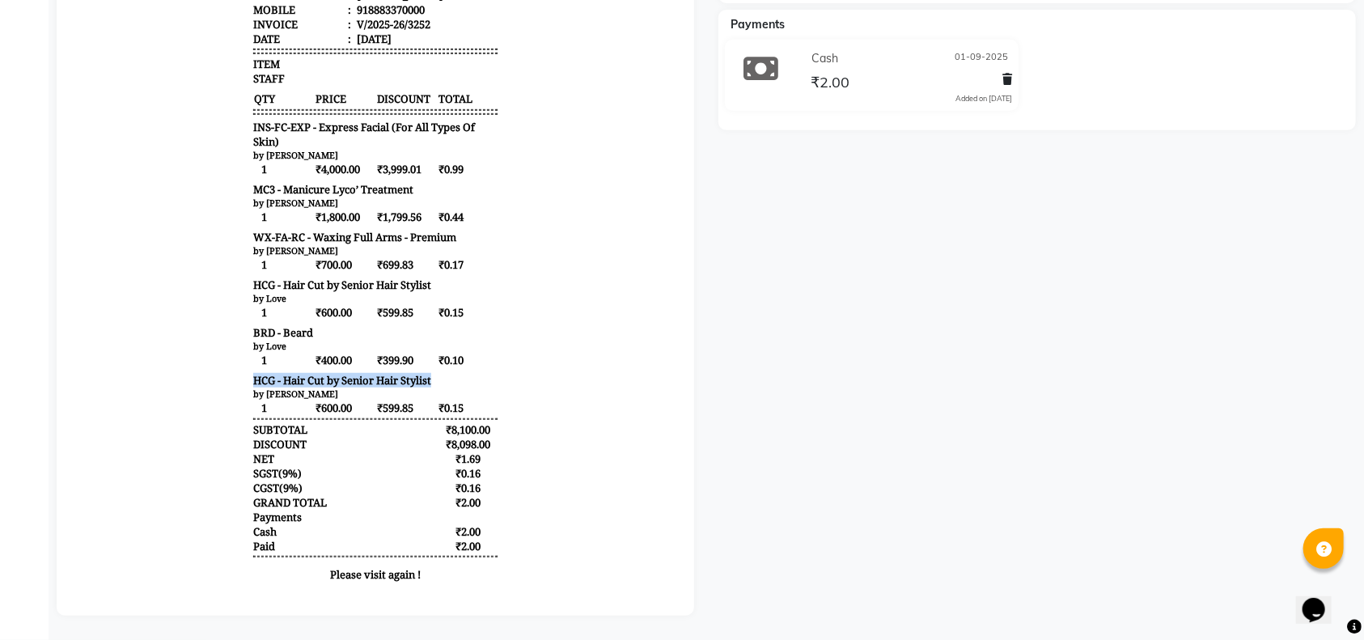
drag, startPoint x: 421, startPoint y: 370, endPoint x: 212, endPoint y: 375, distance: 209.6
click at [212, 375] on body "[PERSON_NAME]'Z GROUP BEAUTY & WELLNESS (SANGRUR) PVT. LTD. Headmasters , Groun…" at bounding box center [374, 173] width 592 height 849
copy span "HCG - Hair Cut by Senior Hair Stylist"
